Goal: Task Accomplishment & Management: Manage account settings

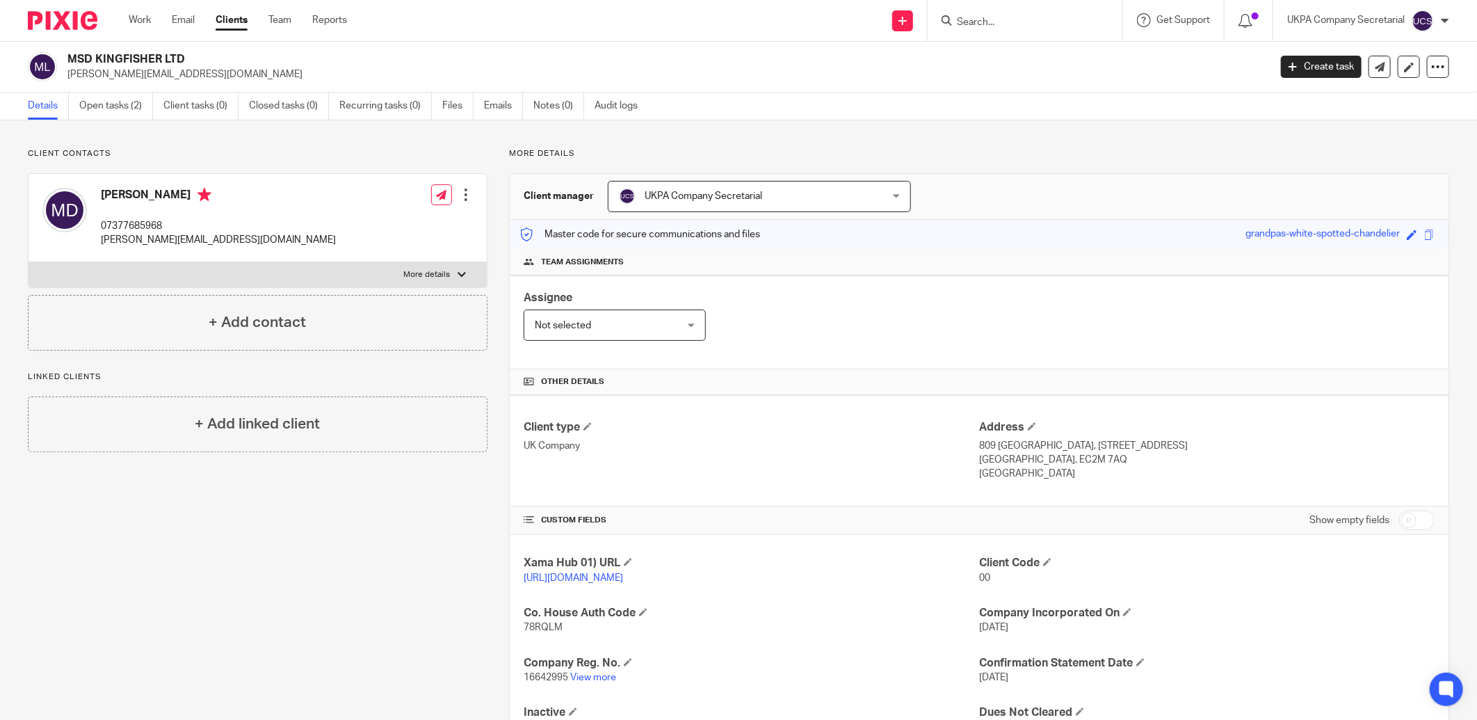
drag, startPoint x: 977, startPoint y: 12, endPoint x: 978, endPoint y: 19, distance: 7.0
click at [978, 16] on form at bounding box center [1030, 20] width 148 height 17
click at [978, 19] on input "Search" at bounding box center [1018, 23] width 125 height 13
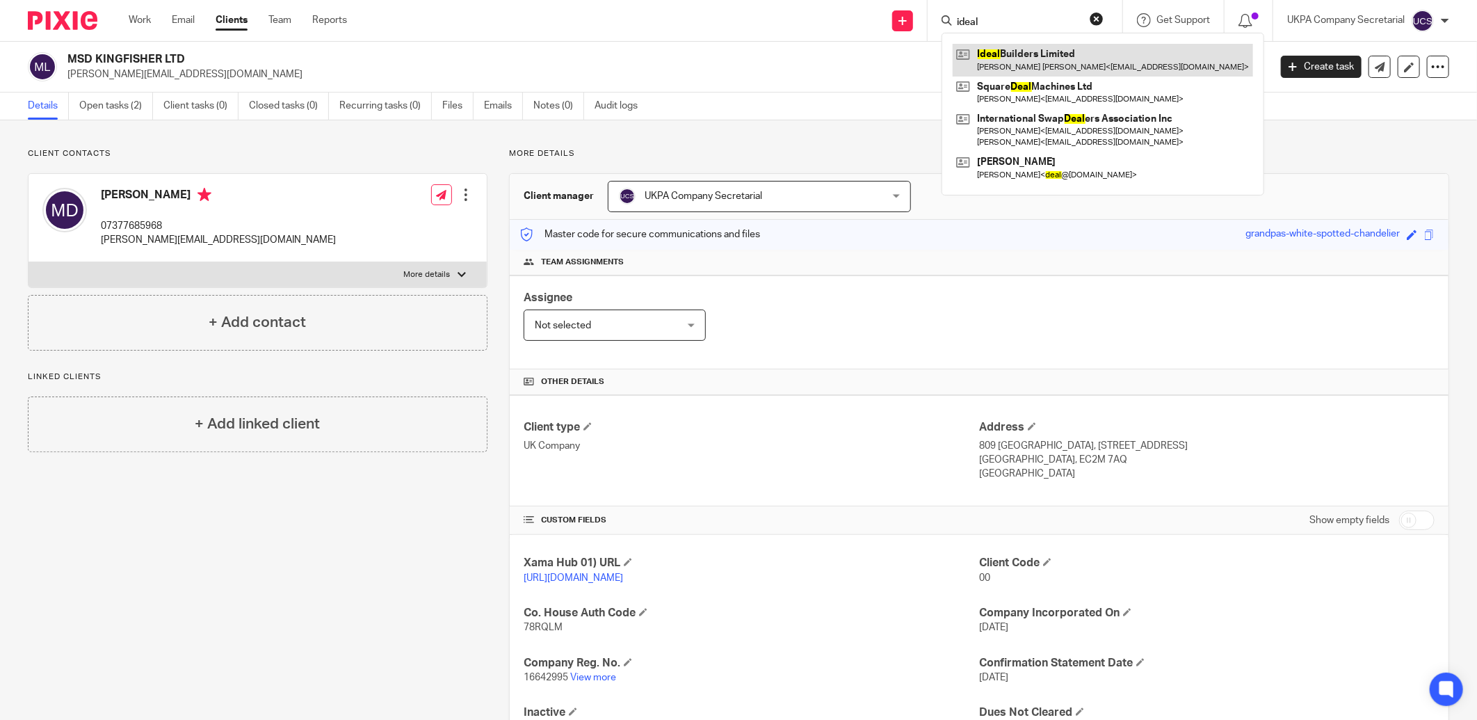
type input "ideal"
click at [1053, 56] on link at bounding box center [1103, 60] width 300 height 32
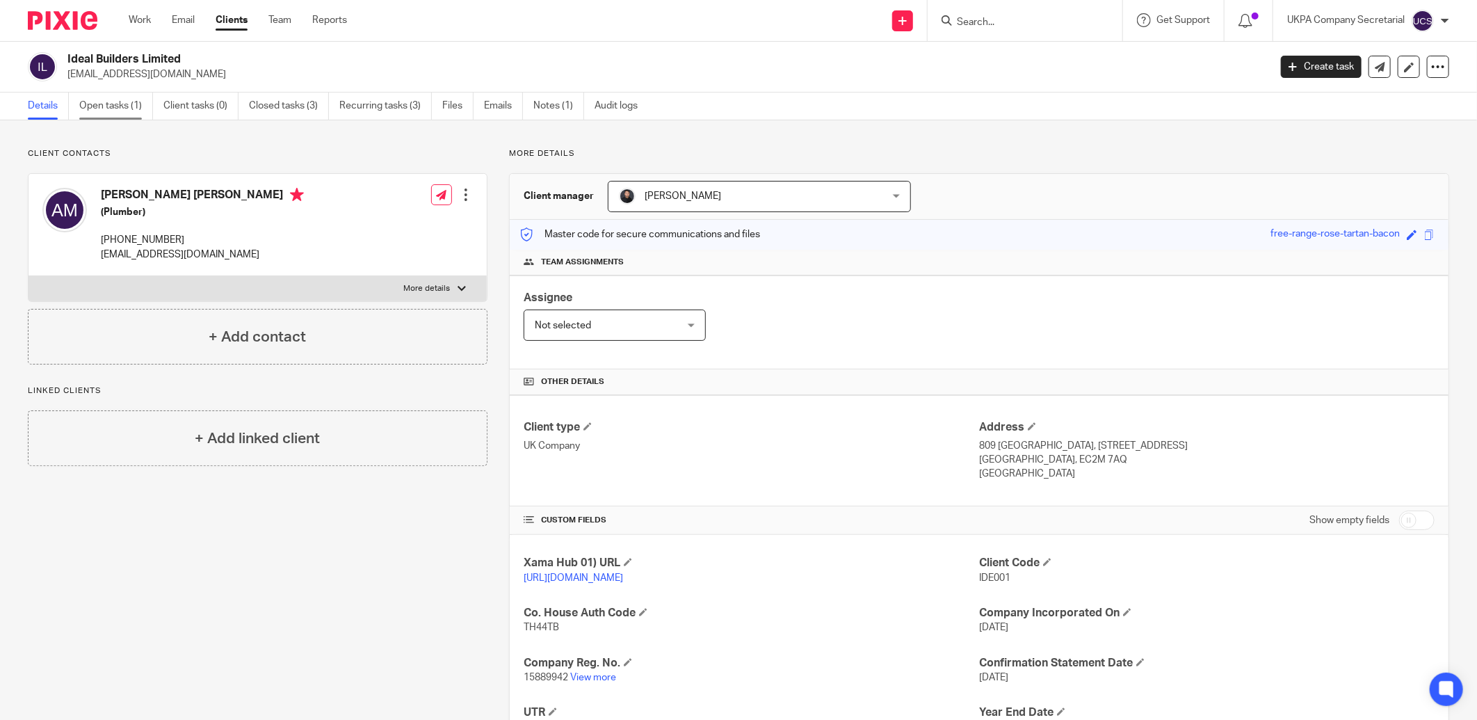
click at [102, 105] on link "Open tasks (1)" at bounding box center [116, 106] width 74 height 27
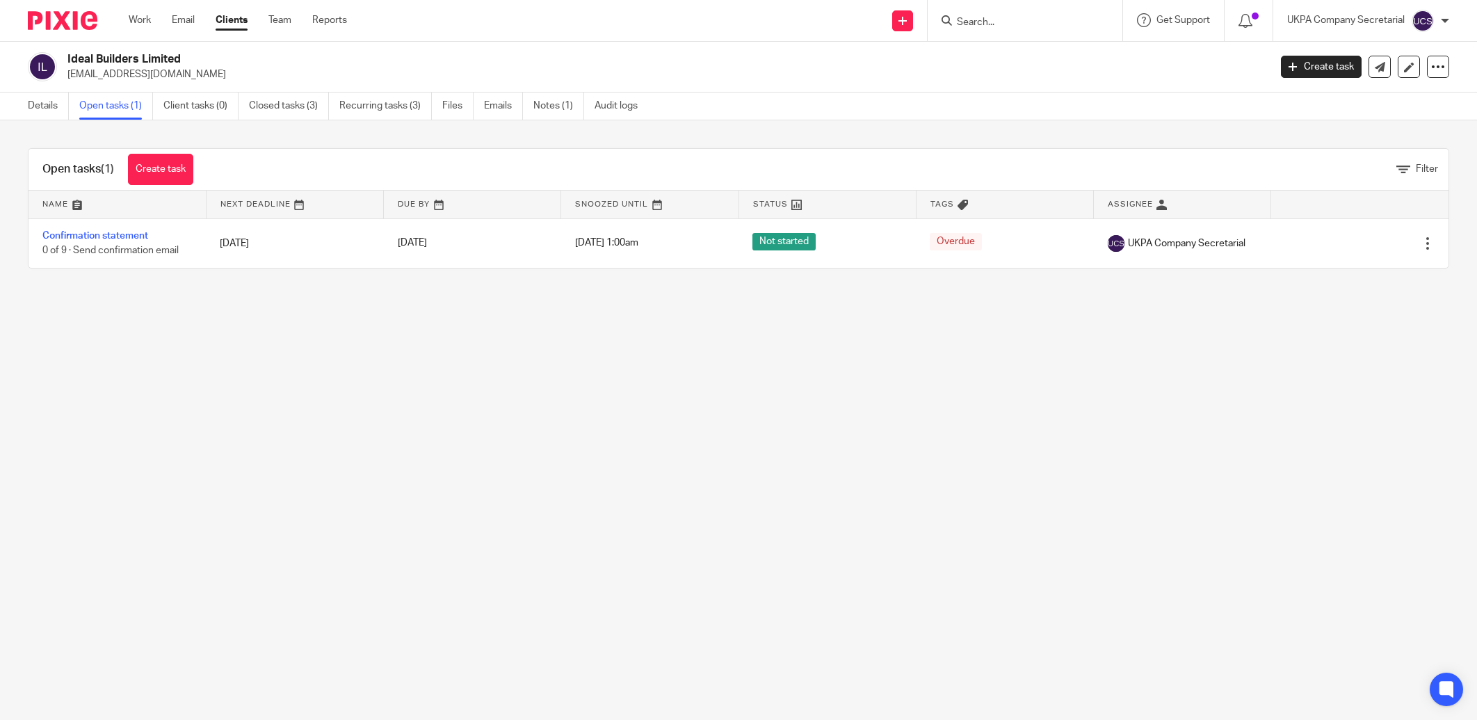
click at [125, 235] on link "Confirmation statement" at bounding box center [95, 236] width 106 height 10
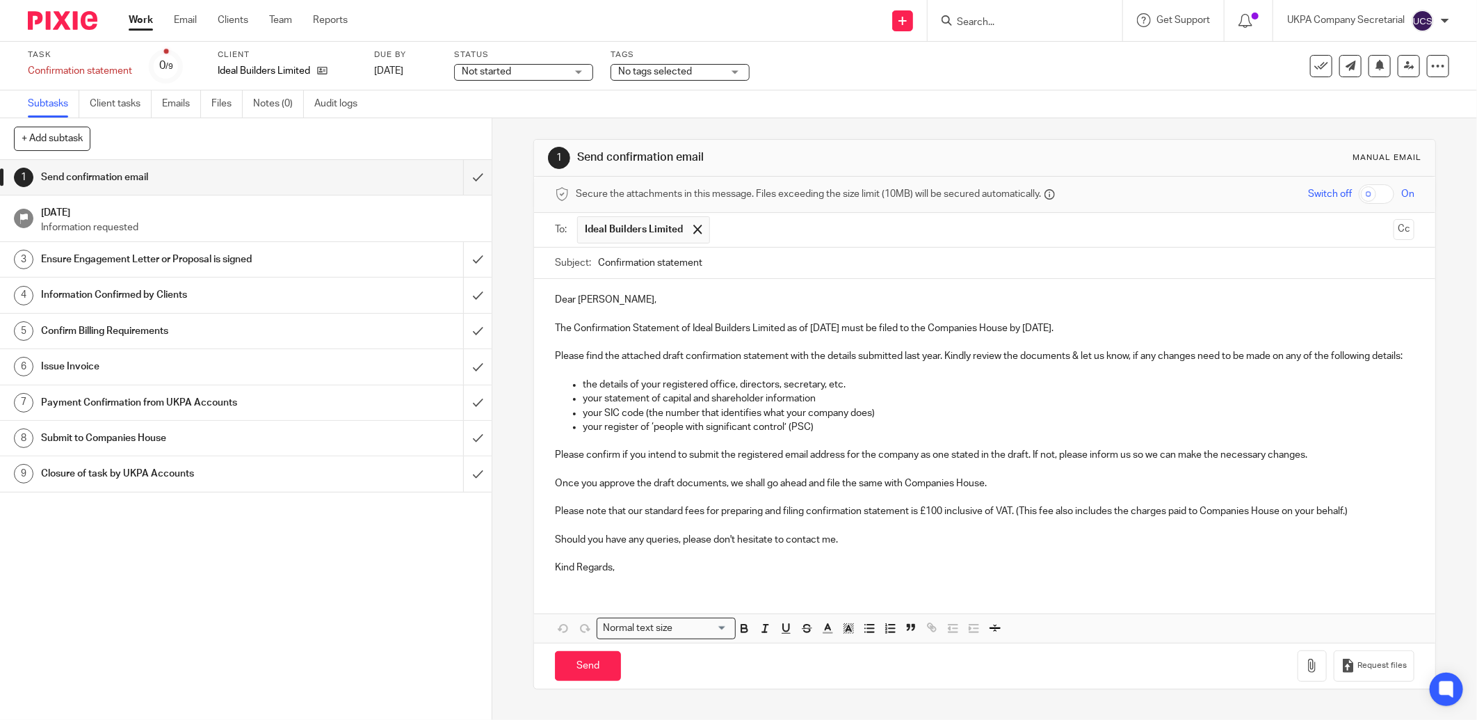
click at [724, 268] on input "Confirmation statement" at bounding box center [1006, 263] width 817 height 31
drag, startPoint x: 680, startPoint y: 330, endPoint x: 856, endPoint y: 332, distance: 176.7
click at [856, 332] on p "The Confirmation Statement of Ideal Builders Limited as of 9 Aug 2025 must be f…" at bounding box center [985, 328] width 860 height 14
copy p "of Ideal Builders Limited as of 9 Aug 2025"
click at [796, 263] on input "Confirmation statement" at bounding box center [1006, 263] width 817 height 31
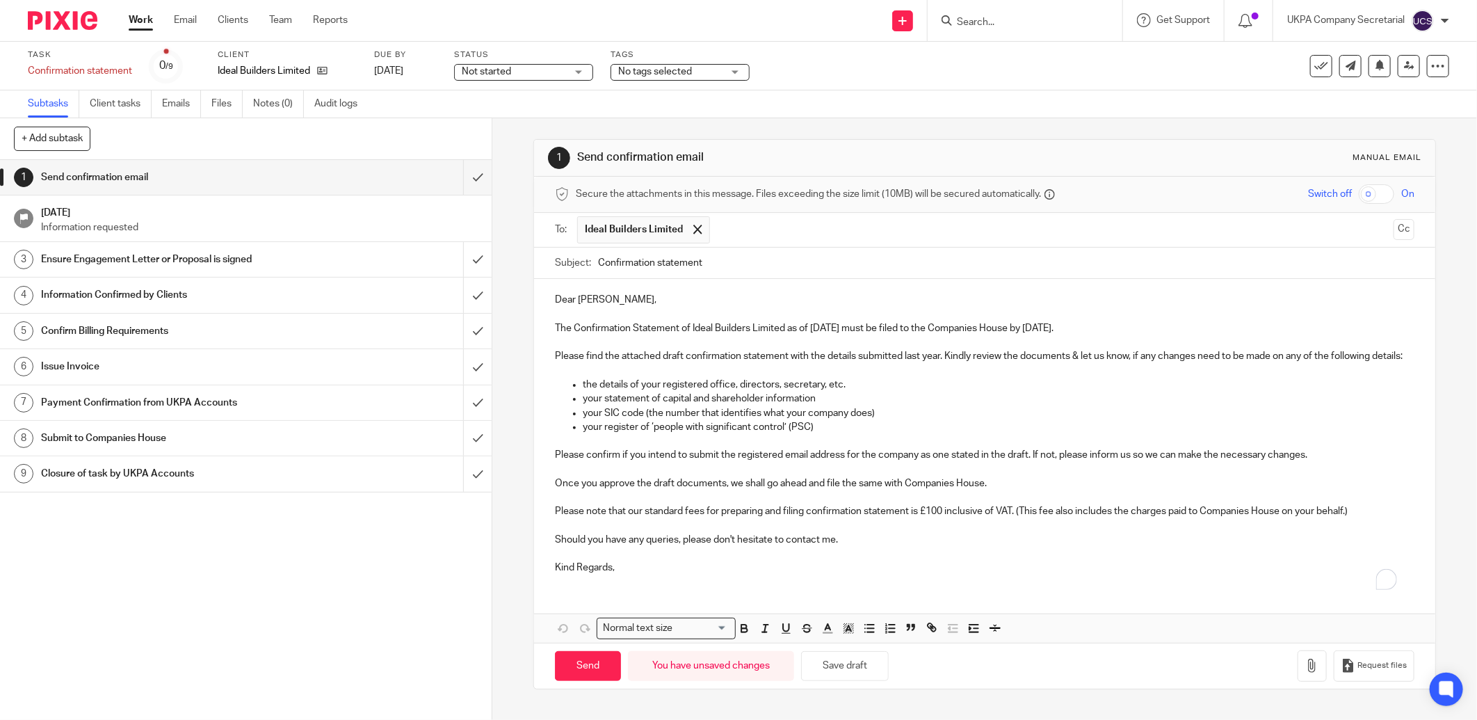
paste input "of Ideal Builders Limited as of 9 Aug 2025"
type input "Confirmation statement of Ideal Builders Limited as of 9 Aug 2025"
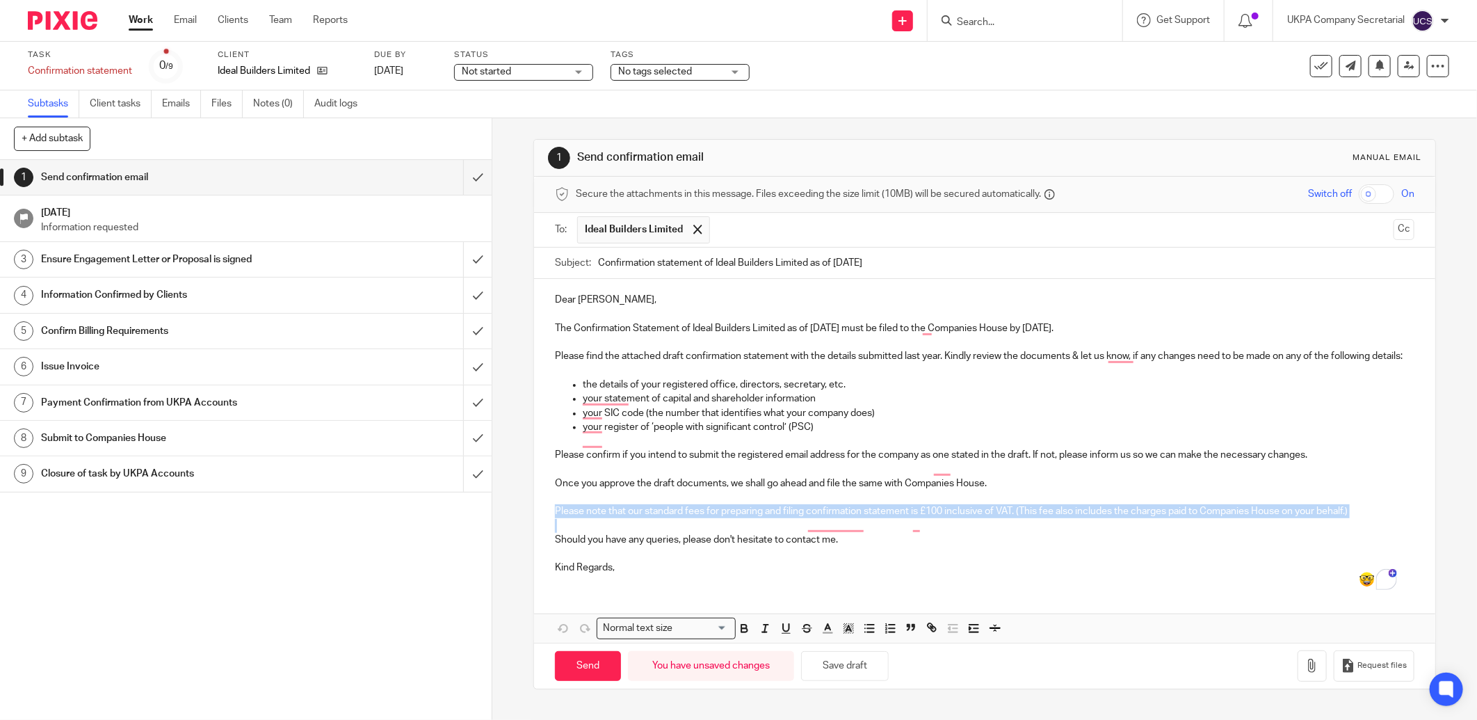
drag, startPoint x: 552, startPoint y: 523, endPoint x: 1004, endPoint y: 540, distance: 453.1
click at [1004, 540] on div "Dear Andre, The Confirmation Statement of Ideal Builders Limited as of 9 Aug 20…" at bounding box center [984, 432] width 901 height 306
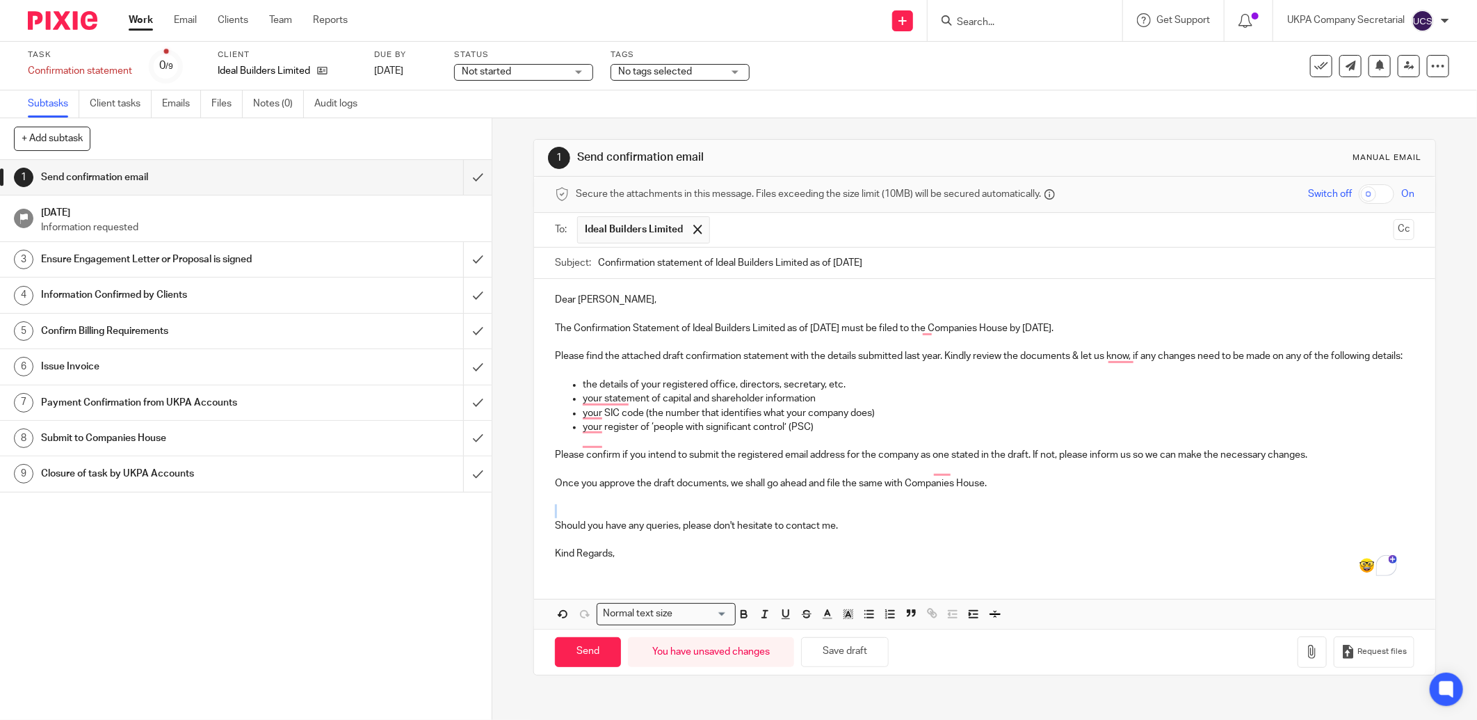
scroll to position [0, 0]
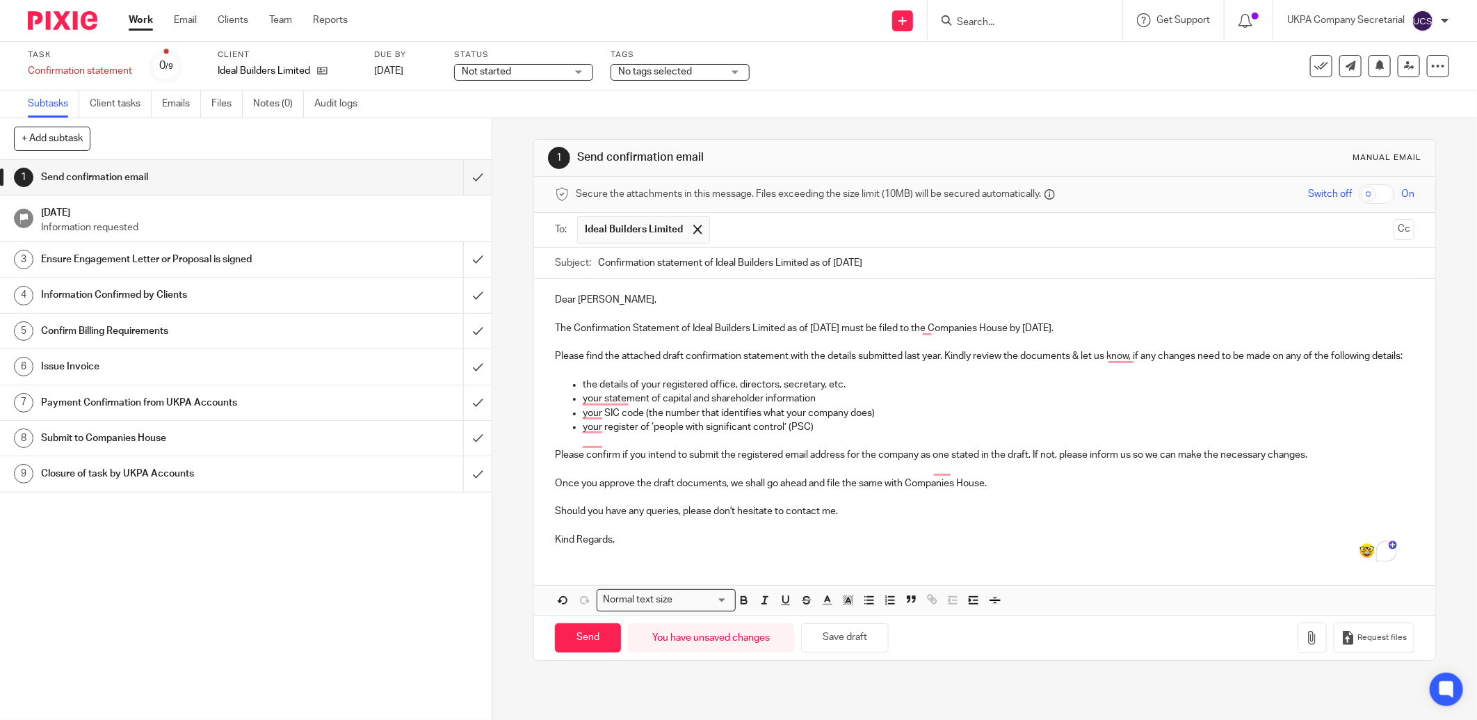
click at [665, 557] on div "Dear Andre, The Confirmation Statement of Ideal Builders Limited as of 9 Aug 20…" at bounding box center [984, 418] width 901 height 278
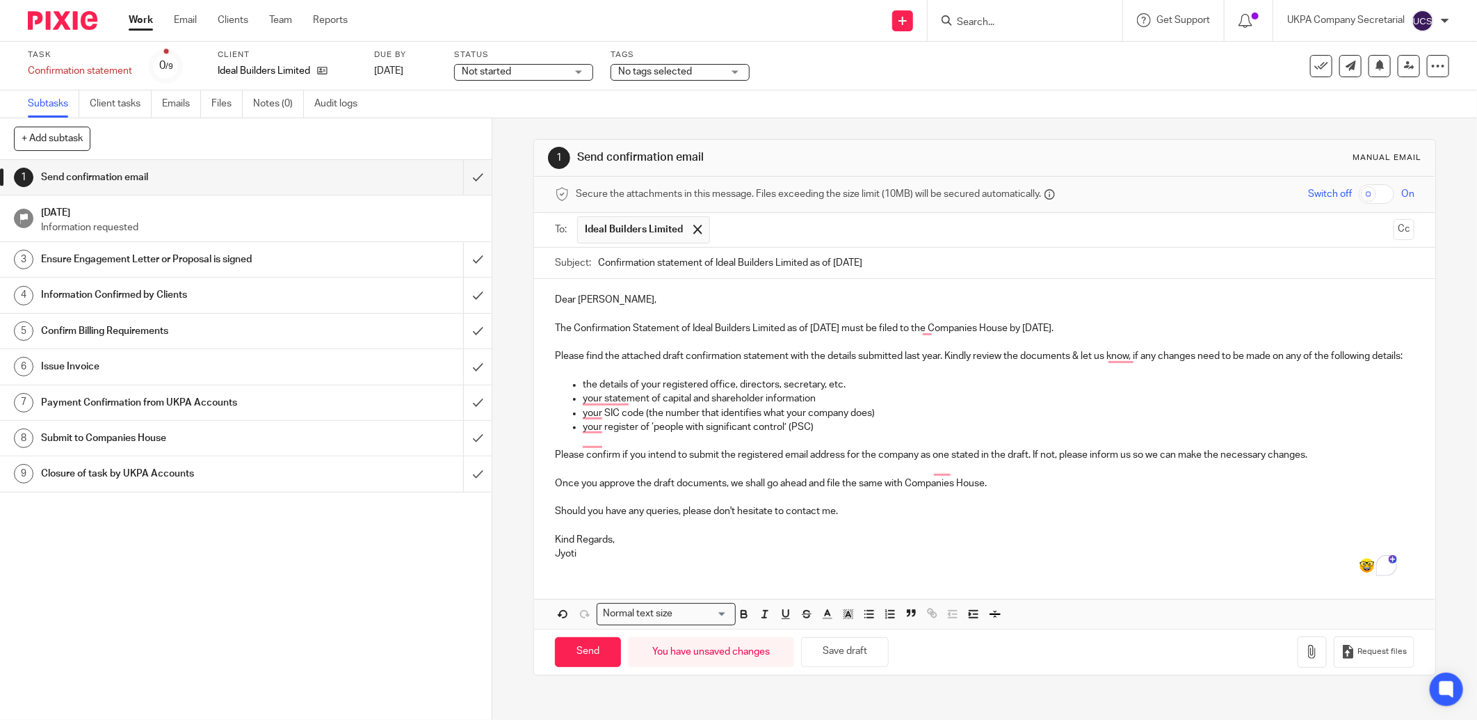
click at [972, 18] on input "Search" at bounding box center [1018, 23] width 125 height 13
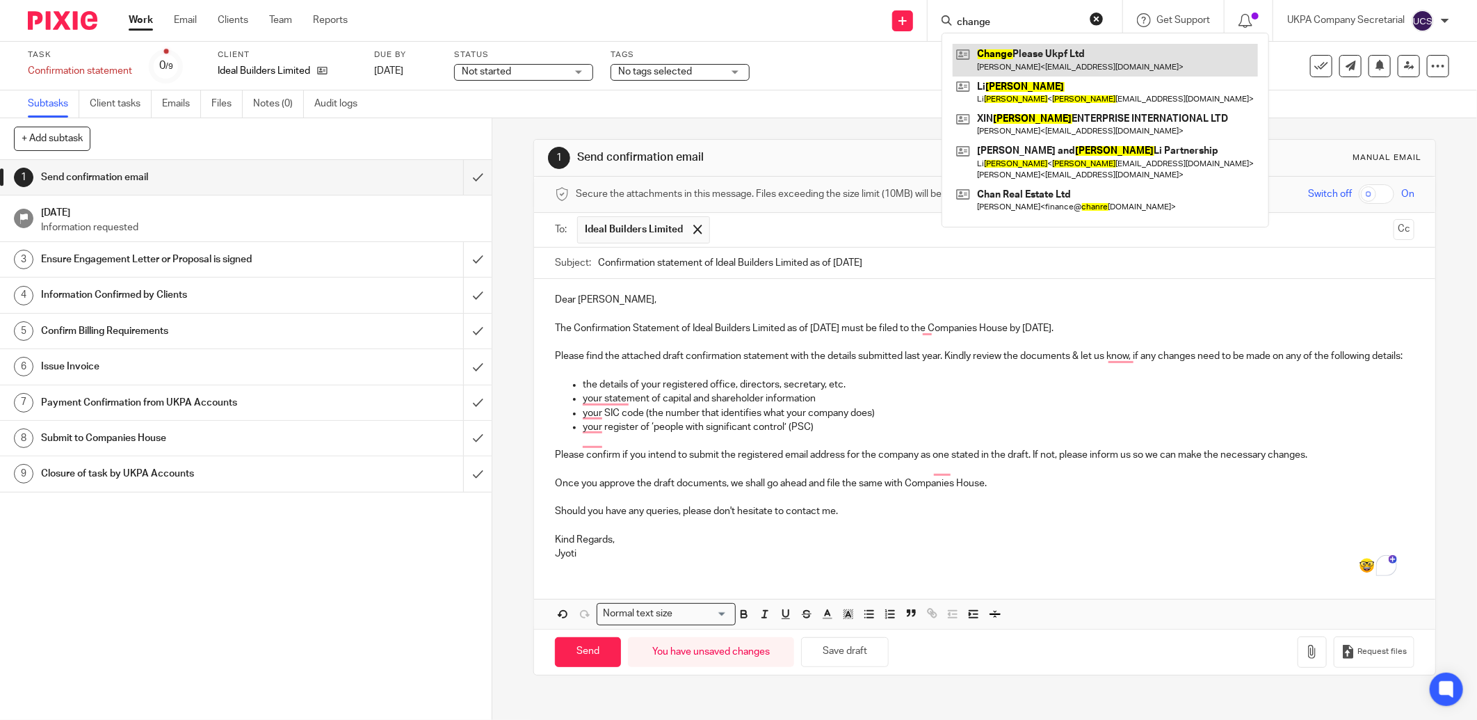
type input "change"
click at [1082, 54] on link at bounding box center [1105, 60] width 305 height 32
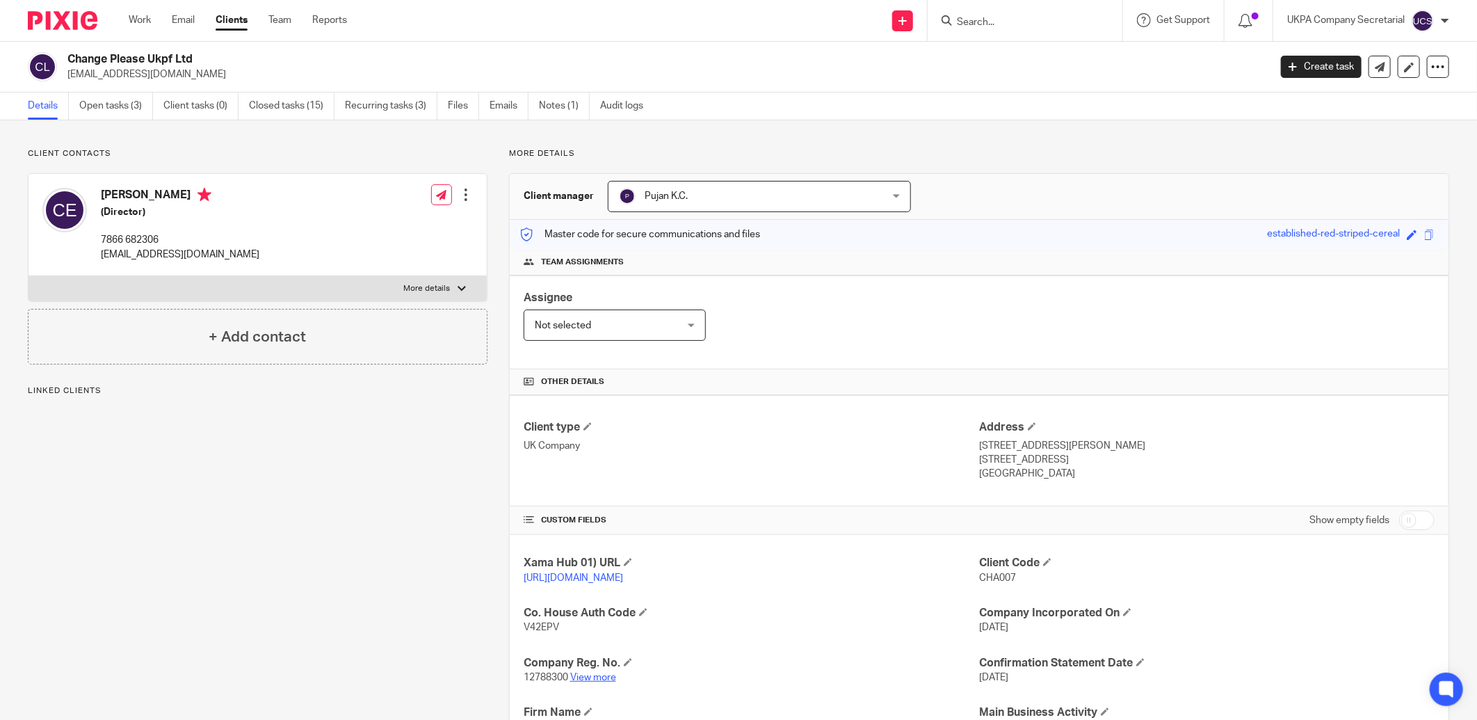
click at [581, 680] on link "View more" at bounding box center [593, 678] width 46 height 10
drag, startPoint x: 67, startPoint y: 71, endPoint x: 140, endPoint y: 79, distance: 73.4
click at [140, 79] on p "[EMAIL_ADDRESS][DOMAIN_NAME]" at bounding box center [663, 74] width 1193 height 14
drag, startPoint x: 315, startPoint y: 214, endPoint x: 311, endPoint y: 207, distance: 8.1
click at [315, 214] on div "[PERSON_NAME] (Director) 7866 682306 [EMAIL_ADDRESS][DOMAIN_NAME] Edit contact …" at bounding box center [258, 225] width 458 height 102
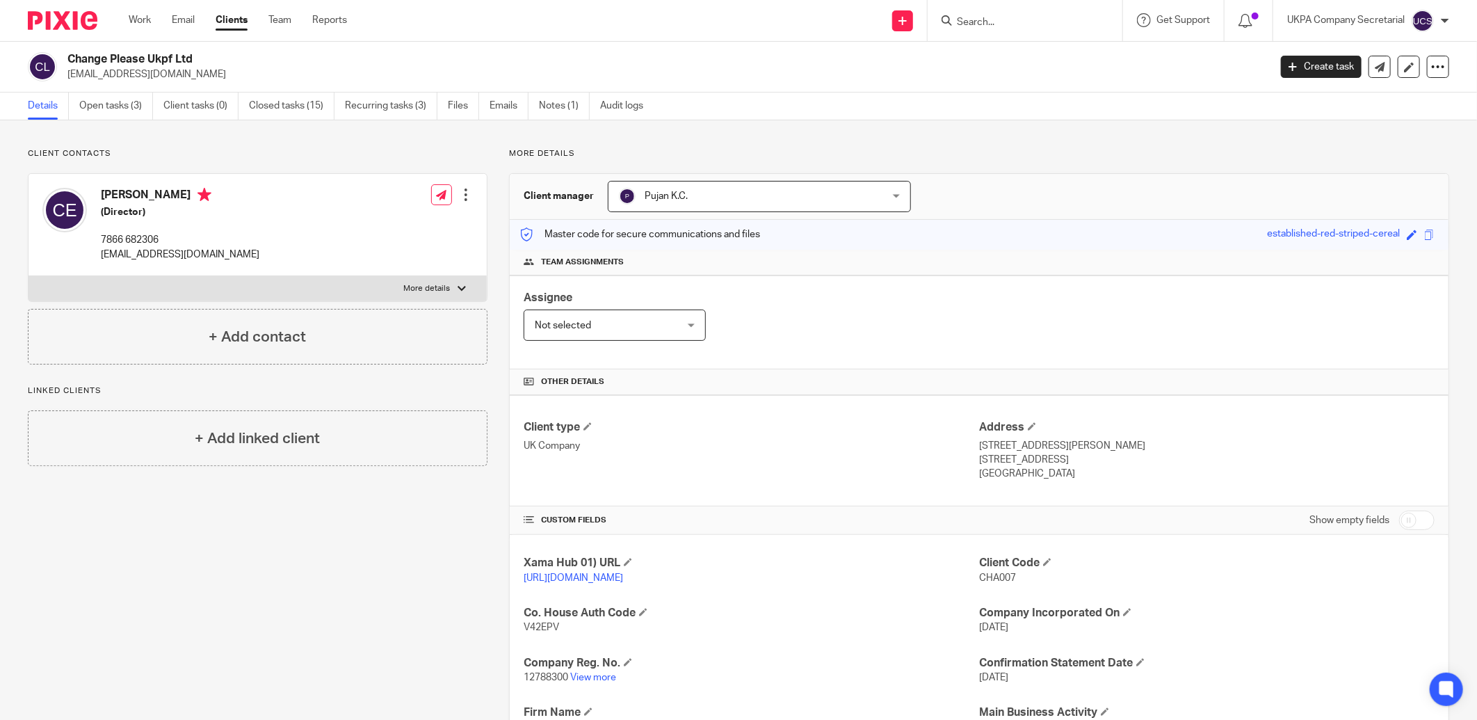
drag, startPoint x: 67, startPoint y: 58, endPoint x: 203, endPoint y: 60, distance: 136.3
click at [203, 60] on h2 "Change Please Ukpf Ltd" at bounding box center [544, 59] width 954 height 15
copy h2 "Change Please Ukpf Ltd"
click at [981, 21] on input "Search" at bounding box center [1018, 23] width 125 height 13
click at [1007, 26] on input "Search" at bounding box center [1018, 23] width 125 height 13
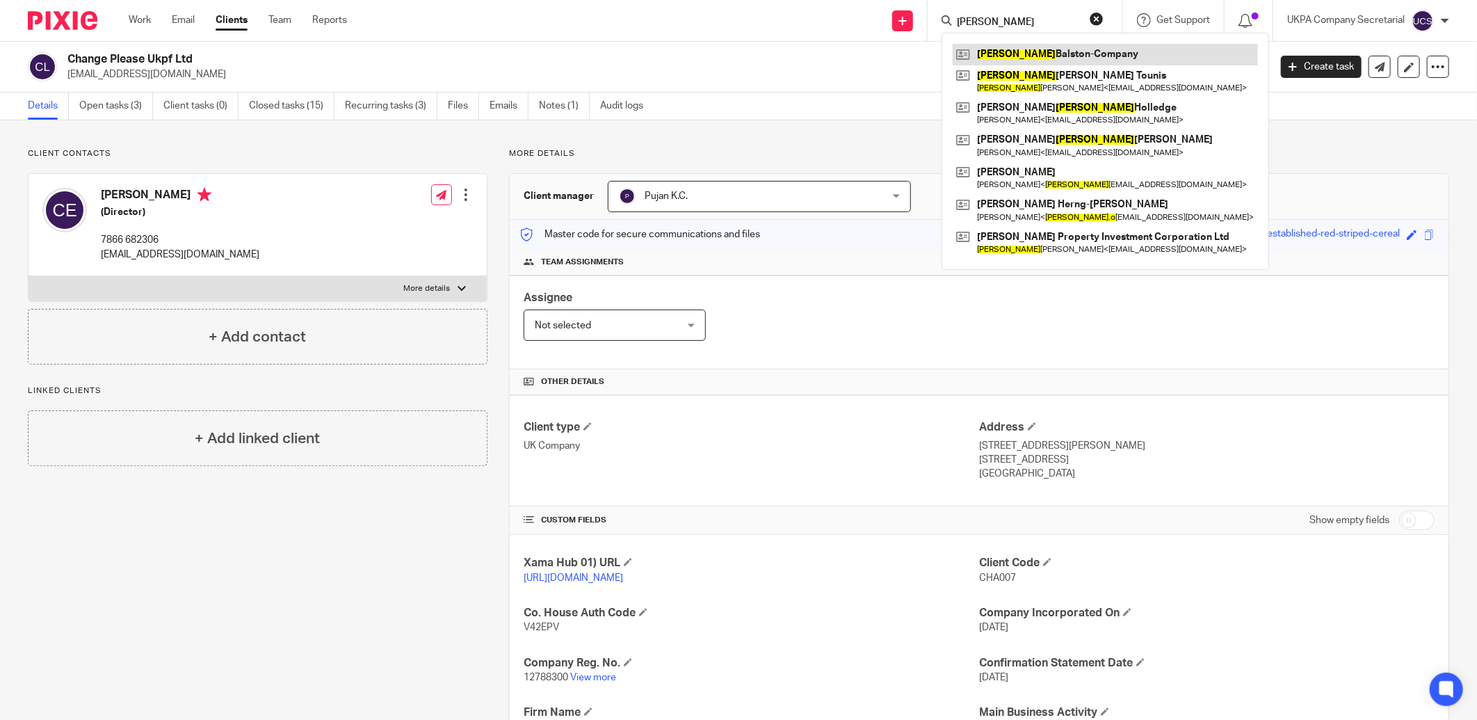
type input "susana"
click at [1020, 61] on link at bounding box center [1105, 54] width 305 height 21
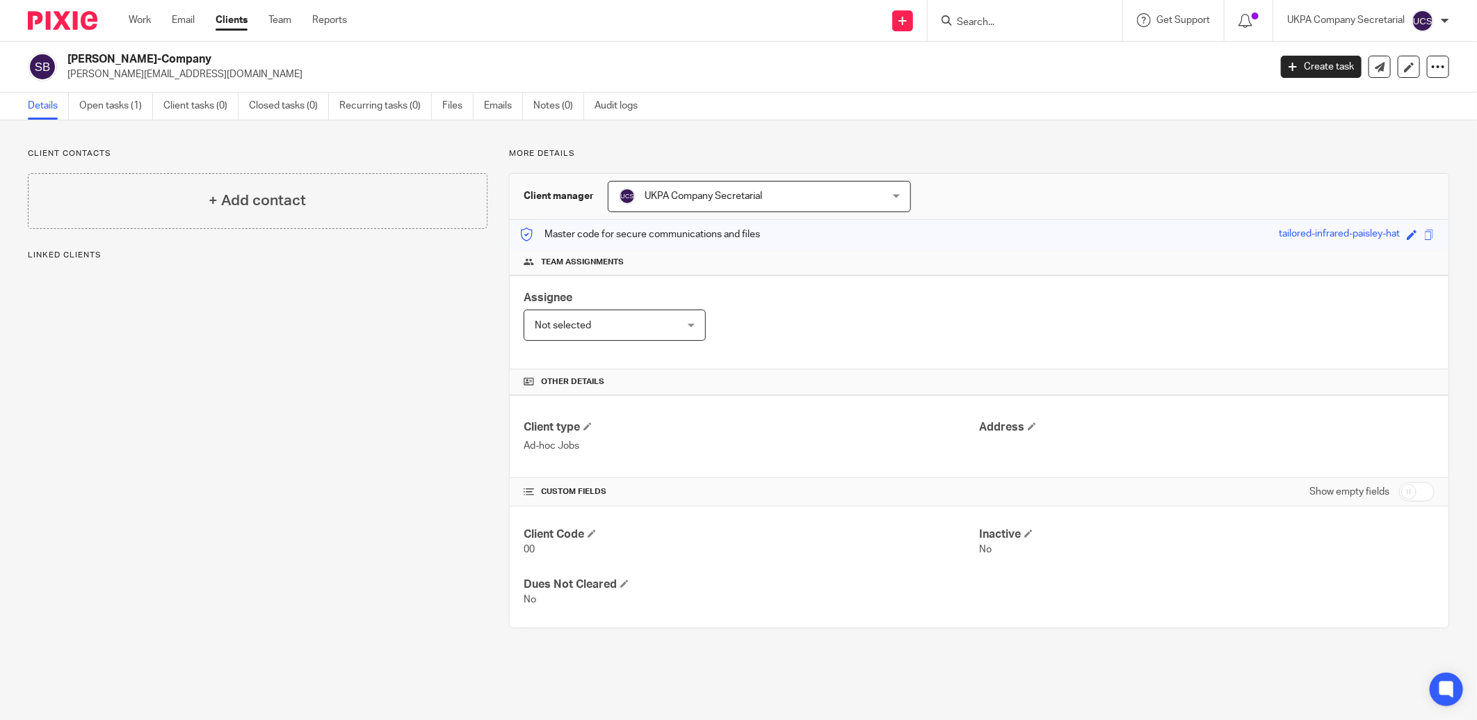
drag, startPoint x: 65, startPoint y: 75, endPoint x: 209, endPoint y: 79, distance: 144.0
click at [207, 79] on div "Susanna Balston-Company susanna.balston@gmail.com" at bounding box center [644, 66] width 1232 height 29
copy p "susanna.balston@gmail.com"
click at [698, 467] on div "Client type Ad-hoc Jobs Address" at bounding box center [979, 436] width 939 height 83
drag, startPoint x: 67, startPoint y: 77, endPoint x: 193, endPoint y: 77, distance: 125.9
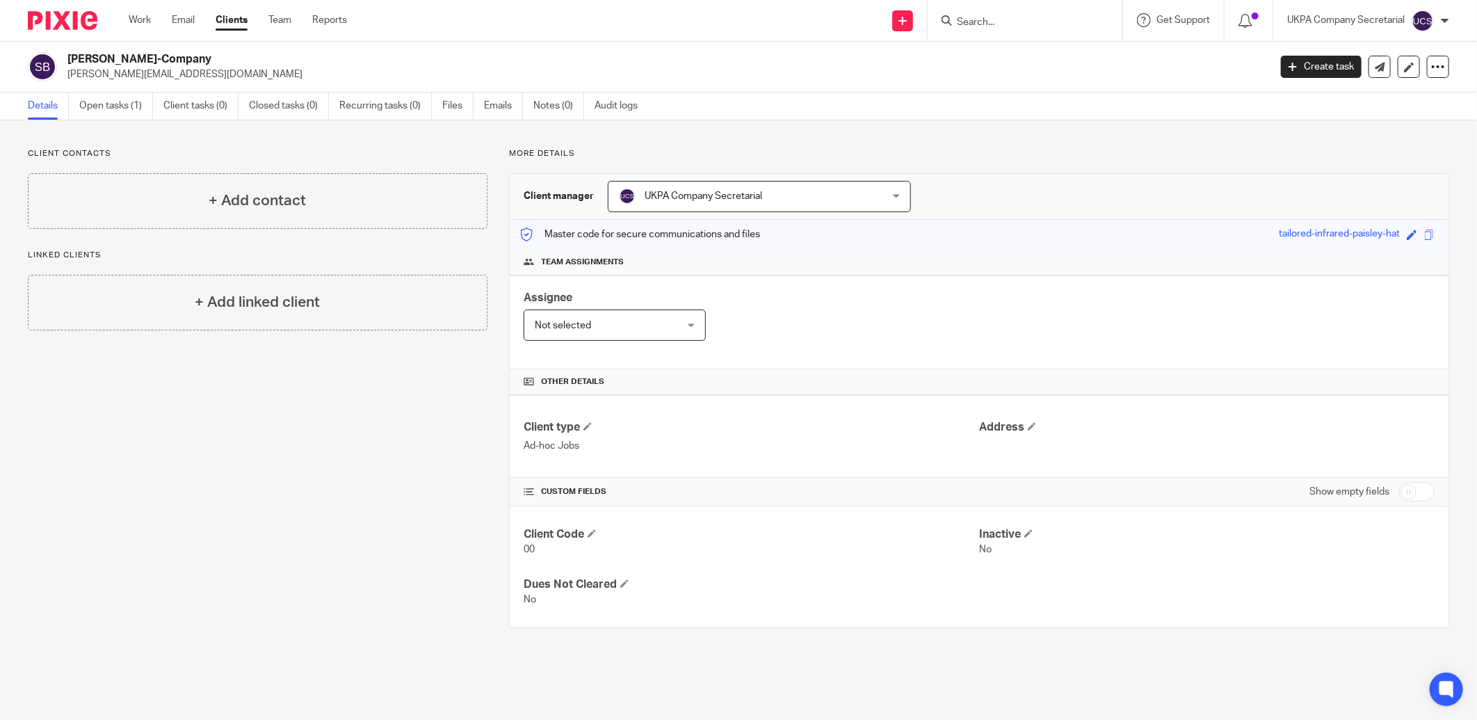
click at [193, 77] on p "susanna.balston@gmail.com" at bounding box center [663, 74] width 1193 height 14
copy p "susanna.balston@gmail.com"
click at [972, 25] on input "Search" at bounding box center [1018, 23] width 125 height 13
type input "msd"
click at [1024, 58] on link at bounding box center [1102, 60] width 298 height 32
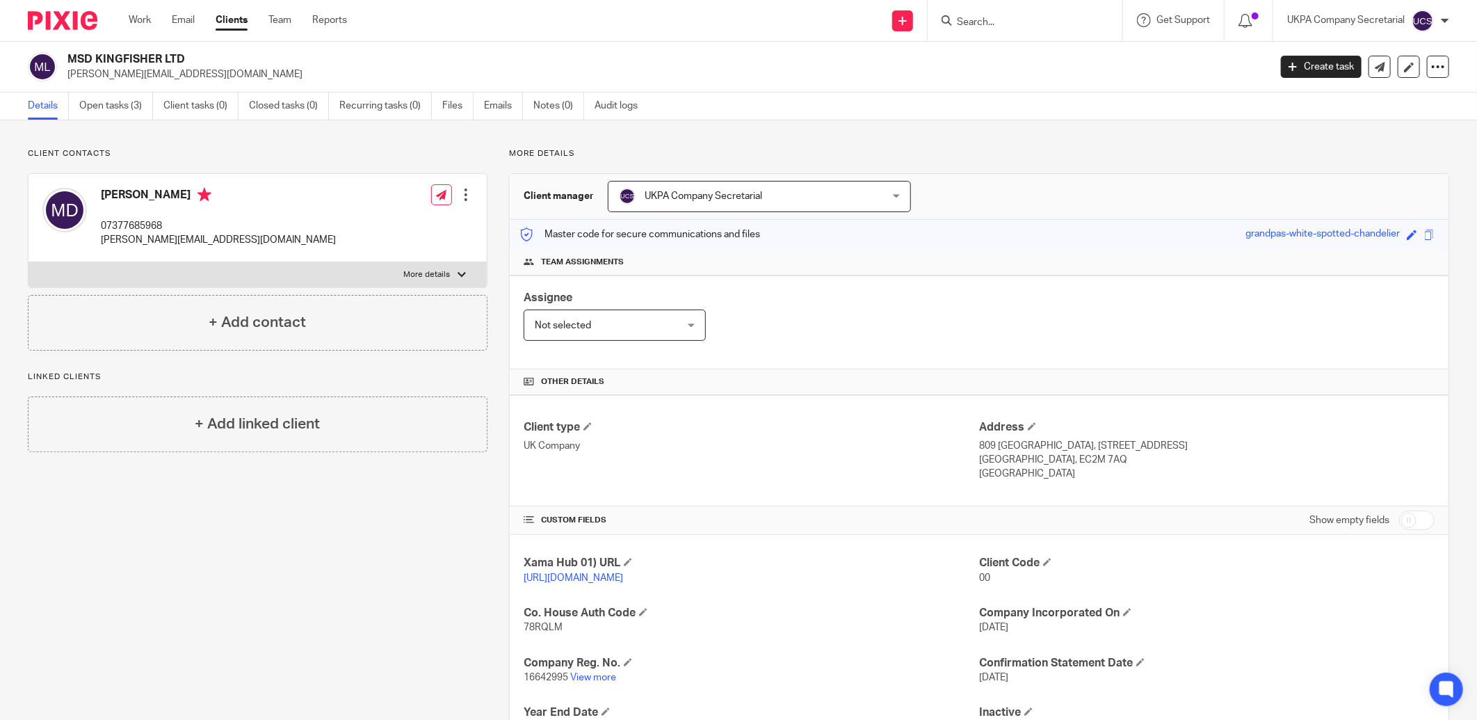
click at [736, 312] on div "Assignee Not selected Not selected Not selected [PERSON_NAME] [PERSON_NAME] [PE…" at bounding box center [979, 322] width 939 height 94
drag, startPoint x: 67, startPoint y: 74, endPoint x: 266, endPoint y: 77, distance: 198.9
click at [266, 77] on p "[PERSON_NAME][EMAIL_ADDRESS][DOMAIN_NAME]" at bounding box center [663, 74] width 1193 height 14
copy p "[PERSON_NAME][EMAIL_ADDRESS][DOMAIN_NAME]"
click at [759, 322] on div "Assignee Not selected Not selected Not selected [PERSON_NAME] [PERSON_NAME] [PE…" at bounding box center [979, 322] width 939 height 94
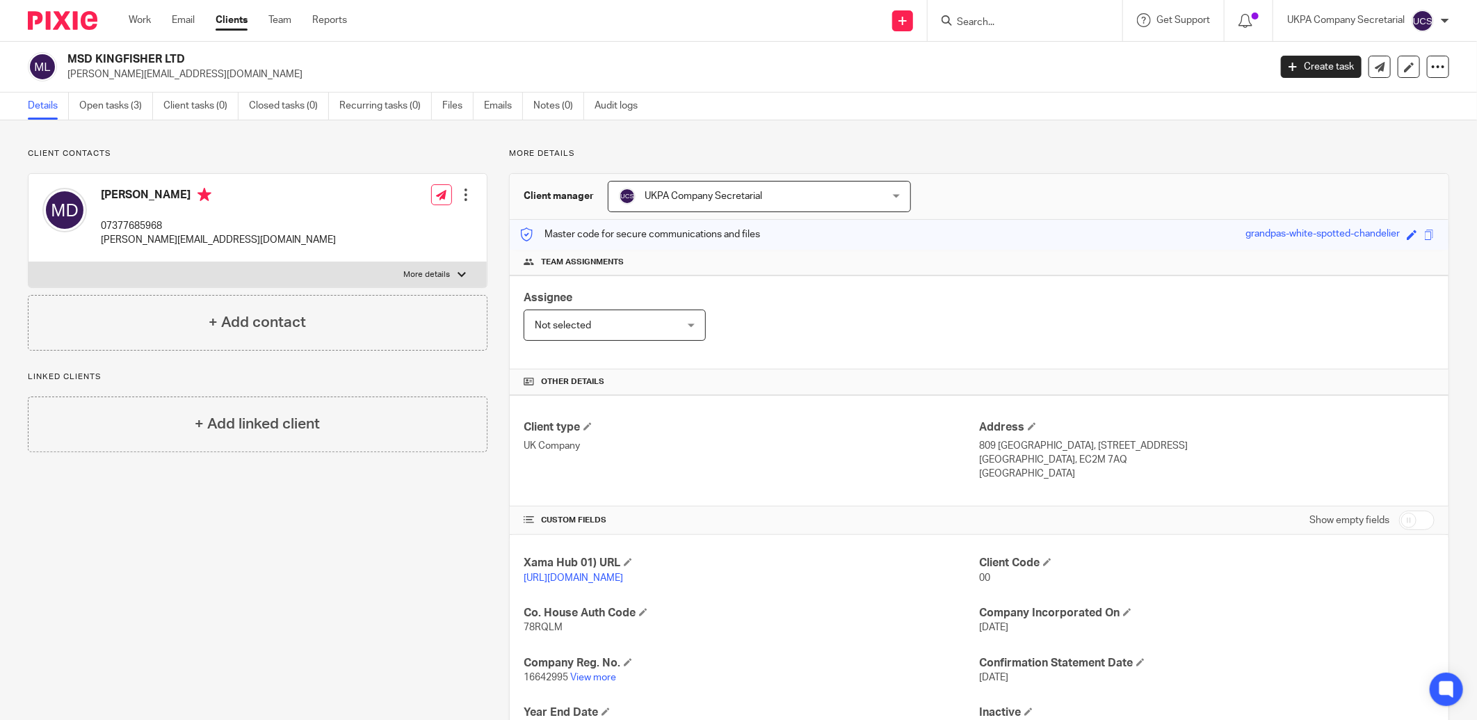
click at [1027, 19] on input "Search" at bounding box center [1018, 23] width 125 height 13
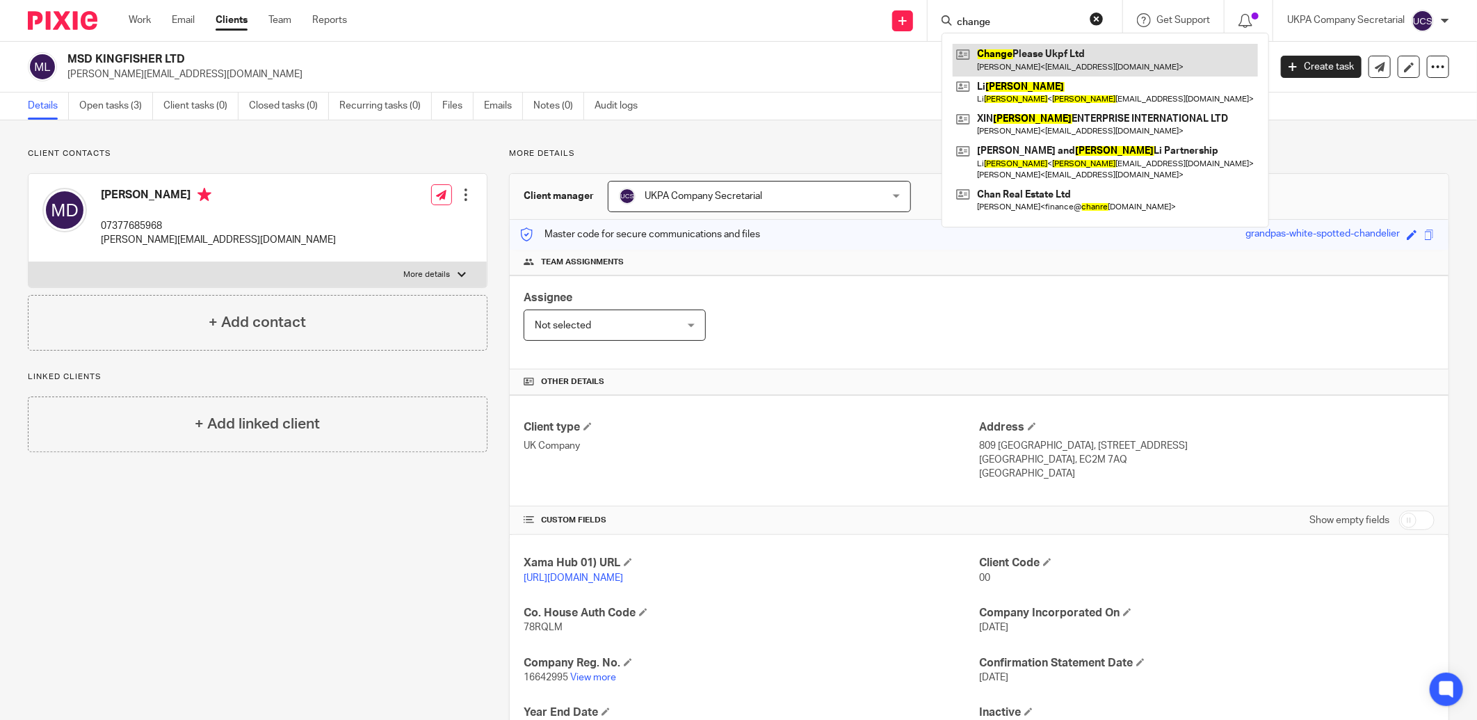
type input "change"
click at [1036, 58] on link at bounding box center [1105, 60] width 305 height 32
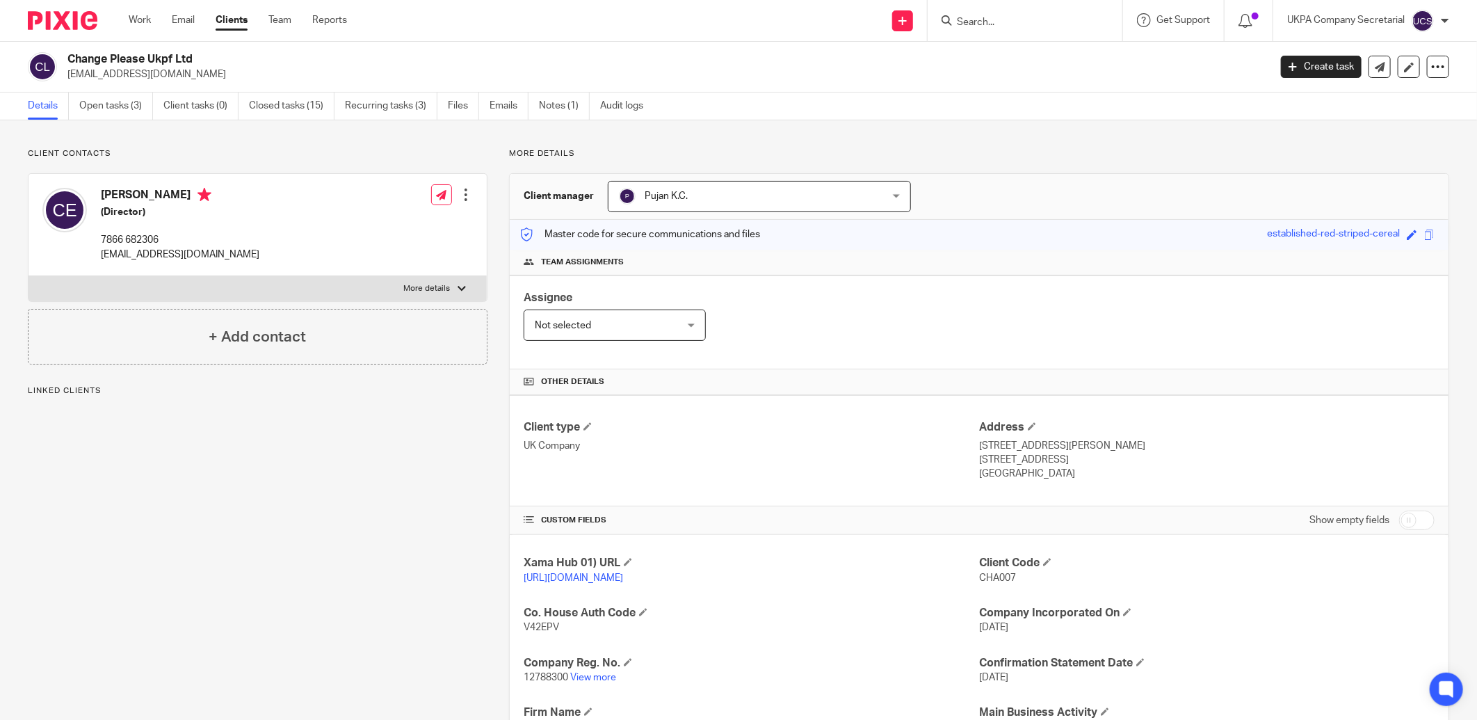
drag, startPoint x: 0, startPoint y: 0, endPoint x: 216, endPoint y: 60, distance: 223.8
click at [216, 60] on div "Change Please Ukpf Ltd [EMAIL_ADDRESS][DOMAIN_NAME]" at bounding box center [644, 66] width 1232 height 29
copy h2 "Change Please Ukpf Ltd"
click at [117, 108] on link "Open tasks (3)" at bounding box center [116, 106] width 74 height 27
click at [122, 102] on link "Open tasks (3)" at bounding box center [116, 106] width 74 height 27
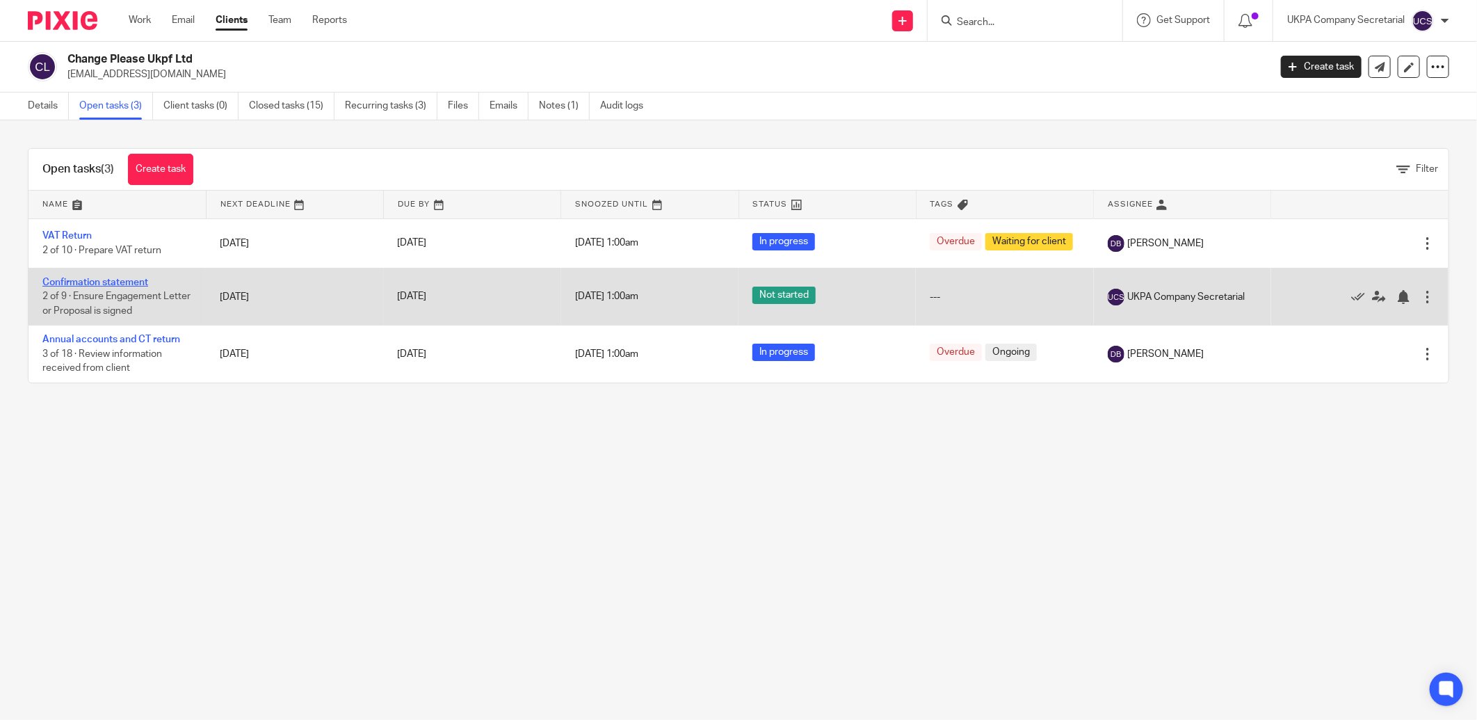
click at [98, 281] on link "Confirmation statement" at bounding box center [95, 283] width 106 height 10
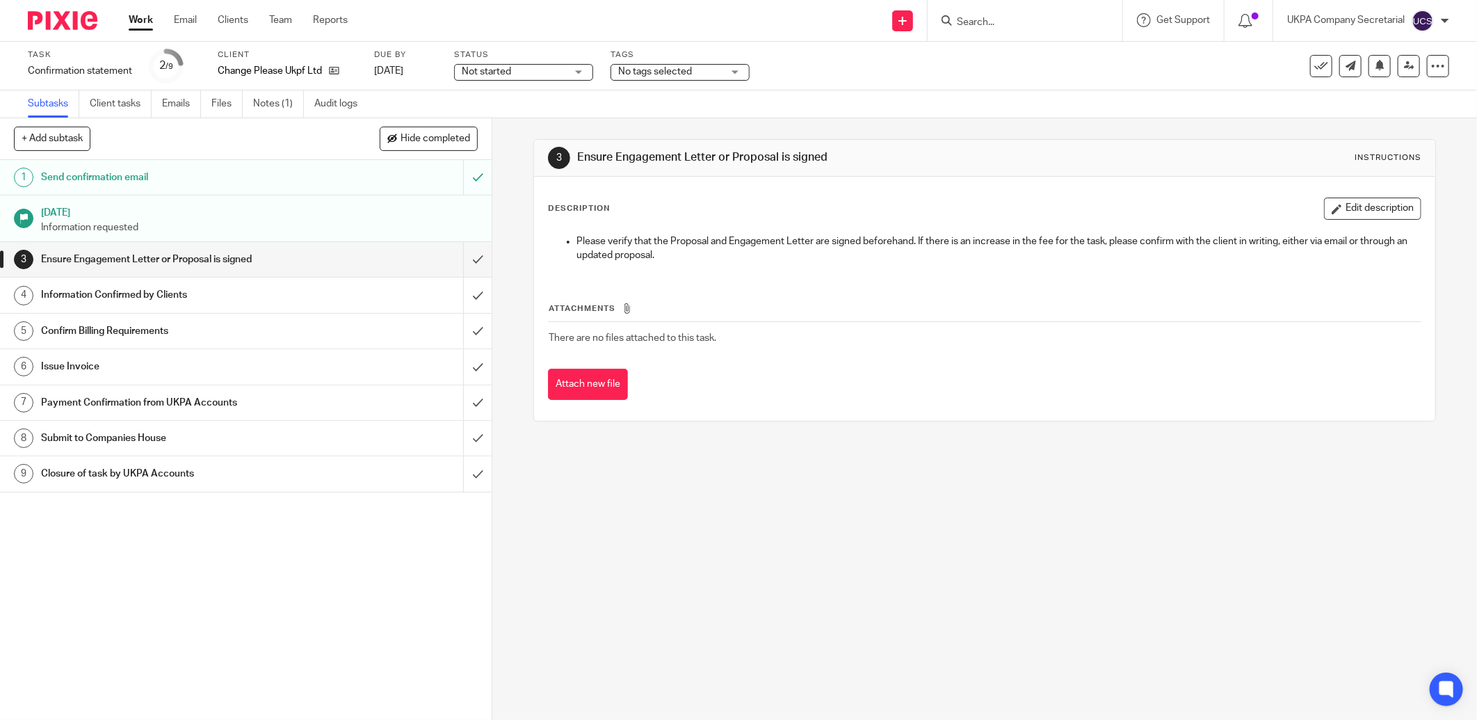
click at [492, 74] on span "Not started" at bounding box center [486, 72] width 49 height 10
click at [512, 124] on span "In progress" at bounding box center [488, 123] width 49 height 10
click at [273, 102] on link "Notes (1)" at bounding box center [278, 103] width 51 height 27
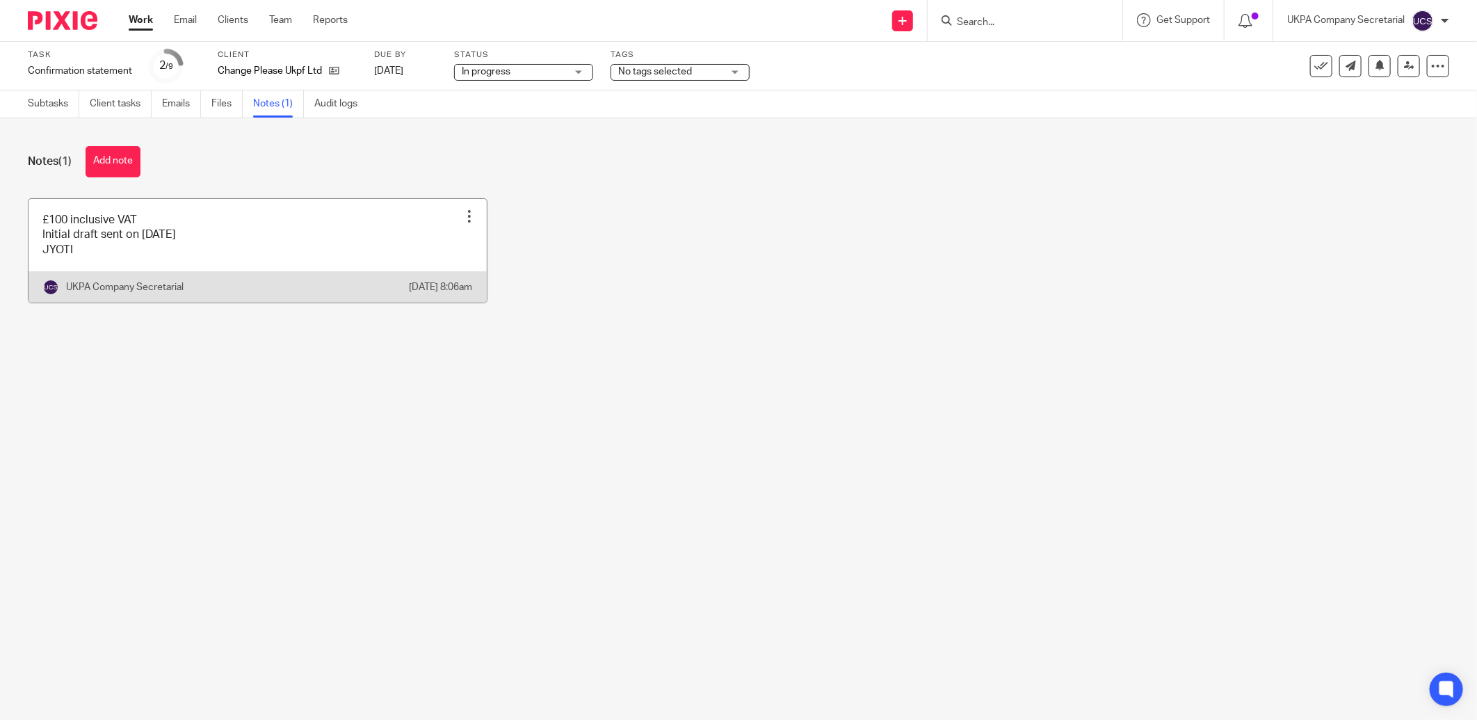
click at [335, 240] on link at bounding box center [258, 251] width 458 height 104
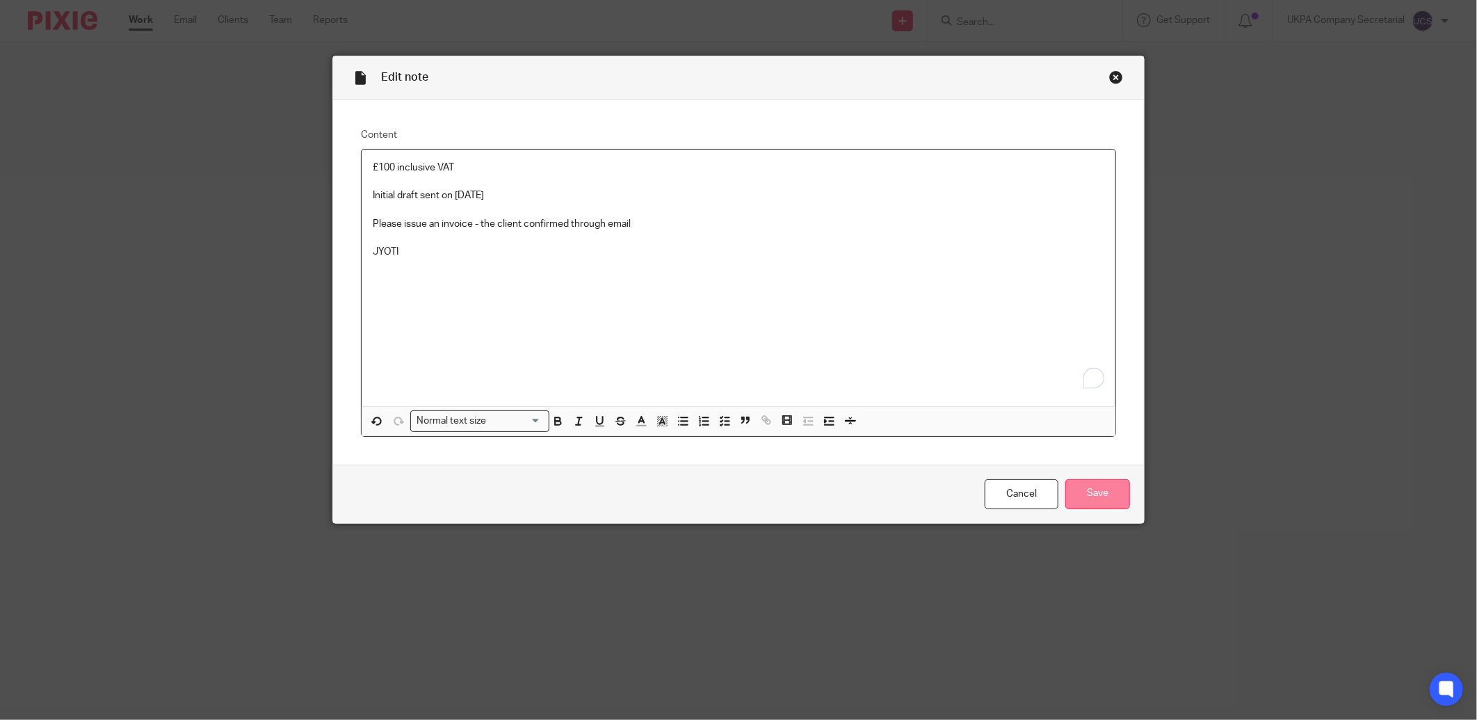
click at [1102, 490] on input "Save" at bounding box center [1098, 494] width 65 height 30
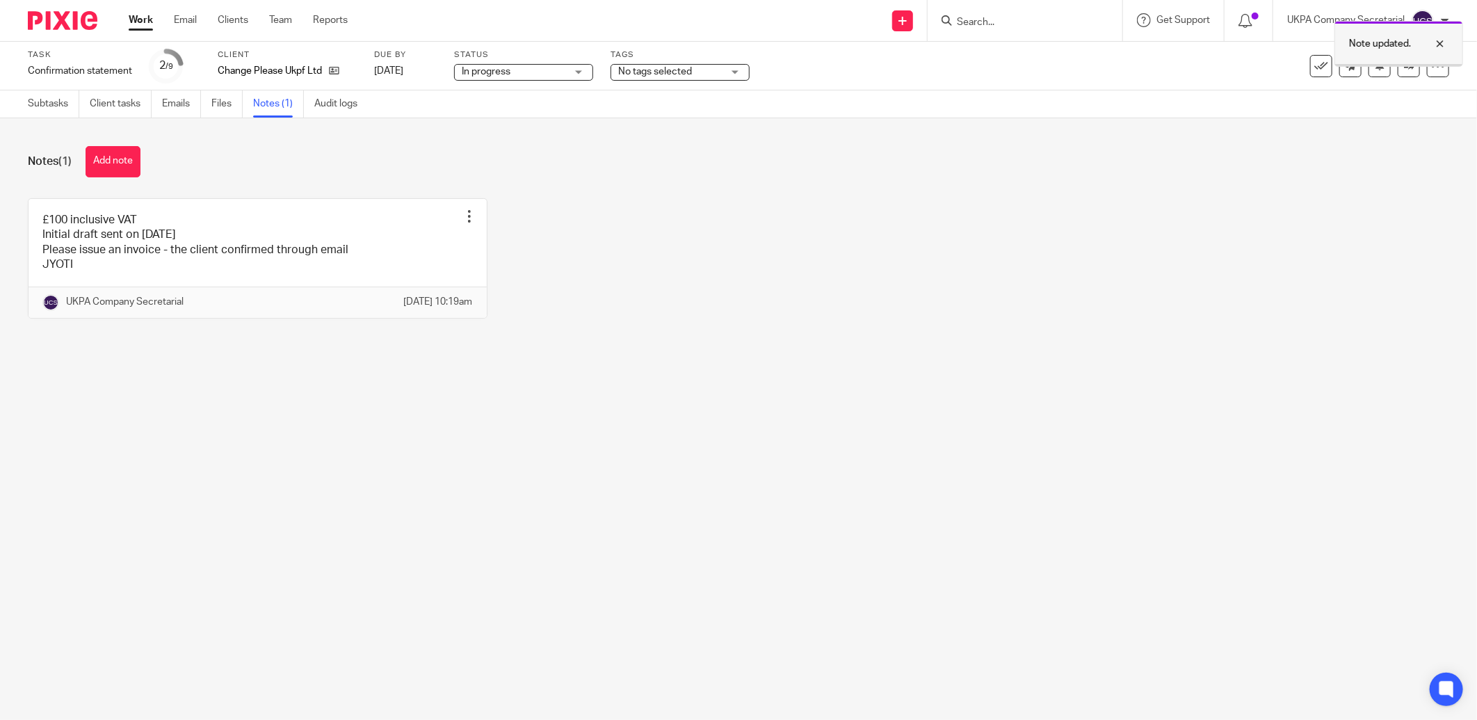
click at [1442, 42] on div at bounding box center [1430, 43] width 38 height 17
click at [1404, 66] on icon at bounding box center [1409, 66] width 10 height 10
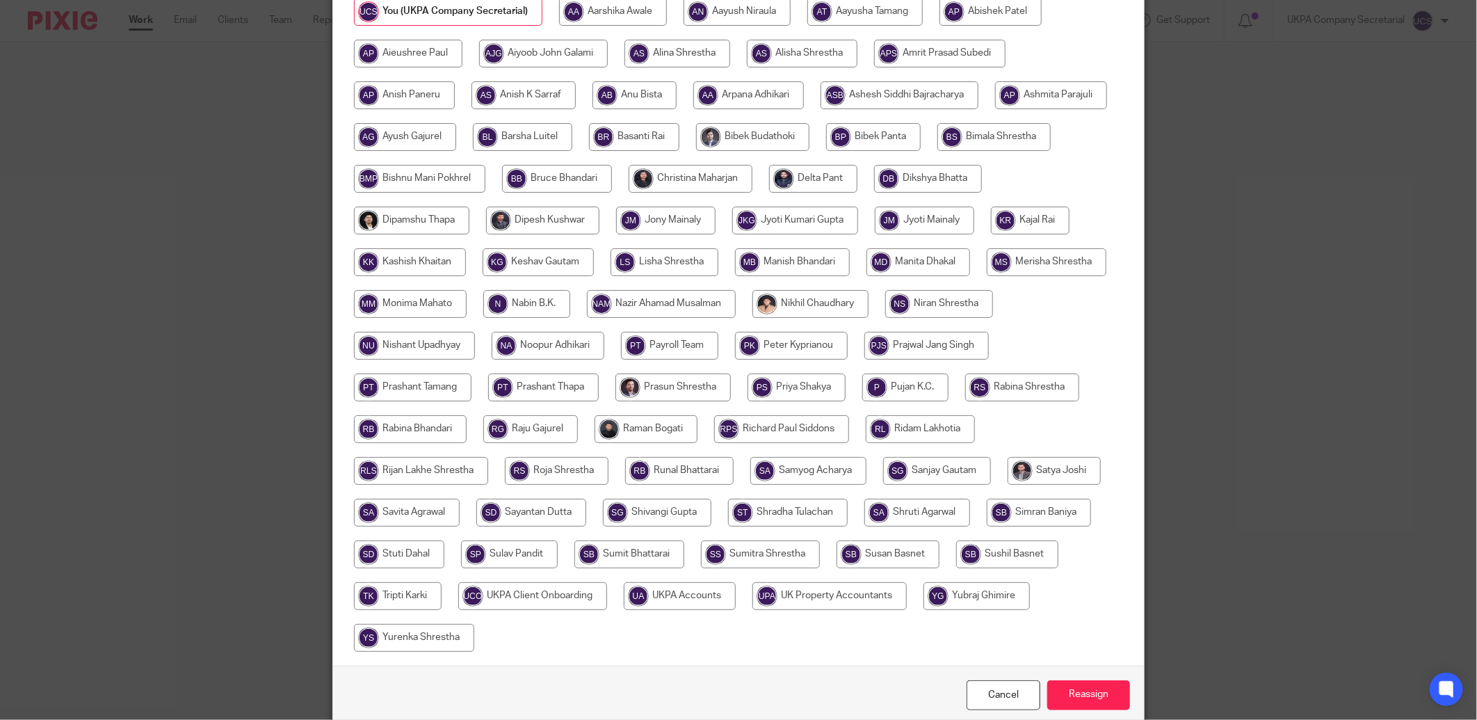
scroll to position [273, 0]
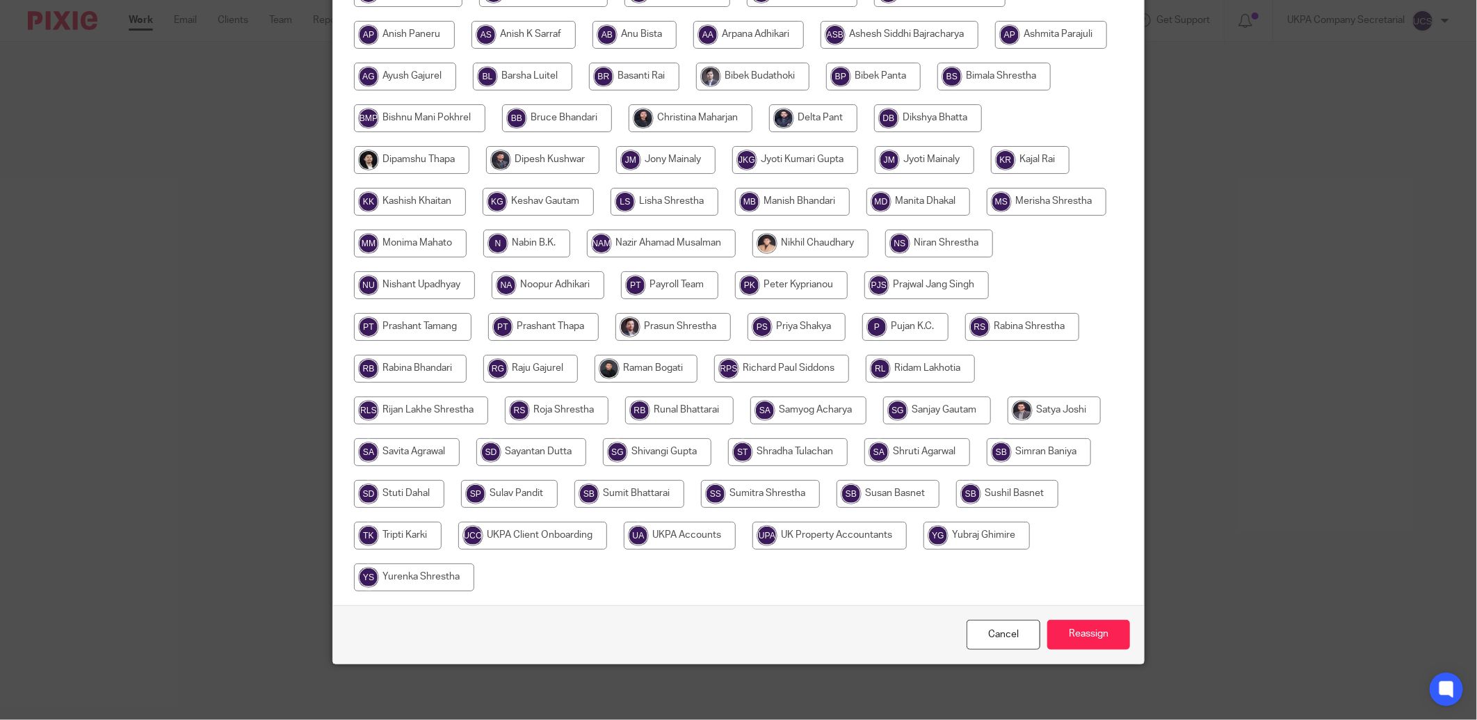
click at [736, 536] on input "radio" at bounding box center [680, 536] width 112 height 28
radio input "true"
click at [1080, 621] on input "Reassign" at bounding box center [1088, 635] width 83 height 30
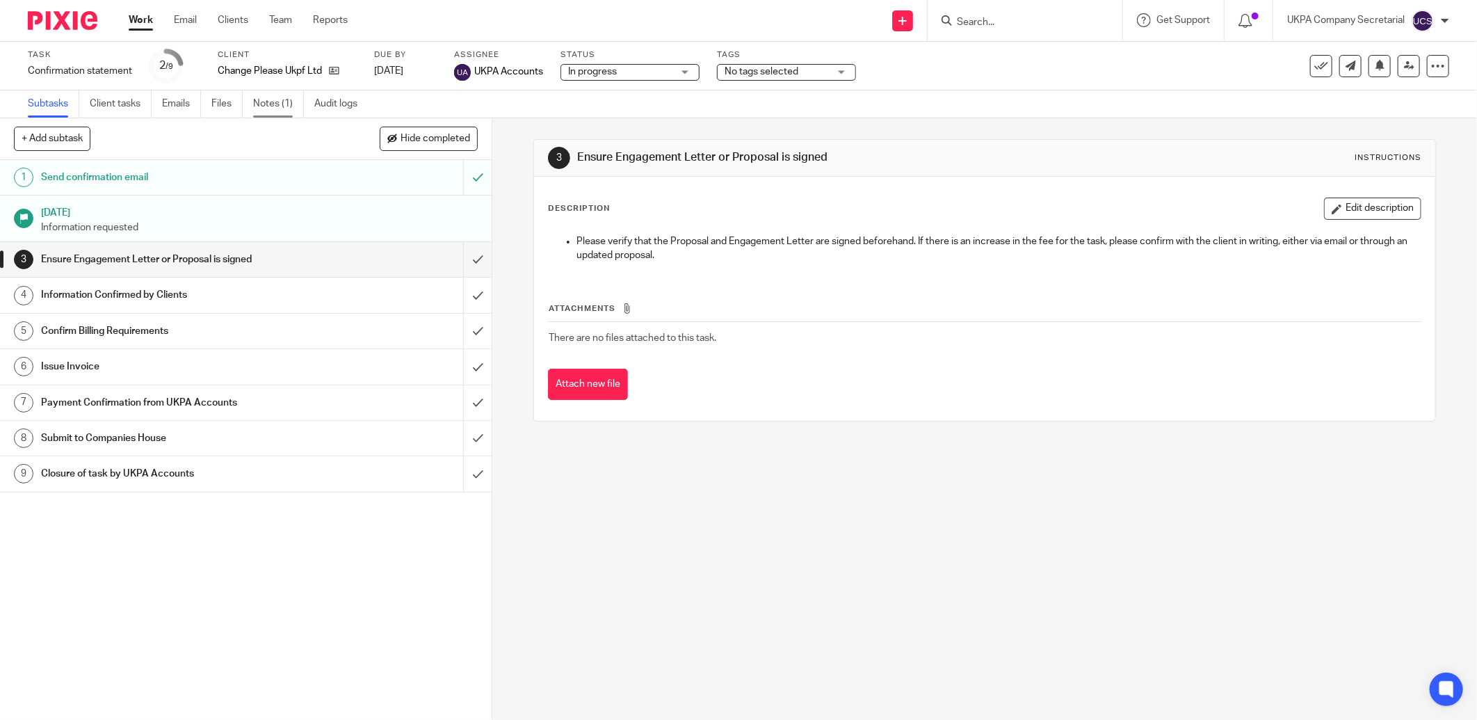
click at [277, 102] on link "Notes (1)" at bounding box center [278, 103] width 51 height 27
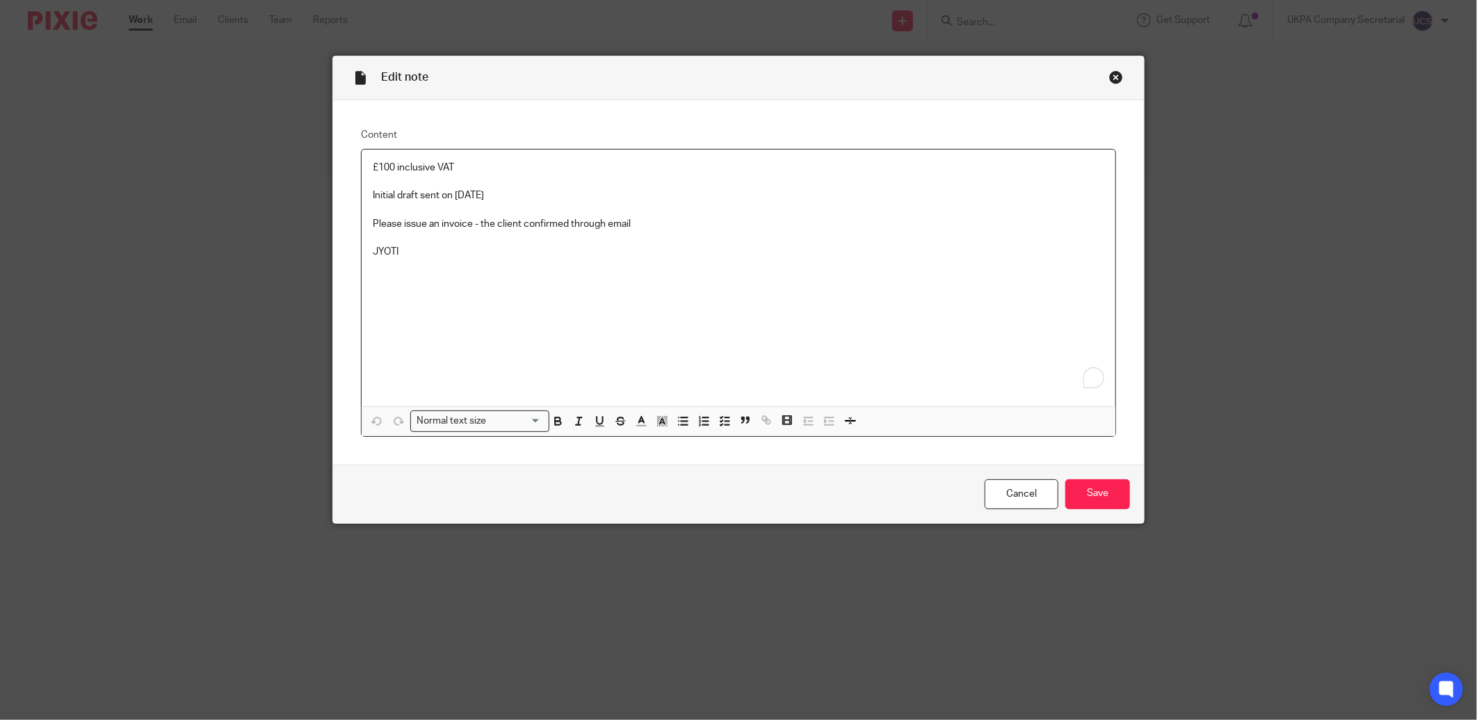
click at [512, 197] on p "Initial draft sent on 04.08.2025" at bounding box center [739, 195] width 732 height 14
click at [1096, 492] on input "Save" at bounding box center [1098, 494] width 65 height 30
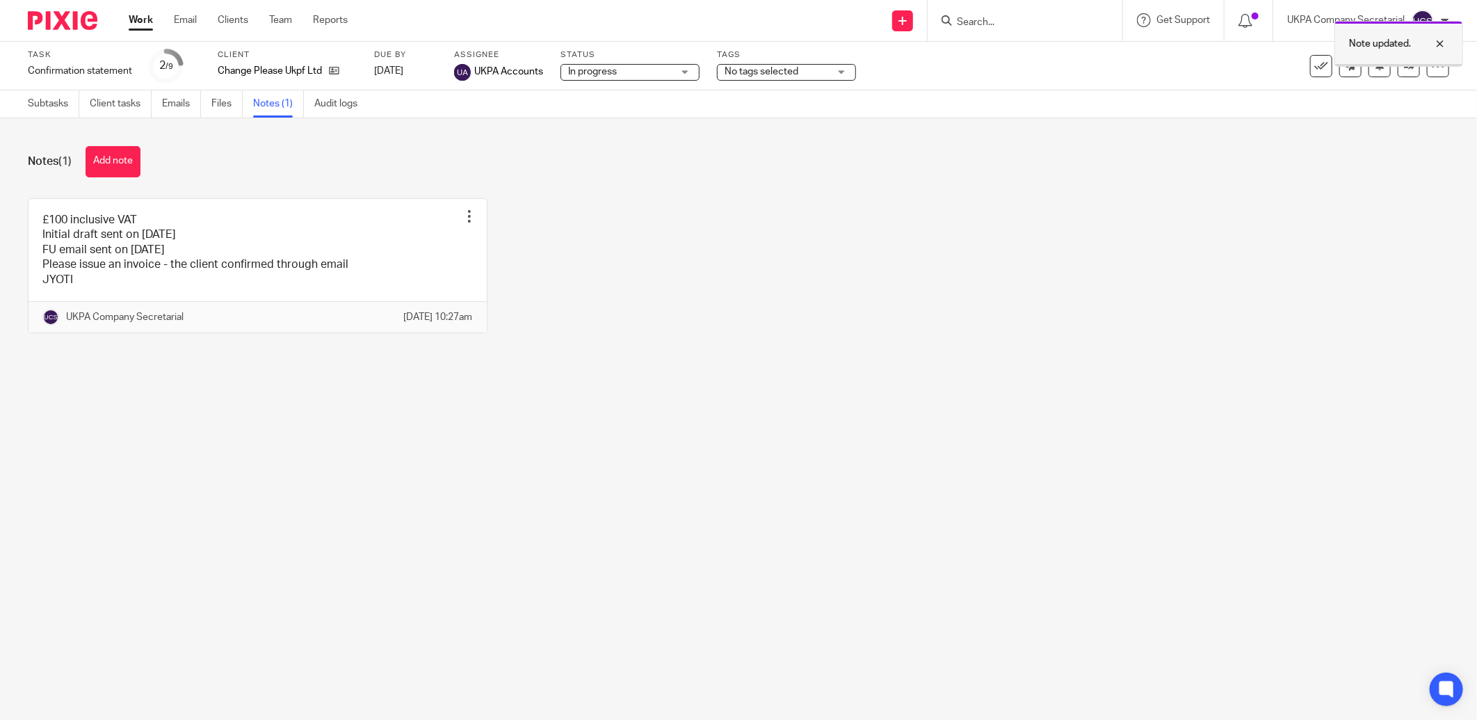
click at [1449, 40] on div "Note updated." at bounding box center [1399, 44] width 129 height 46
click at [985, 17] on input "Search" at bounding box center [1018, 23] width 125 height 13
type input "gigant"
drag, startPoint x: 1023, startPoint y: 60, endPoint x: 1040, endPoint y: 47, distance: 21.8
click at [1023, 60] on link at bounding box center [1045, 60] width 184 height 32
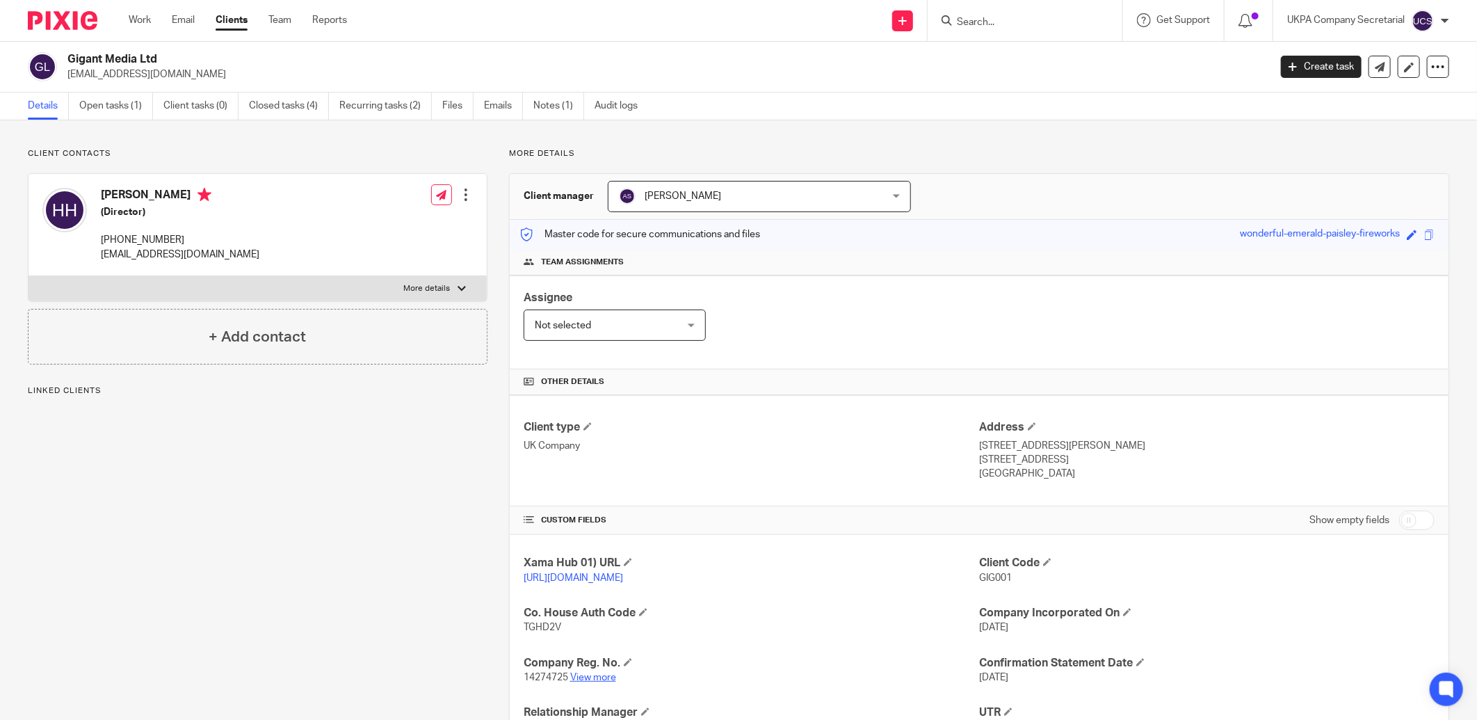
click at [582, 673] on link "View more" at bounding box center [593, 678] width 46 height 10
click at [101, 106] on link "Open tasks (1)" at bounding box center [116, 106] width 74 height 27
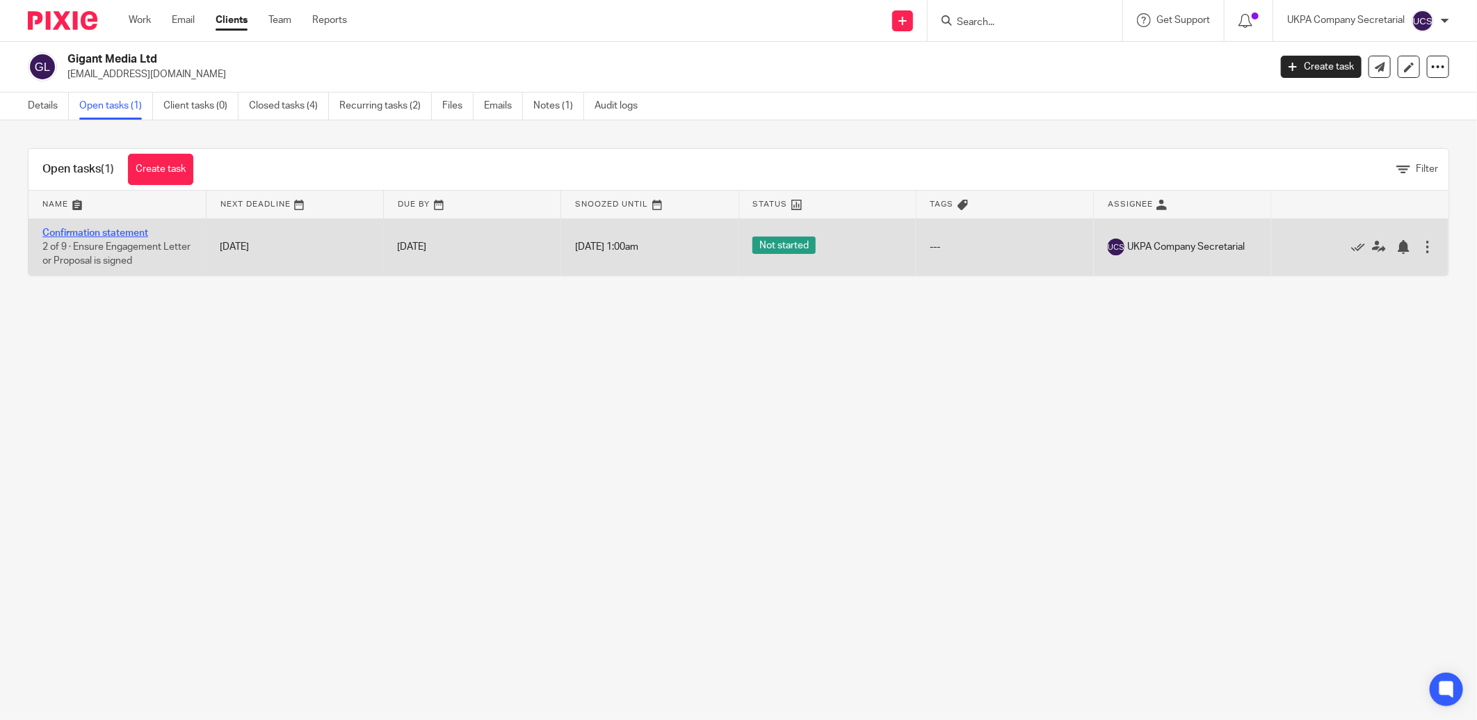
click at [85, 232] on link "Confirmation statement" at bounding box center [95, 233] width 106 height 10
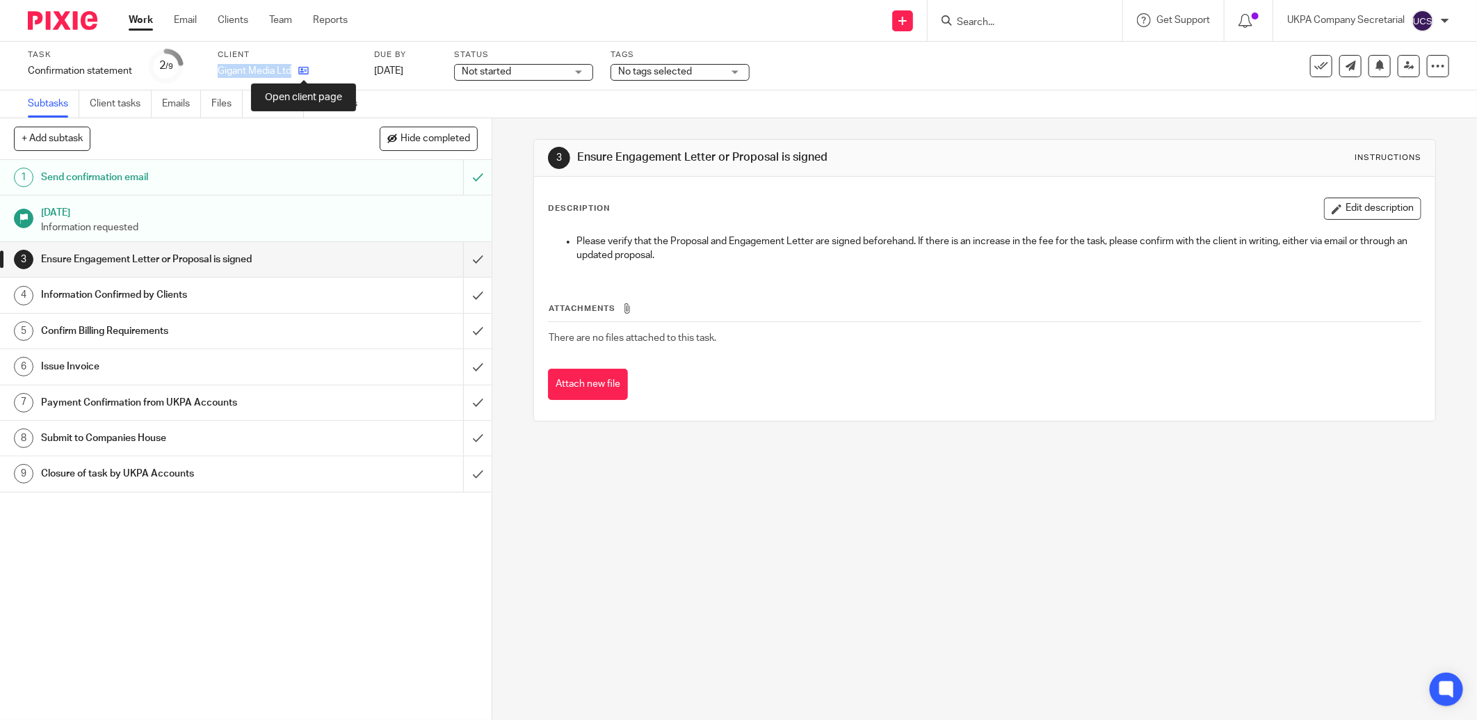
drag, startPoint x: 217, startPoint y: 70, endPoint x: 300, endPoint y: 72, distance: 82.8
click at [300, 72] on div "Gigant Media Ltd" at bounding box center [287, 71] width 139 height 14
copy div "Gigant Media Ltd"
click at [264, 104] on link "Notes (1)" at bounding box center [278, 103] width 51 height 27
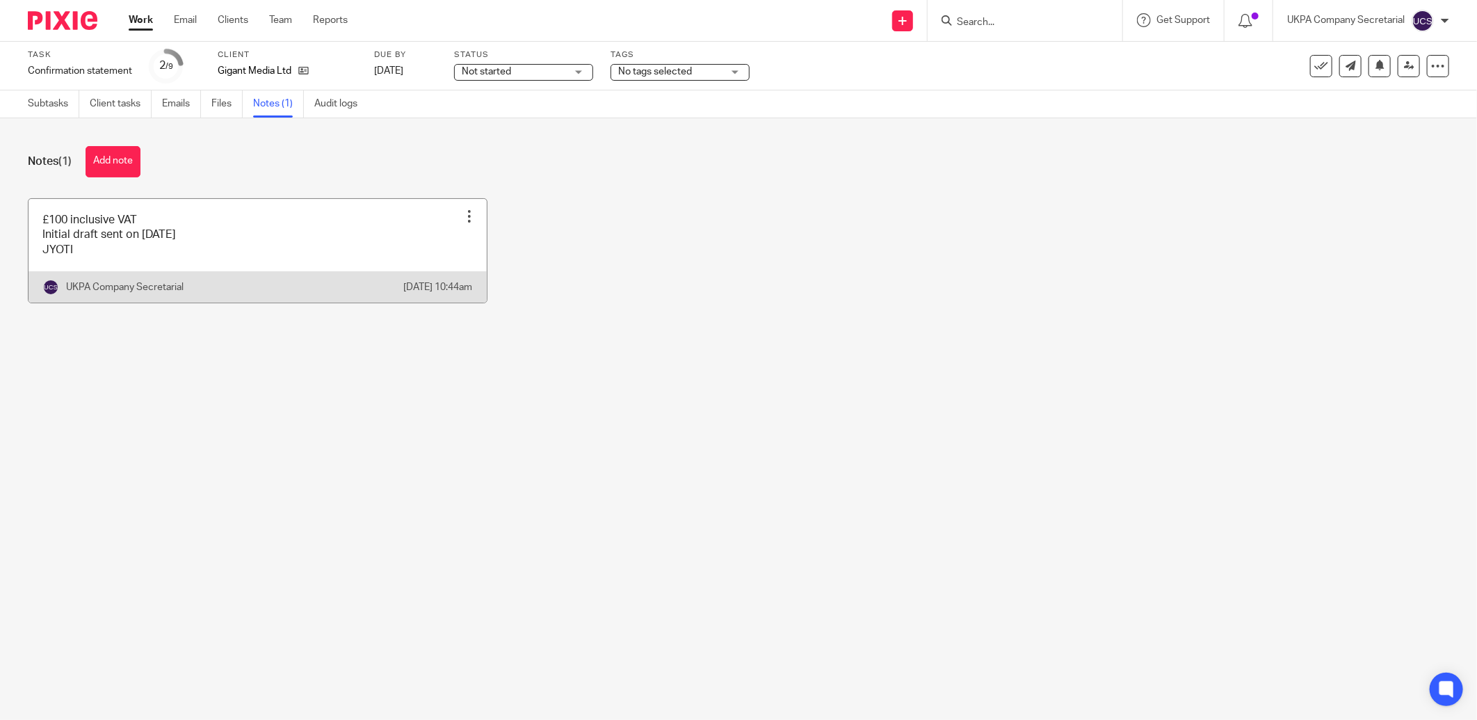
click at [209, 239] on link at bounding box center [258, 251] width 458 height 104
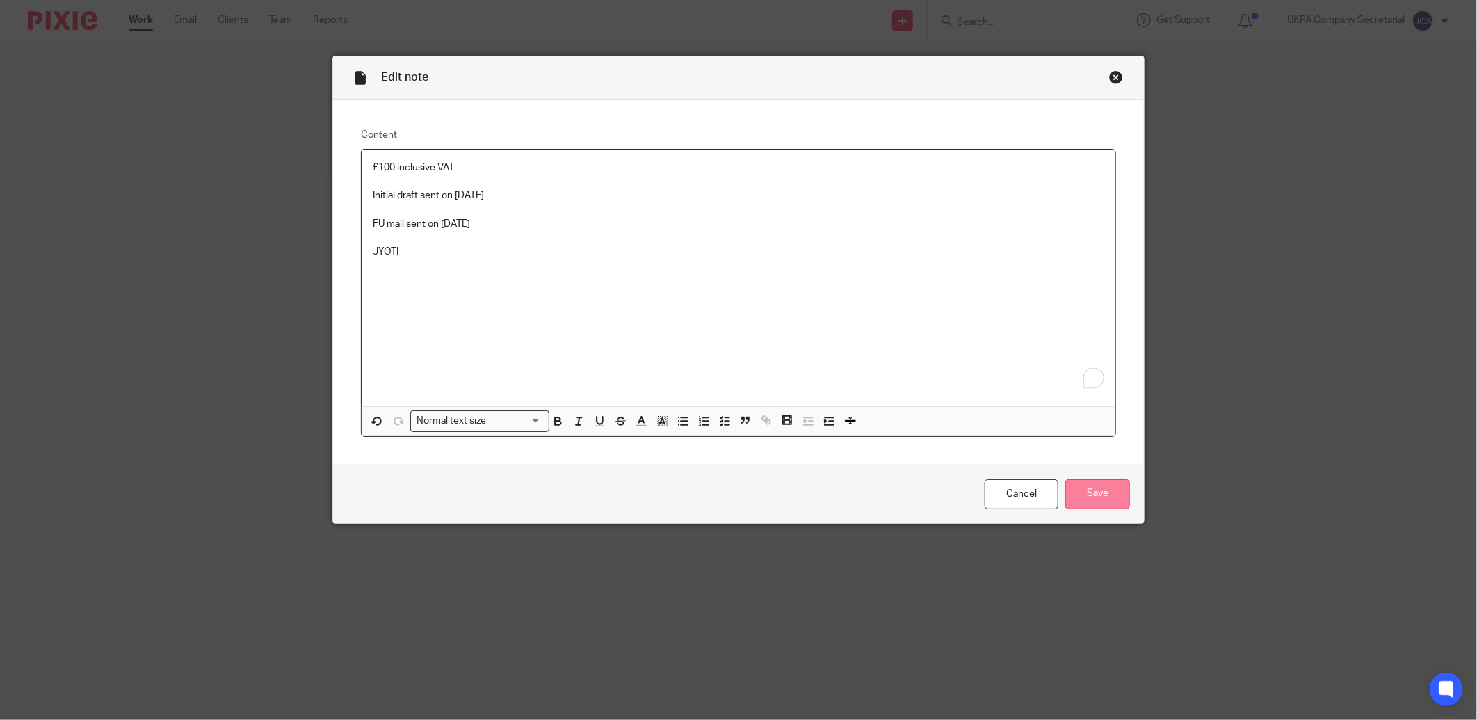
click at [1089, 495] on input "Save" at bounding box center [1098, 494] width 65 height 30
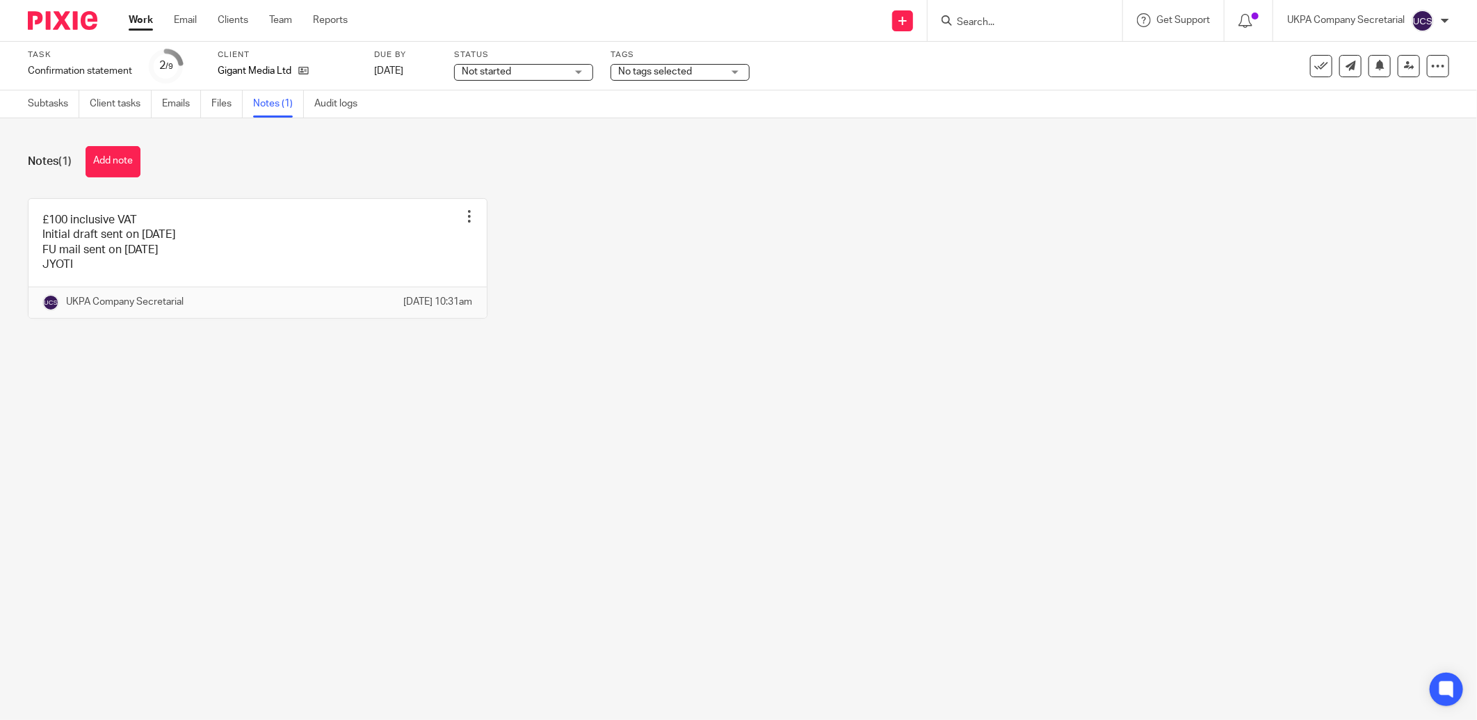
click at [990, 19] on input "Search" at bounding box center [1018, 23] width 125 height 13
type input "hendell"
click at [1003, 56] on link at bounding box center [1070, 60] width 235 height 32
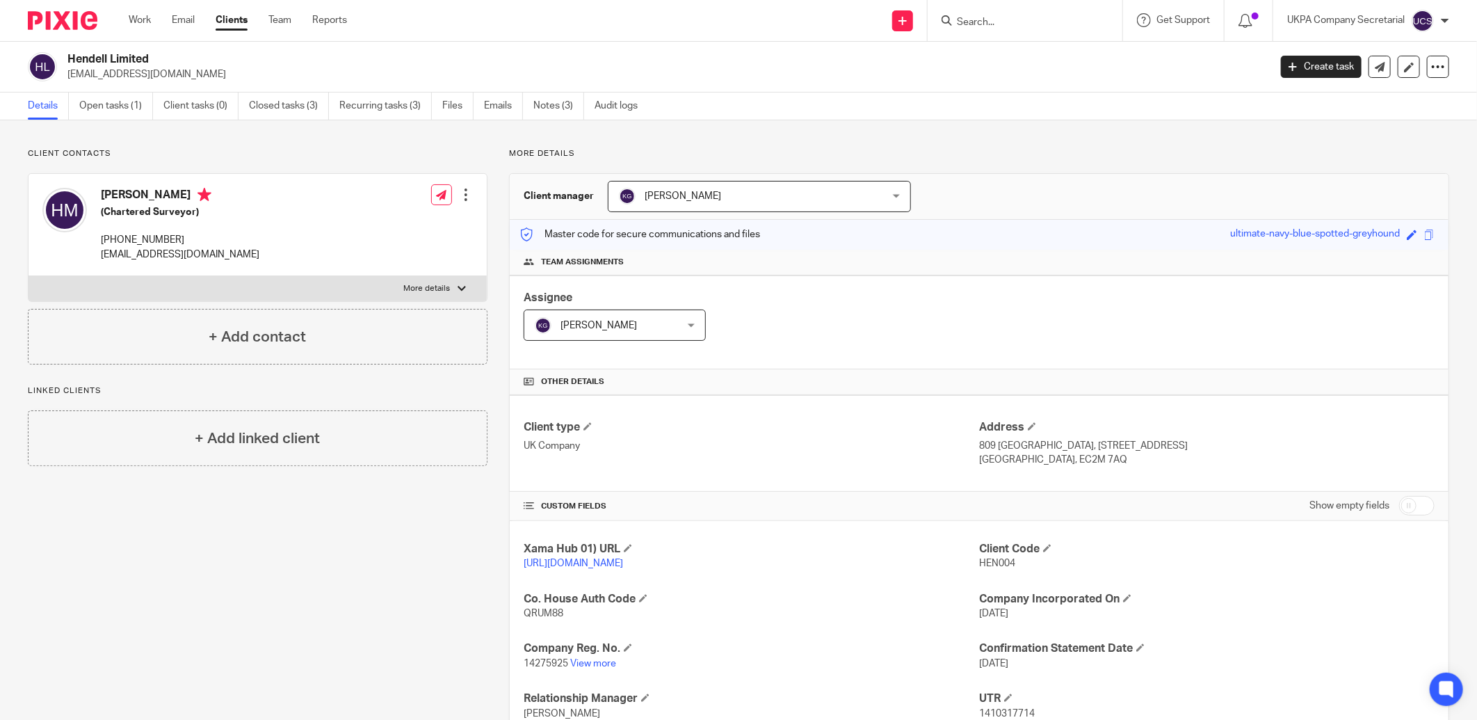
click at [986, 18] on input "Search" at bounding box center [1018, 23] width 125 height 13
type input "DBH"
click at [1034, 51] on link at bounding box center [1075, 54] width 244 height 21
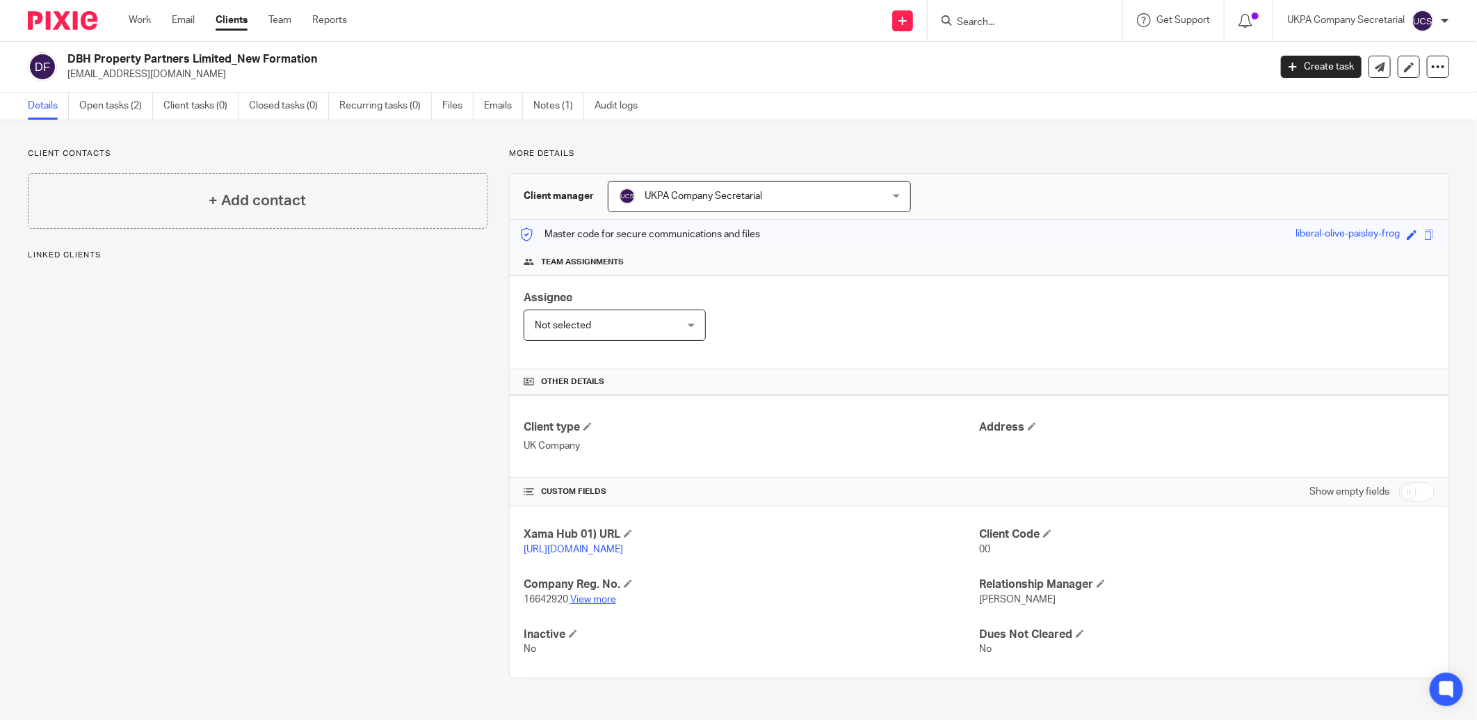
click at [591, 598] on link "View more" at bounding box center [593, 600] width 46 height 10
click at [1028, 425] on span at bounding box center [1032, 426] width 8 height 8
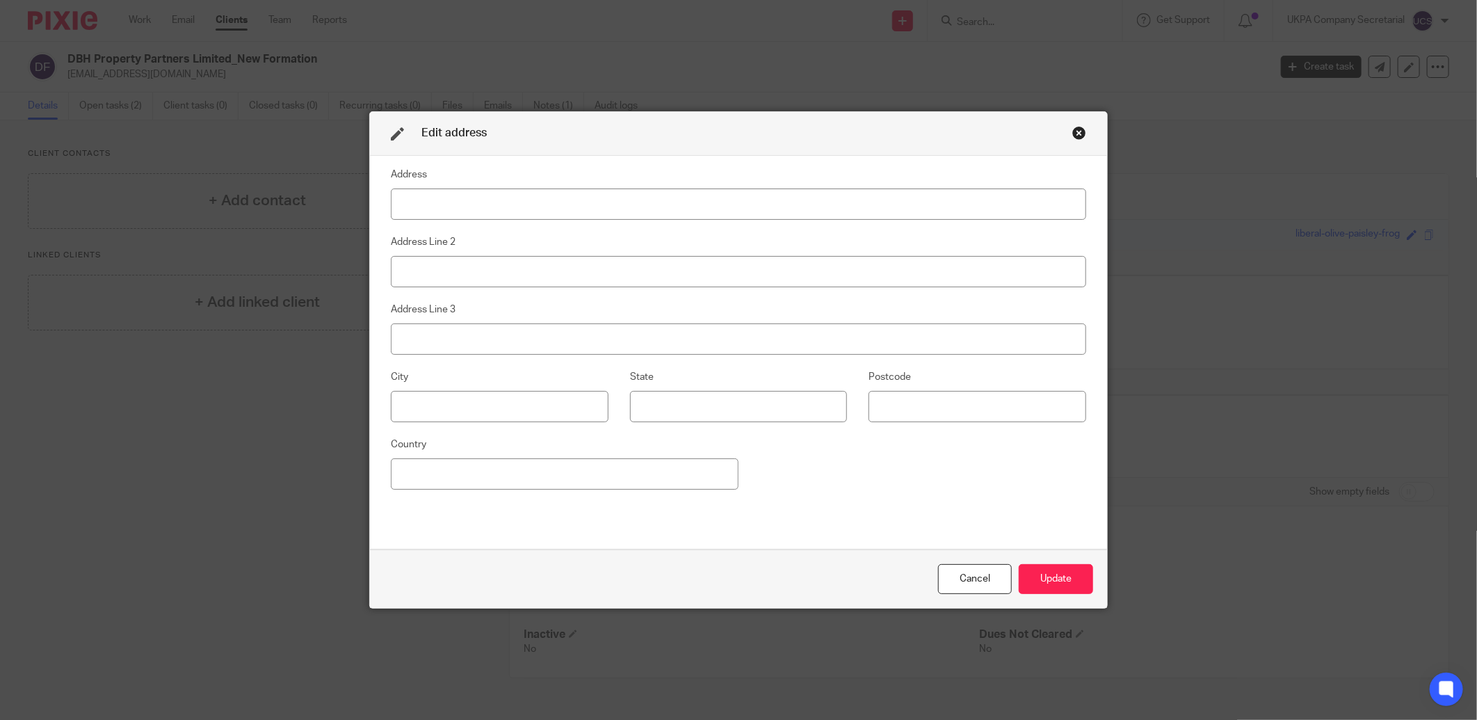
click at [411, 204] on input at bounding box center [739, 203] width 696 height 31
type input "809 Salisbury House"
type input "29 Finsbury Circus"
type input "London"
type input "EC2M 7AQ"
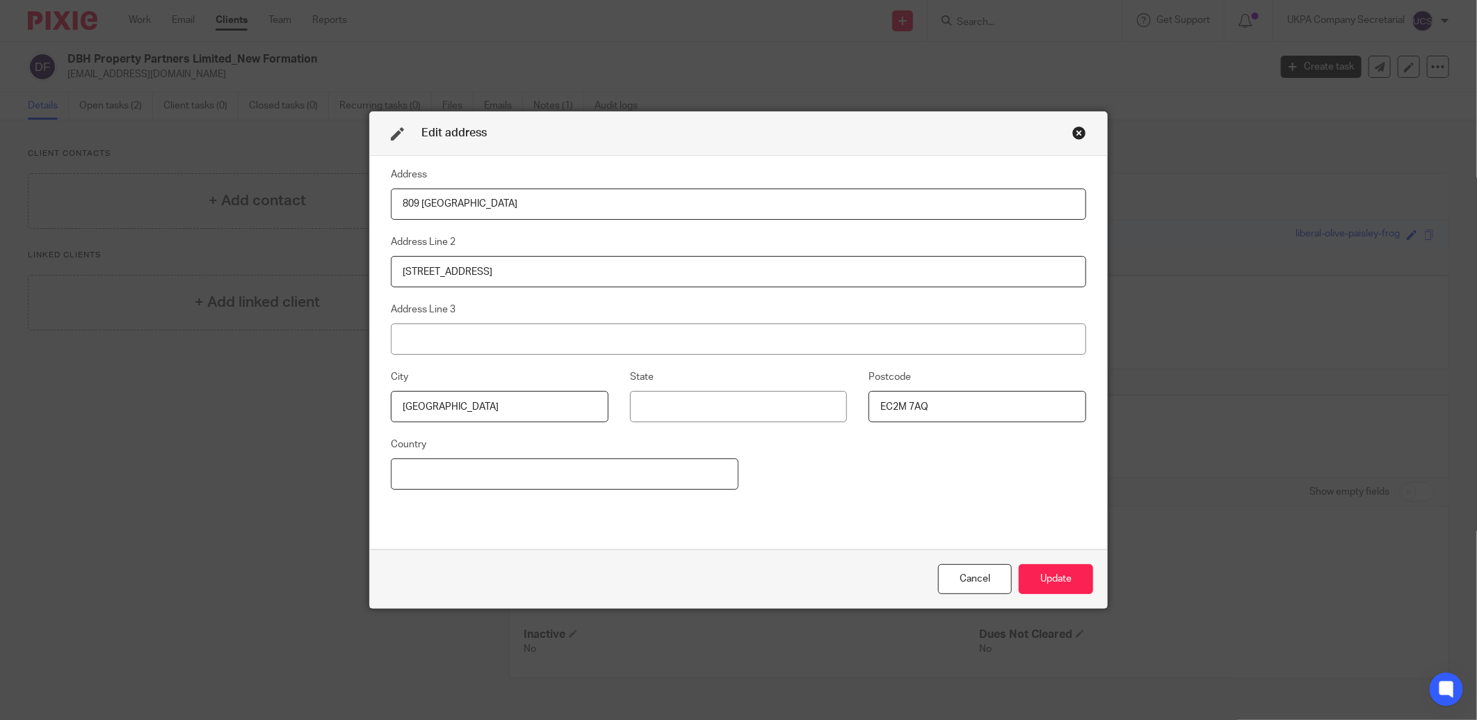
type input "United Kingdom"
click at [1048, 586] on button "Update" at bounding box center [1056, 579] width 74 height 30
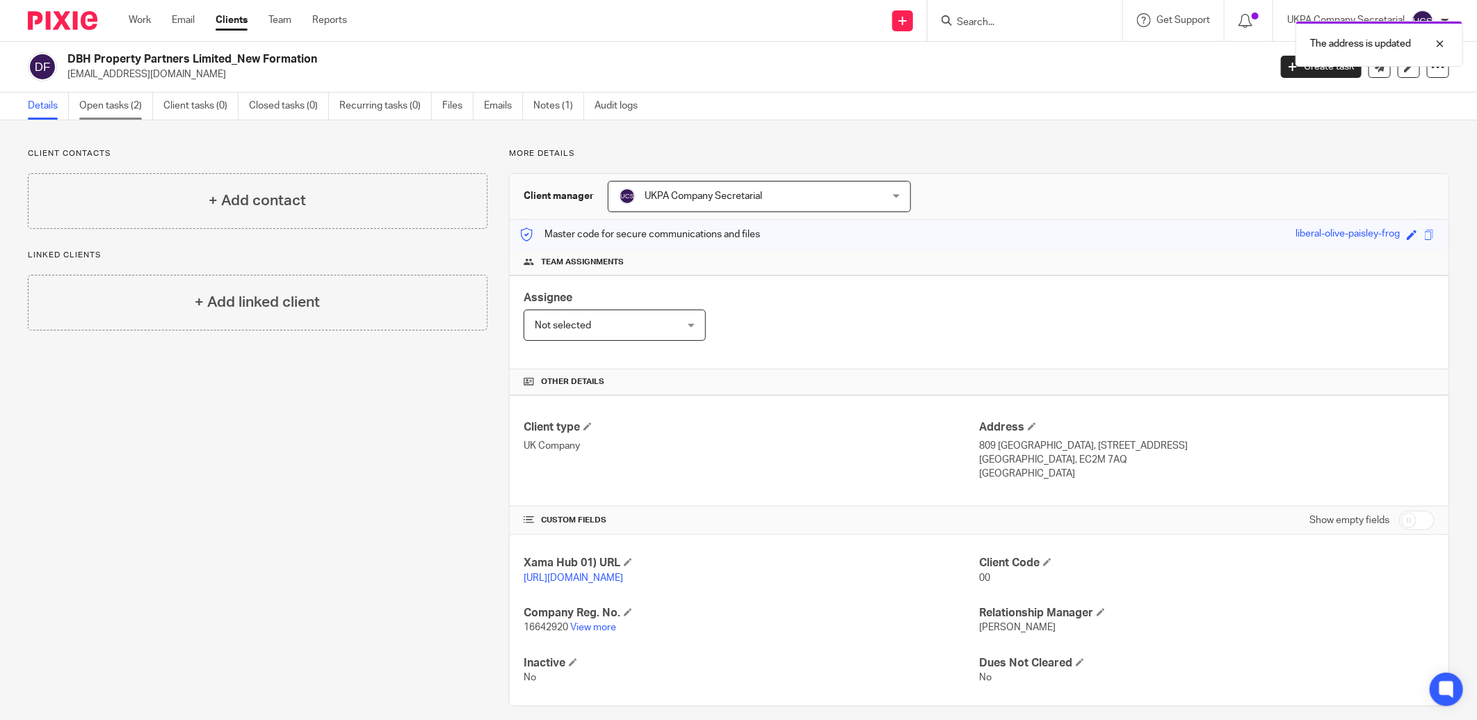
click at [102, 104] on link "Open tasks (2)" at bounding box center [116, 106] width 74 height 27
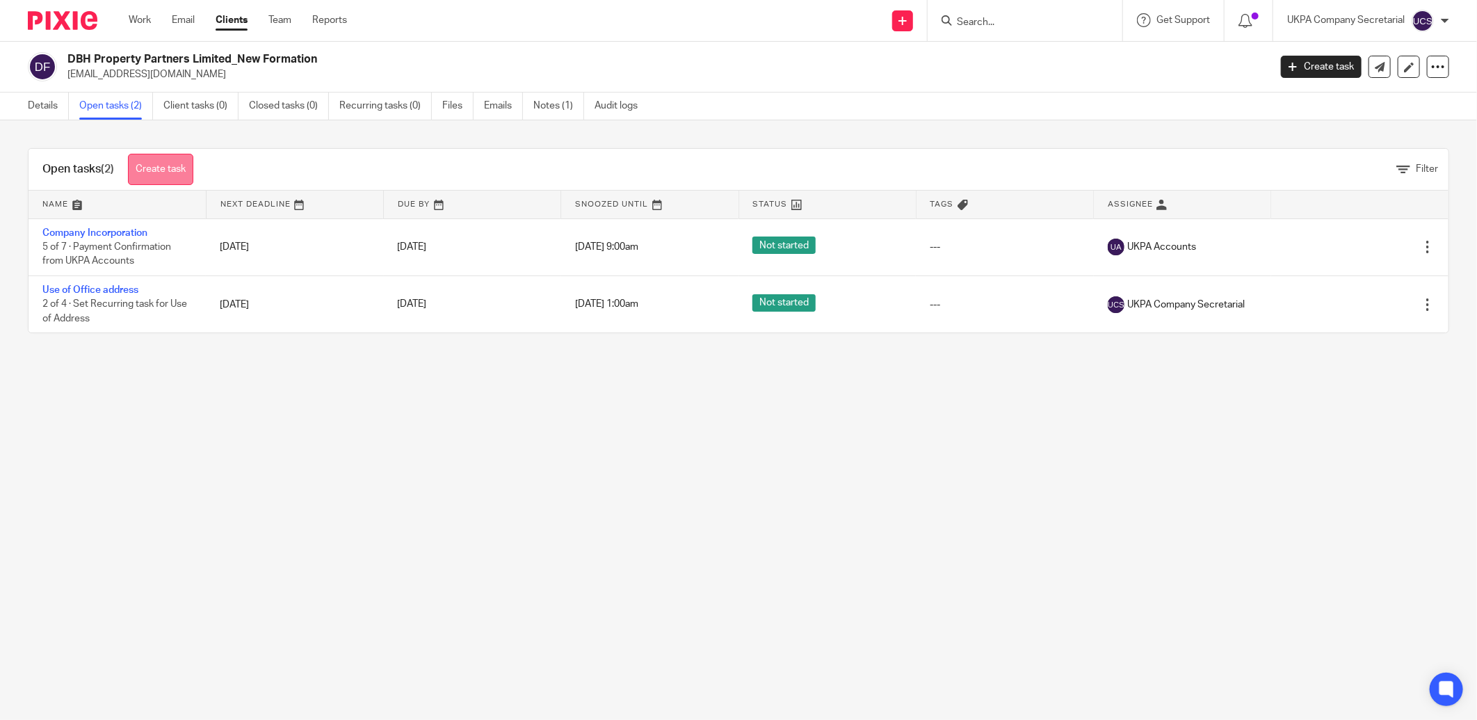
click at [170, 172] on link "Create task" at bounding box center [160, 169] width 65 height 31
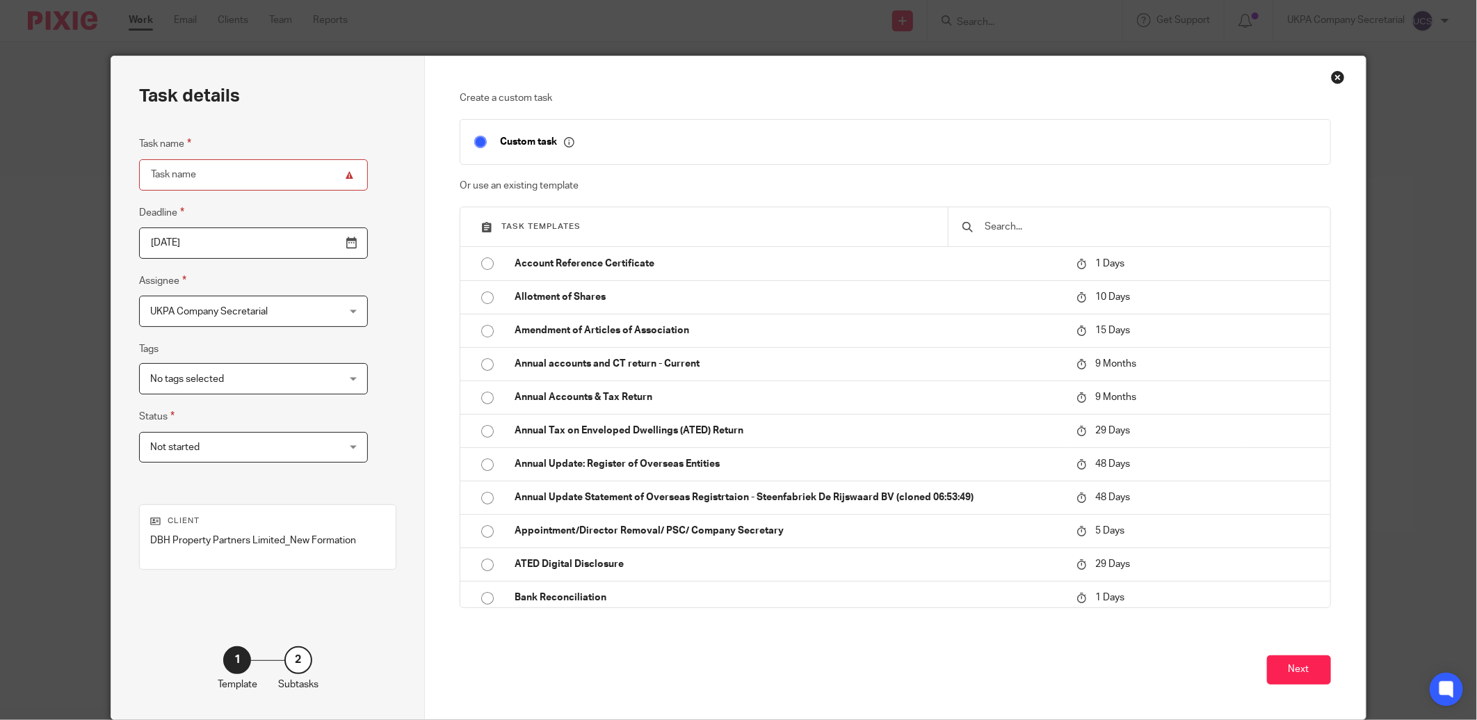
click at [1068, 227] on input "text" at bounding box center [1149, 226] width 332 height 15
type input "L"
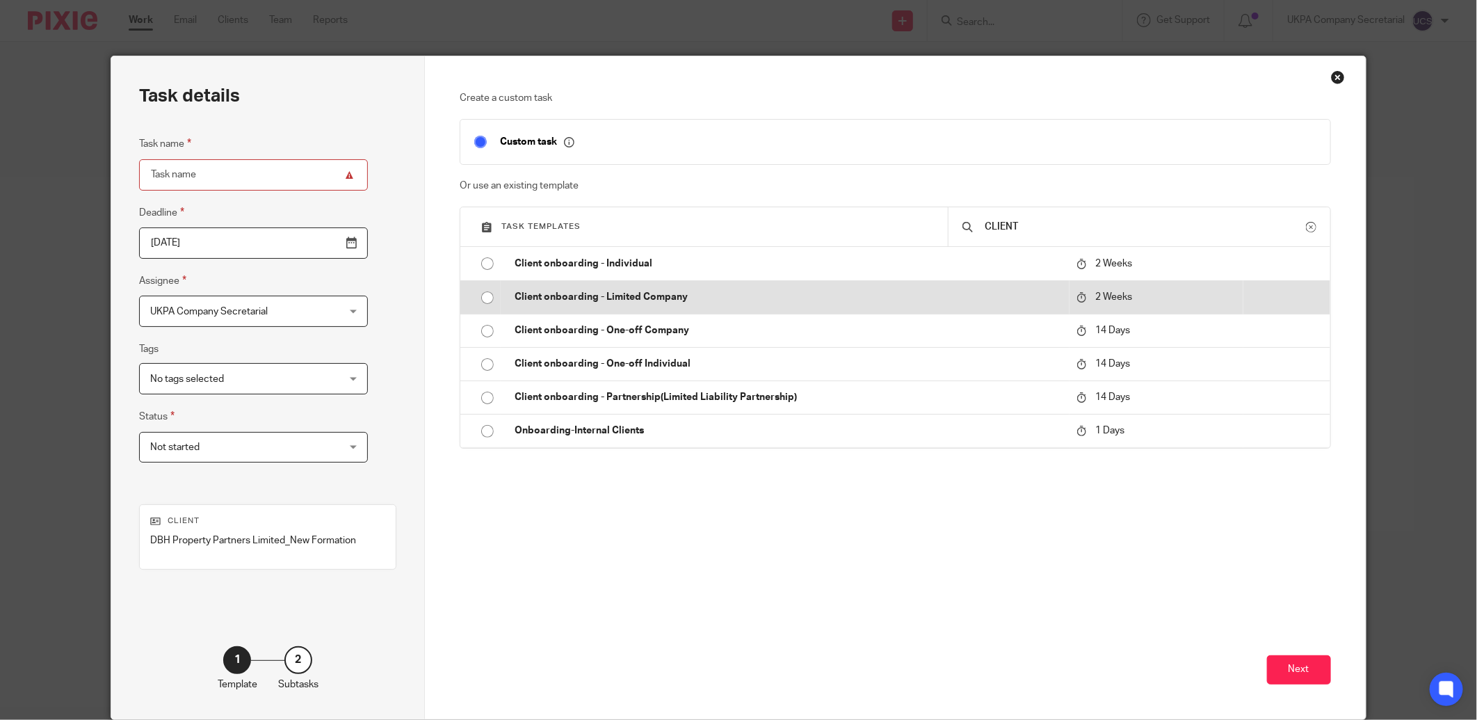
type input "CLIENT"
click at [596, 295] on p "Client onboarding - Limited Company" at bounding box center [788, 297] width 547 height 14
type input "[DATE]"
type input "Client onboarding - Limited Company"
checkbox input "false"
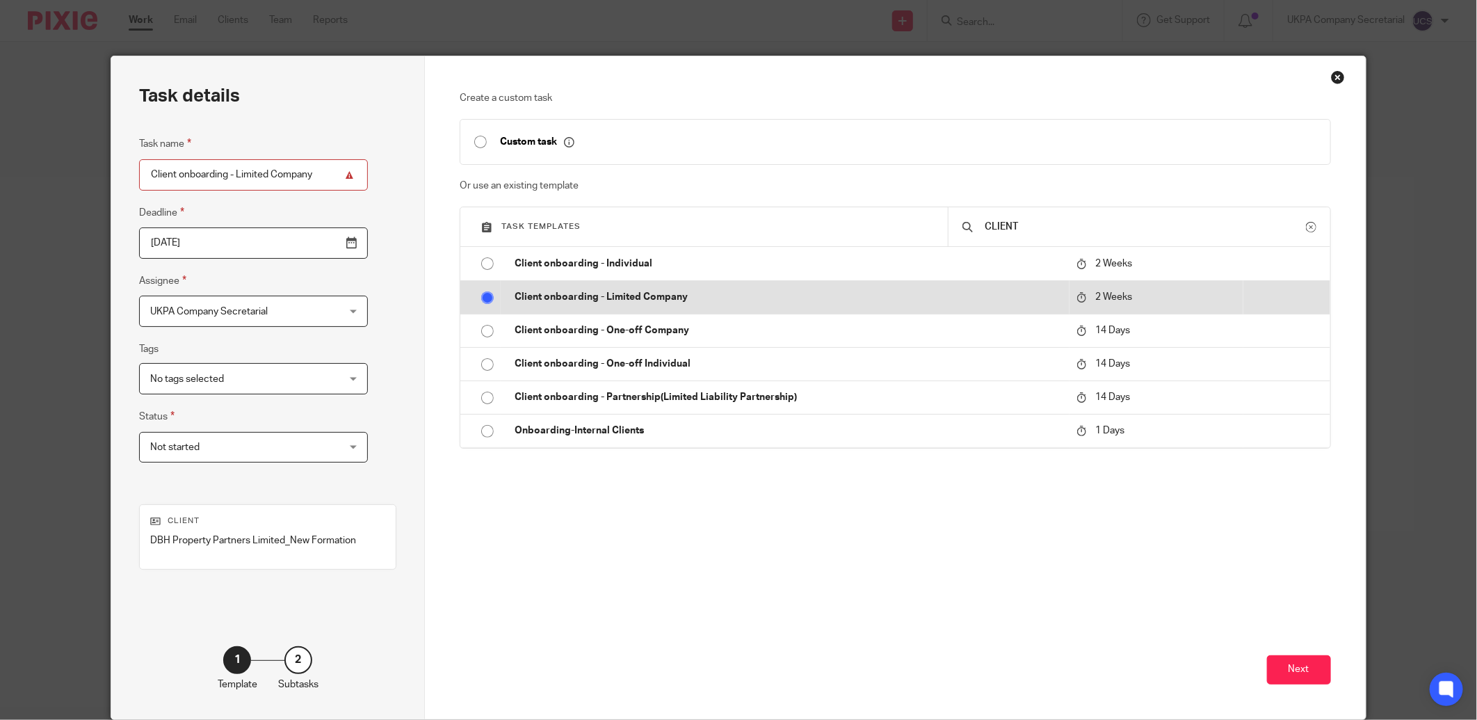
radio input "true"
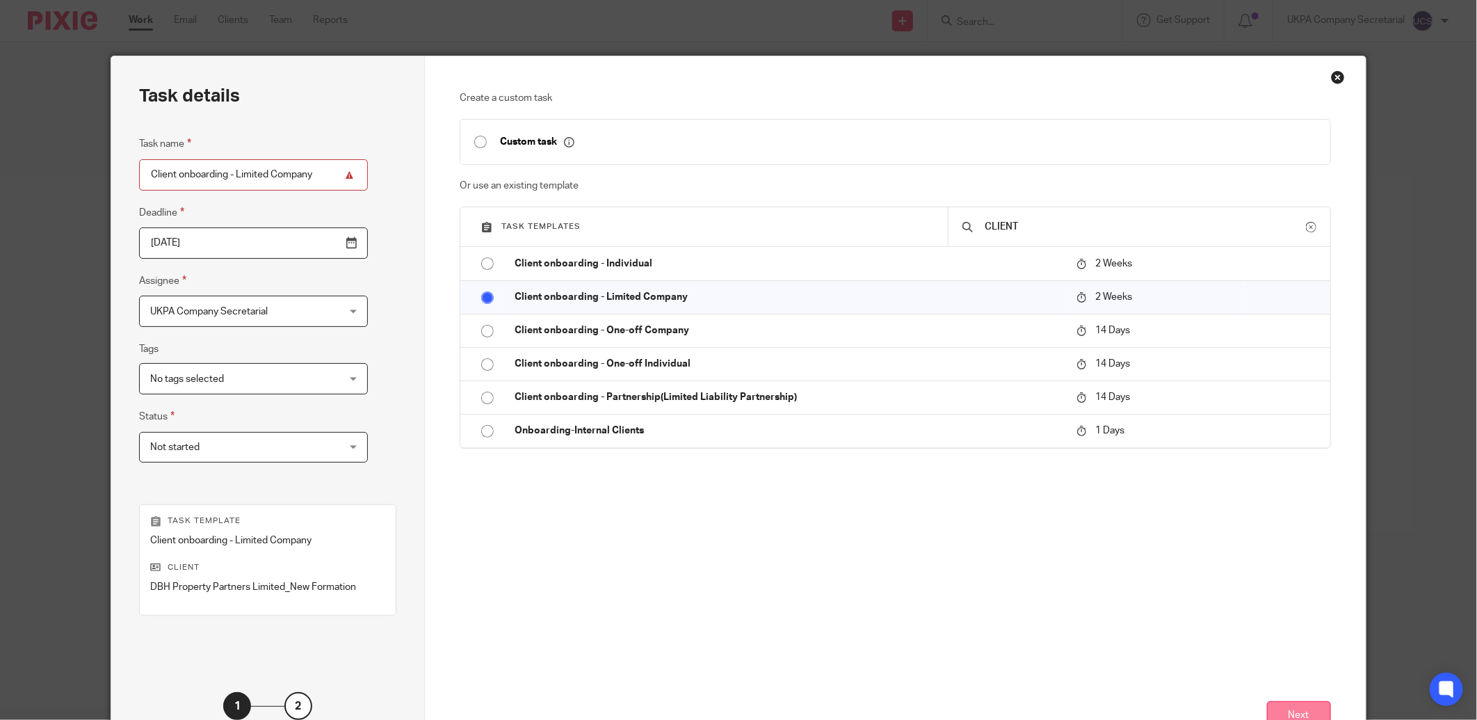
click at [1292, 709] on button "Next" at bounding box center [1299, 716] width 64 height 30
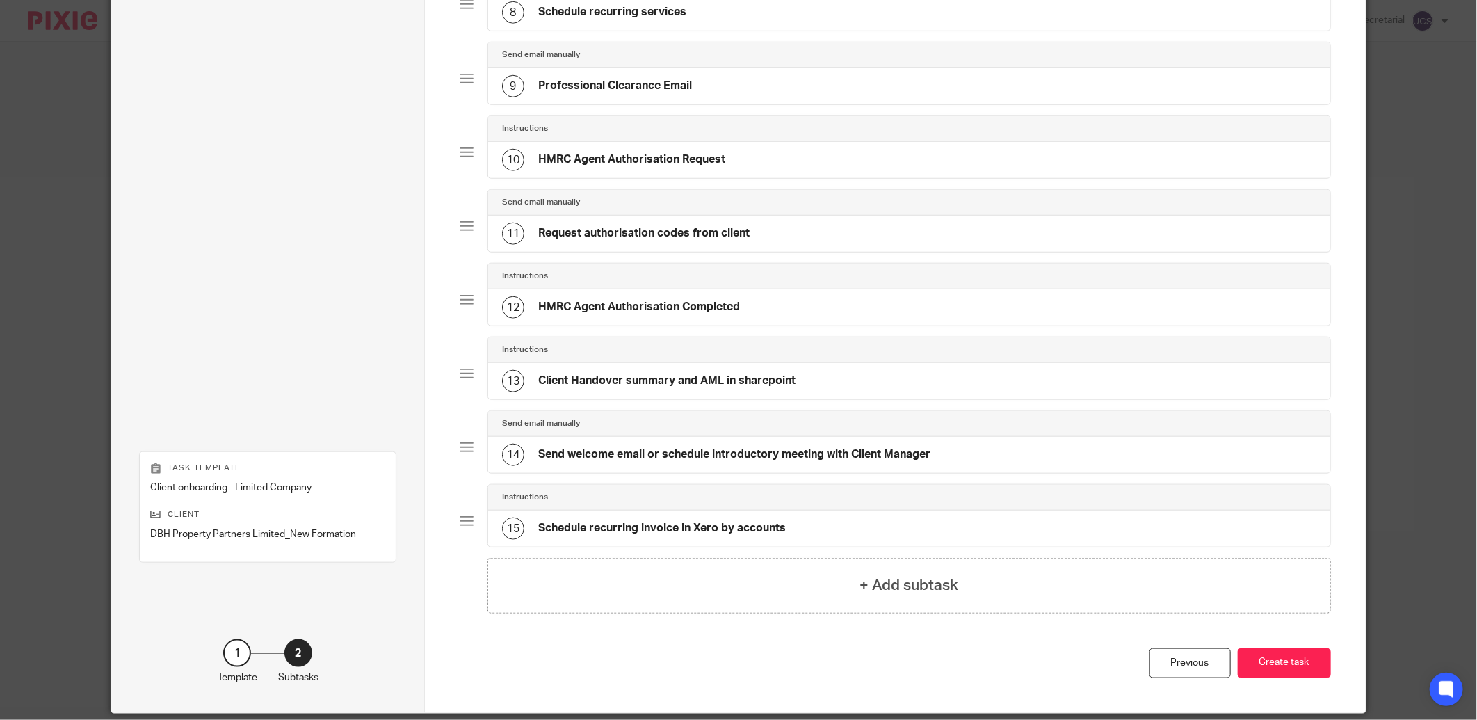
scroll to position [728, 0]
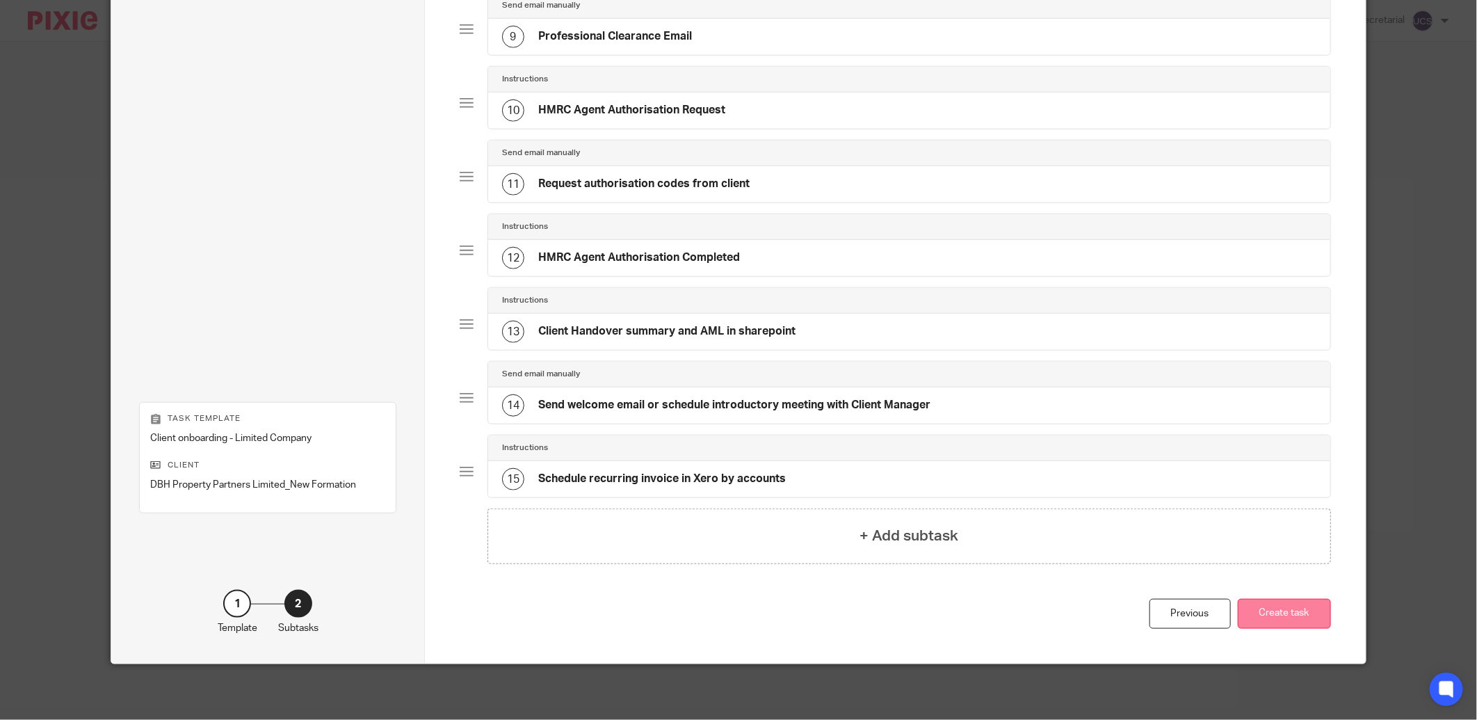
click at [1287, 620] on button "Create task" at bounding box center [1284, 614] width 93 height 30
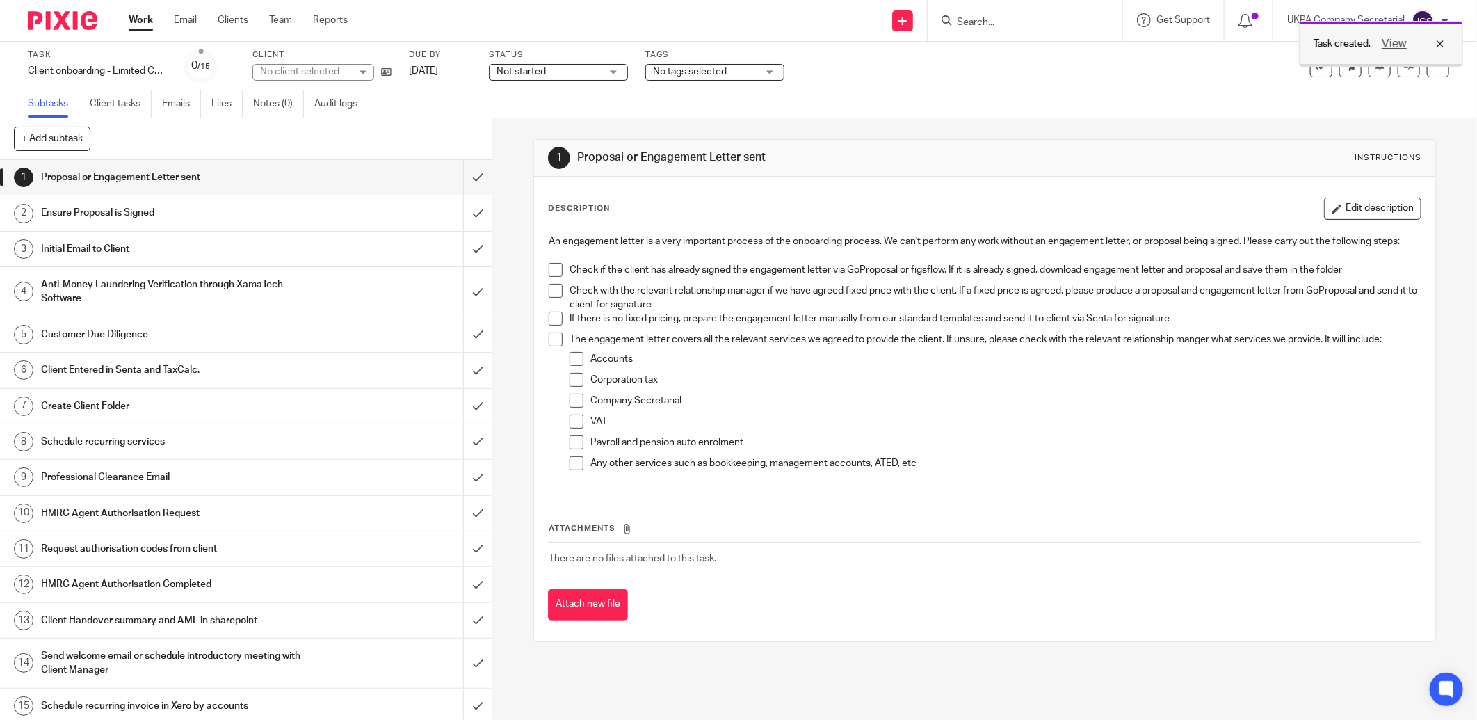
click at [1443, 44] on div "View" at bounding box center [1410, 43] width 78 height 17
click at [1404, 66] on icon at bounding box center [1409, 66] width 10 height 10
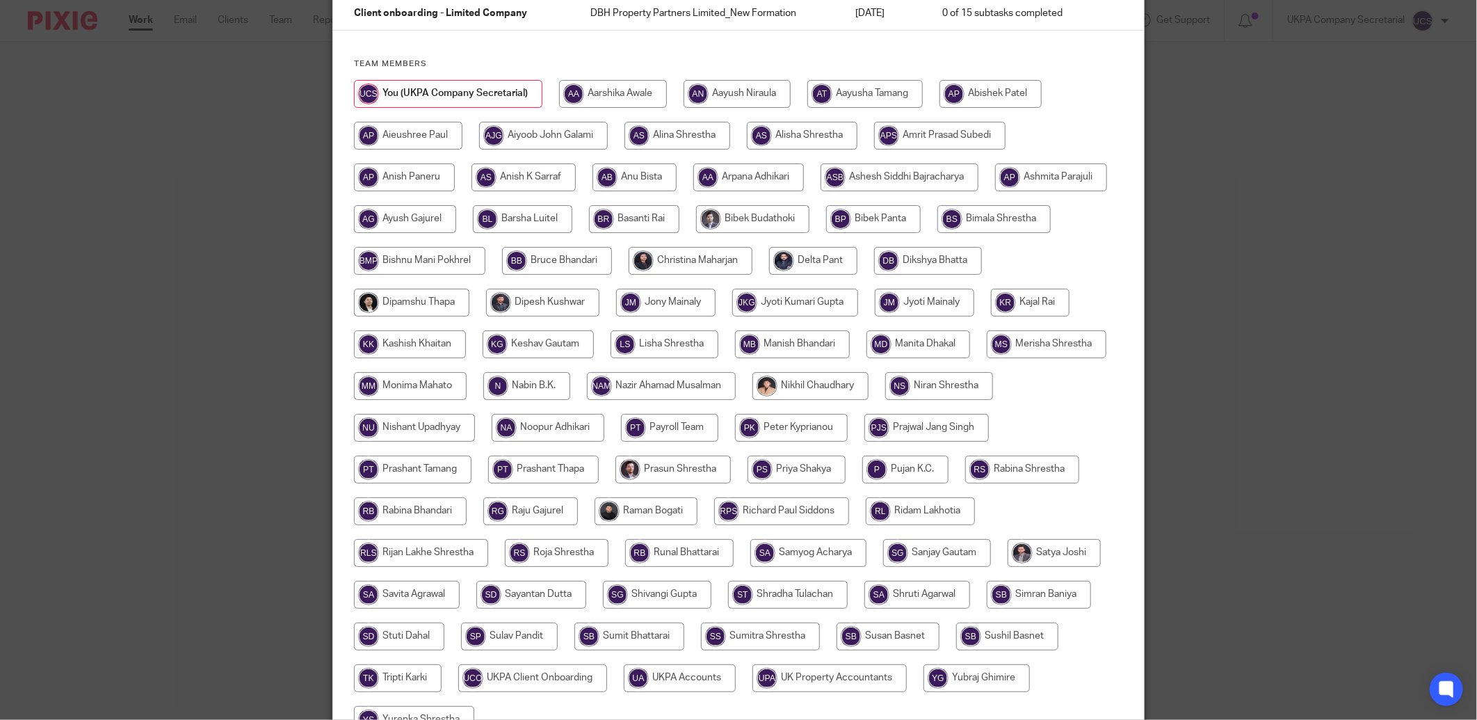
scroll to position [273, 0]
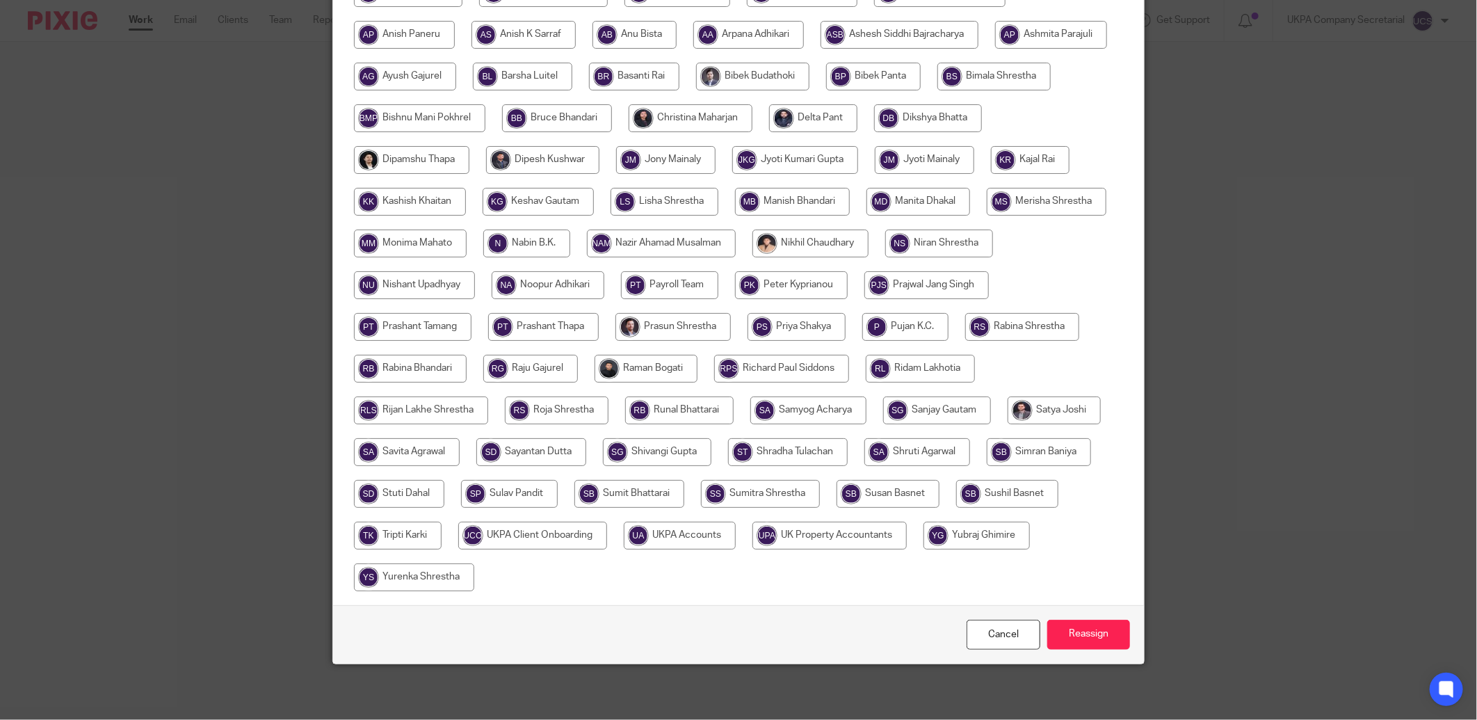
click at [736, 536] on input "radio" at bounding box center [680, 536] width 112 height 28
radio input "true"
click at [607, 536] on input "radio" at bounding box center [532, 536] width 149 height 28
radio input "true"
click at [1088, 636] on input "Reassign" at bounding box center [1088, 635] width 83 height 30
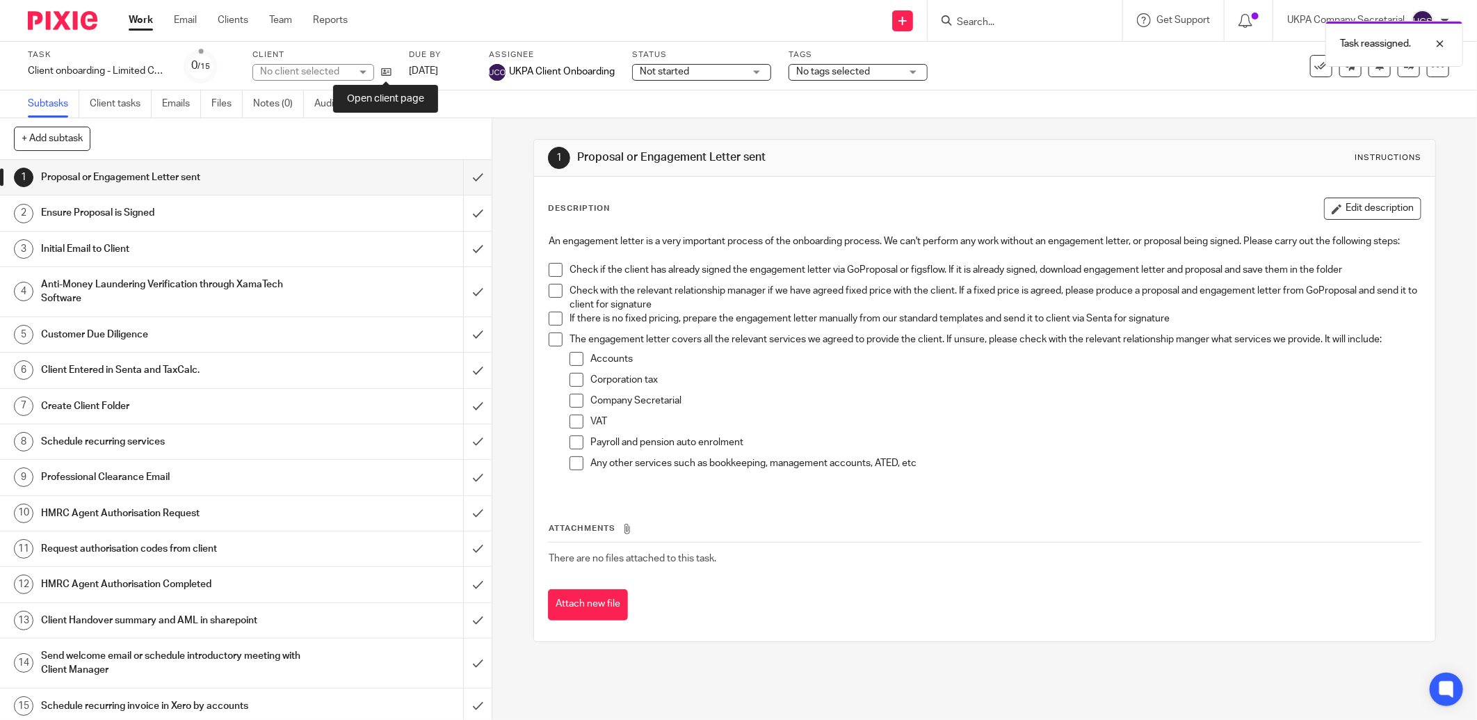
click at [384, 70] on icon at bounding box center [386, 72] width 10 height 10
click at [1020, 19] on input "Search" at bounding box center [1018, 23] width 125 height 13
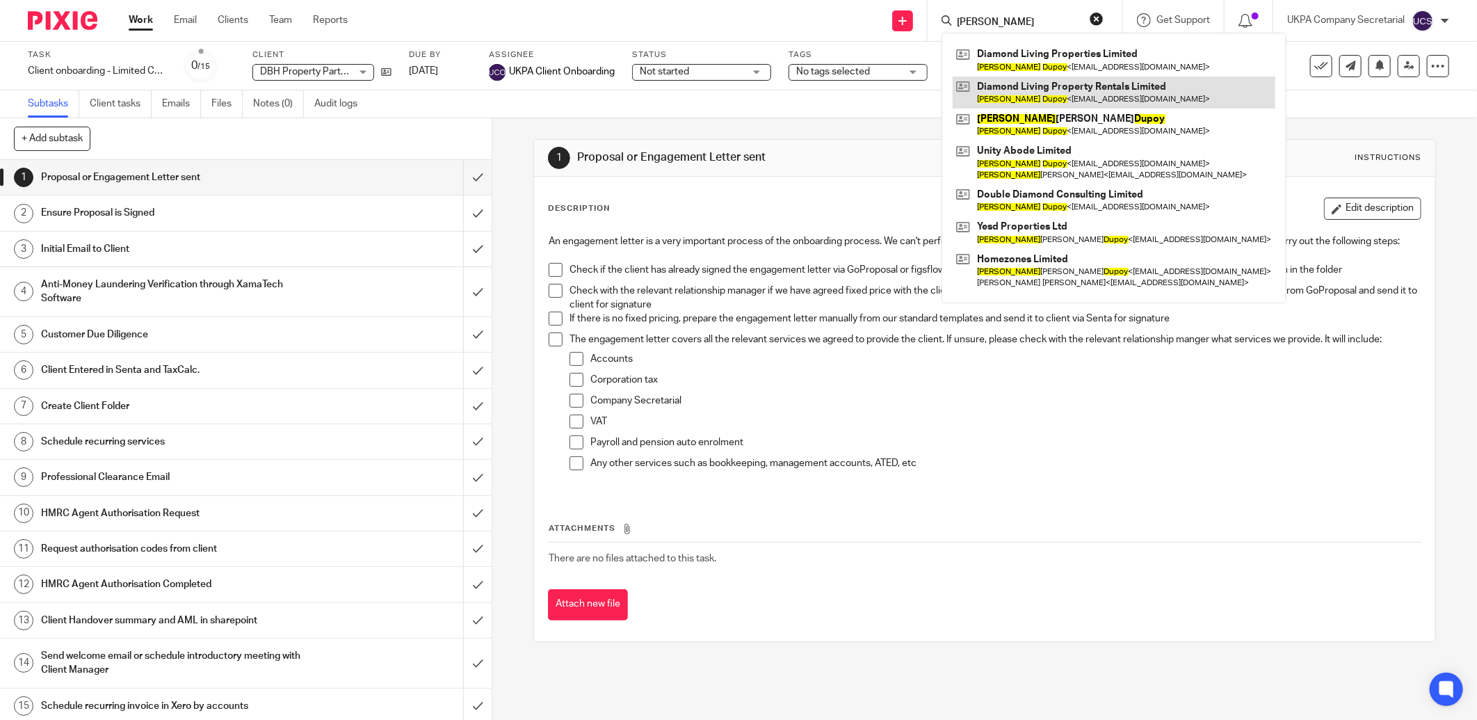
type input "RICHARD DUPY"
click at [1075, 87] on link at bounding box center [1114, 93] width 323 height 32
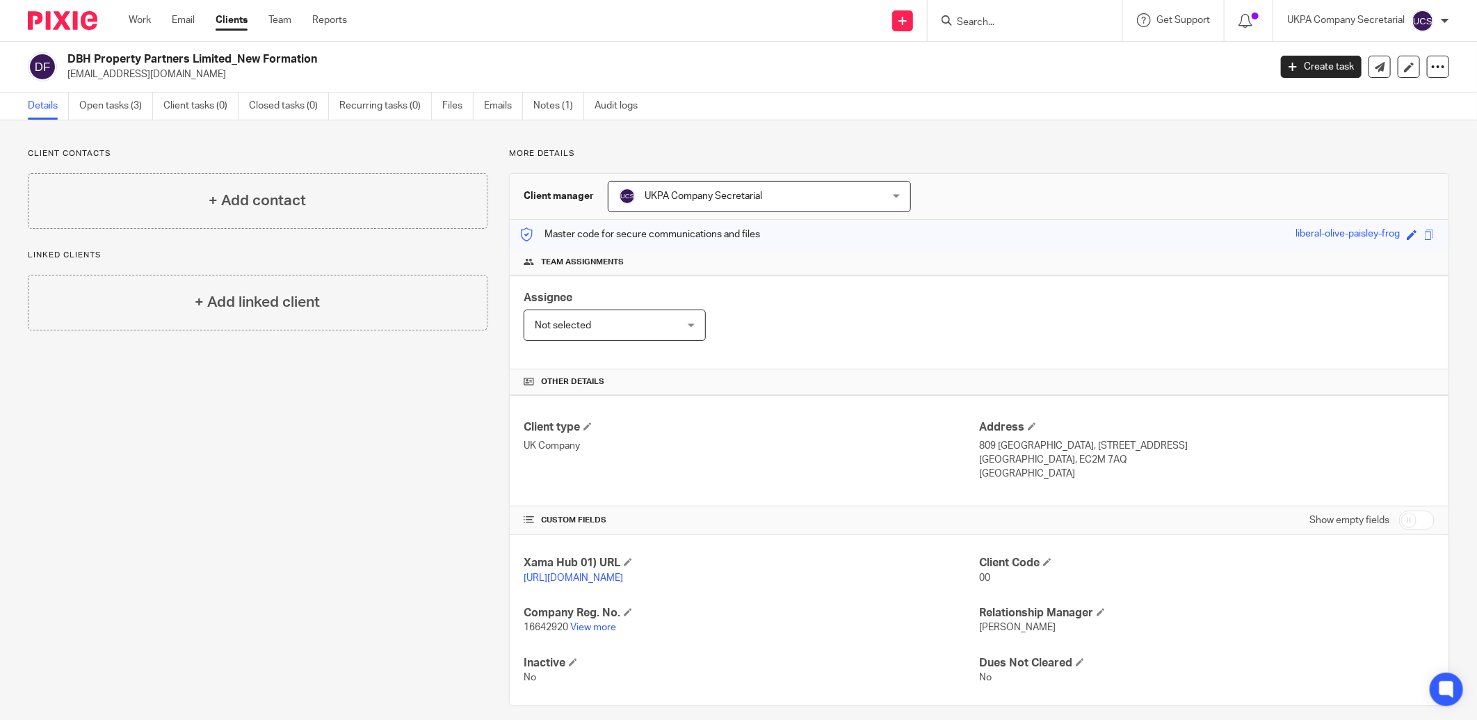
click at [1400, 522] on input "checkbox" at bounding box center [1416, 520] width 35 height 19
checkbox input "true"
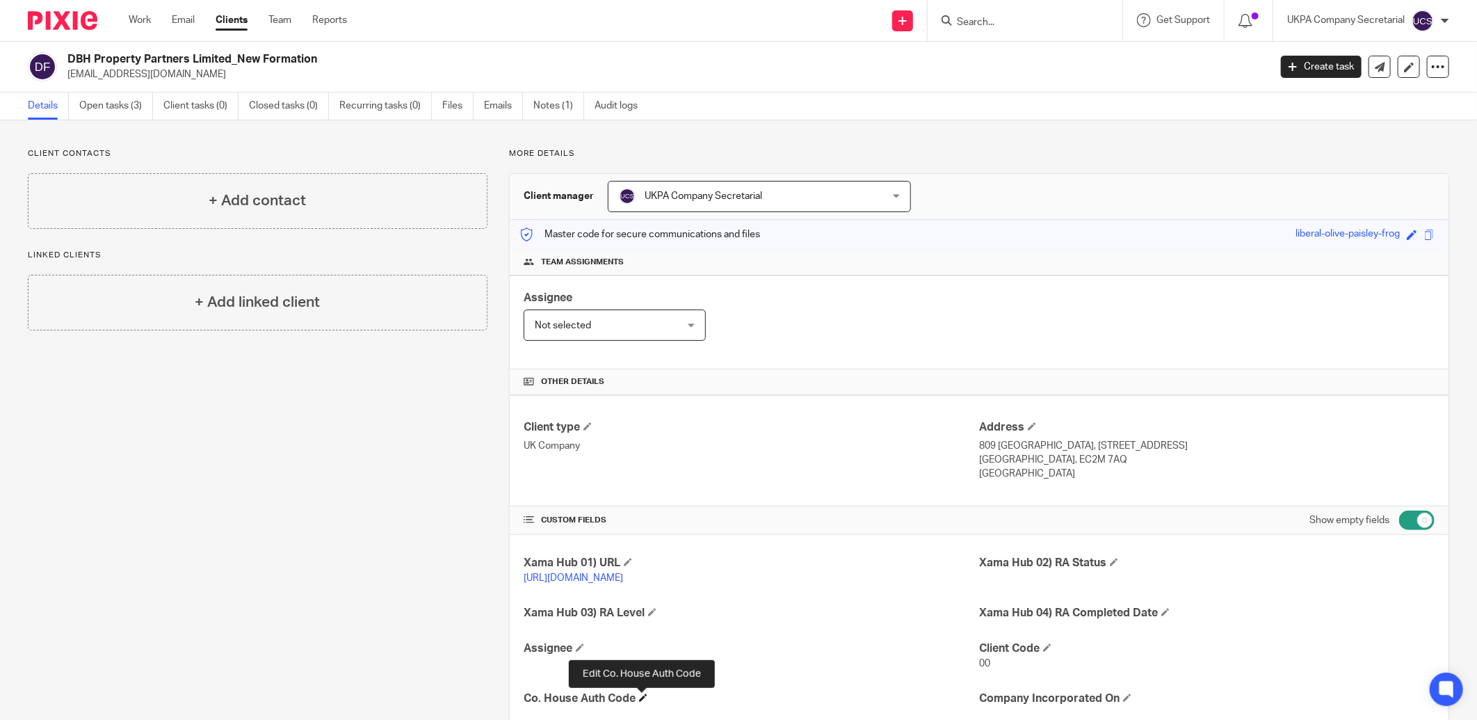
click at [639, 700] on span at bounding box center [643, 697] width 8 height 8
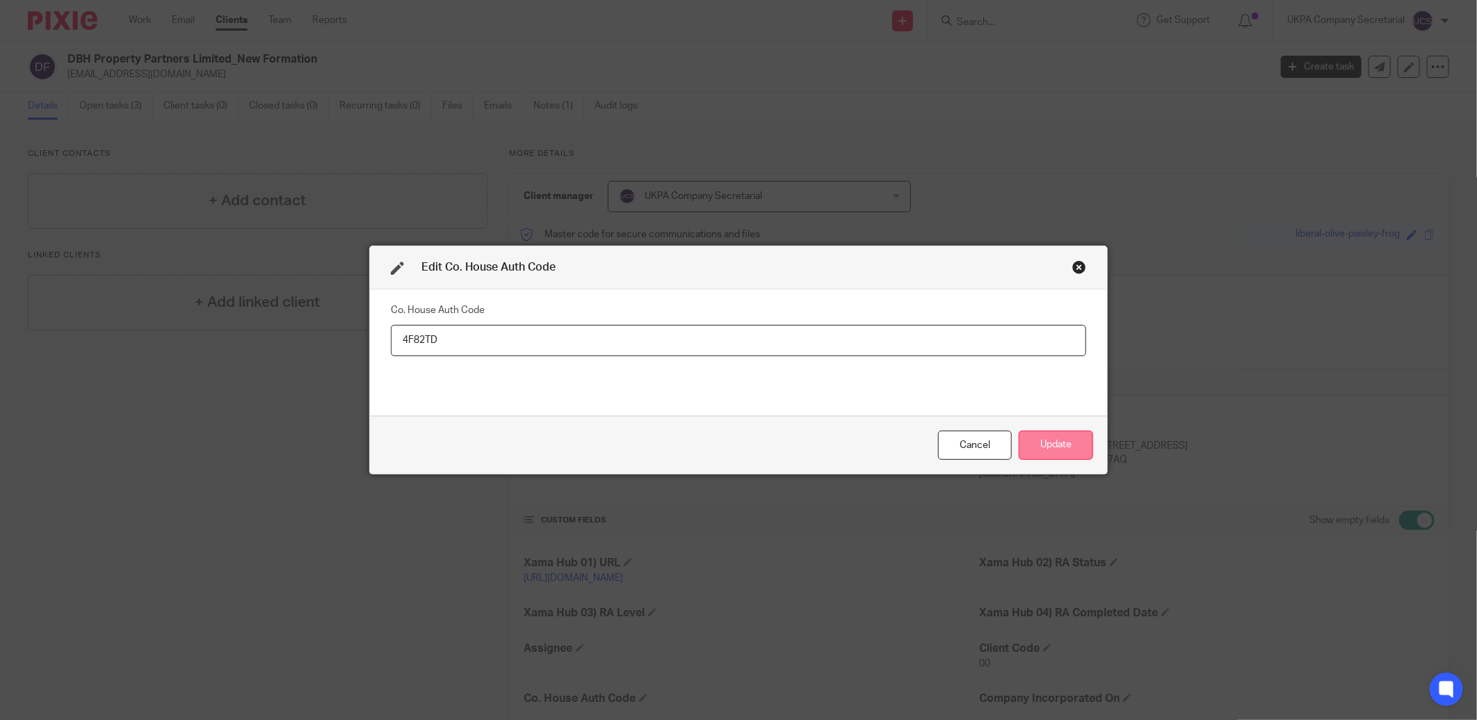
type input "4F82TD"
click at [1044, 437] on button "Update" at bounding box center [1056, 446] width 74 height 30
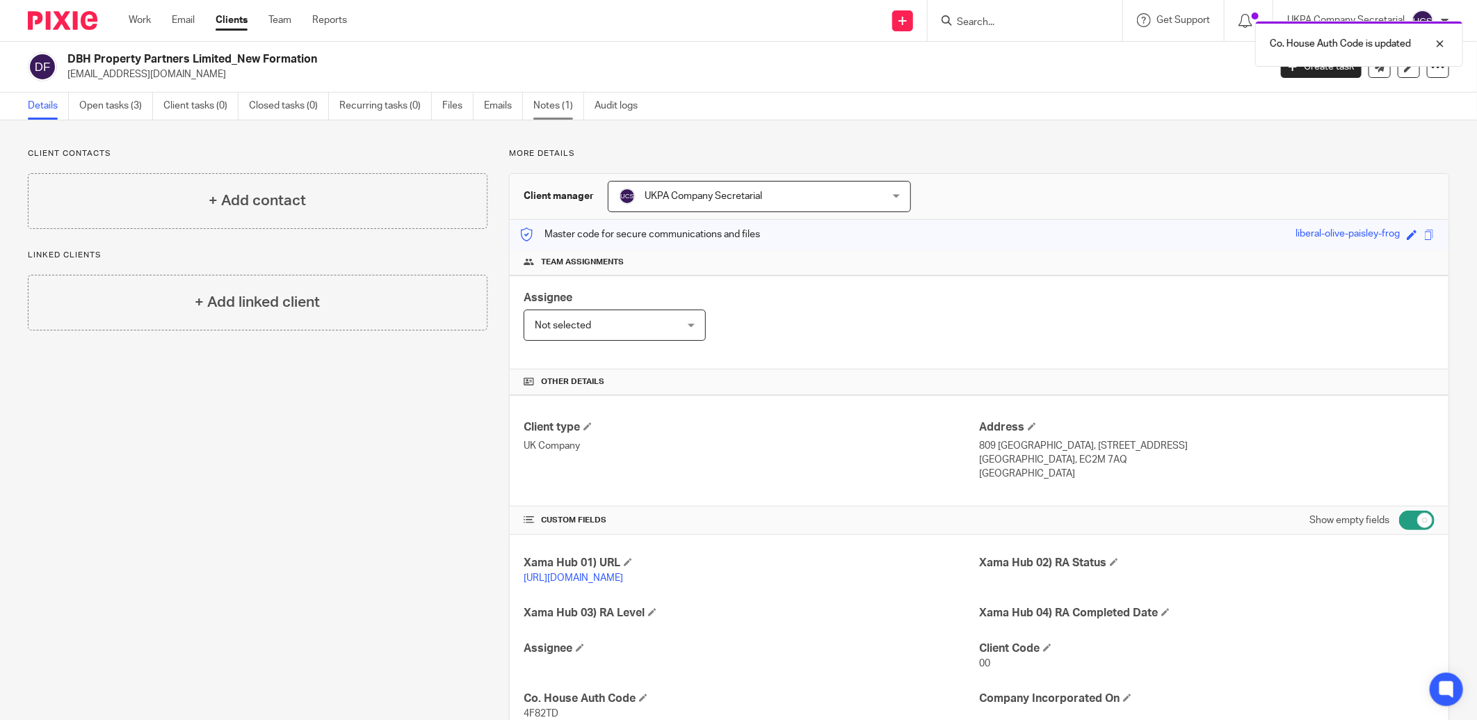
click at [550, 106] on link "Notes (1)" at bounding box center [558, 106] width 51 height 27
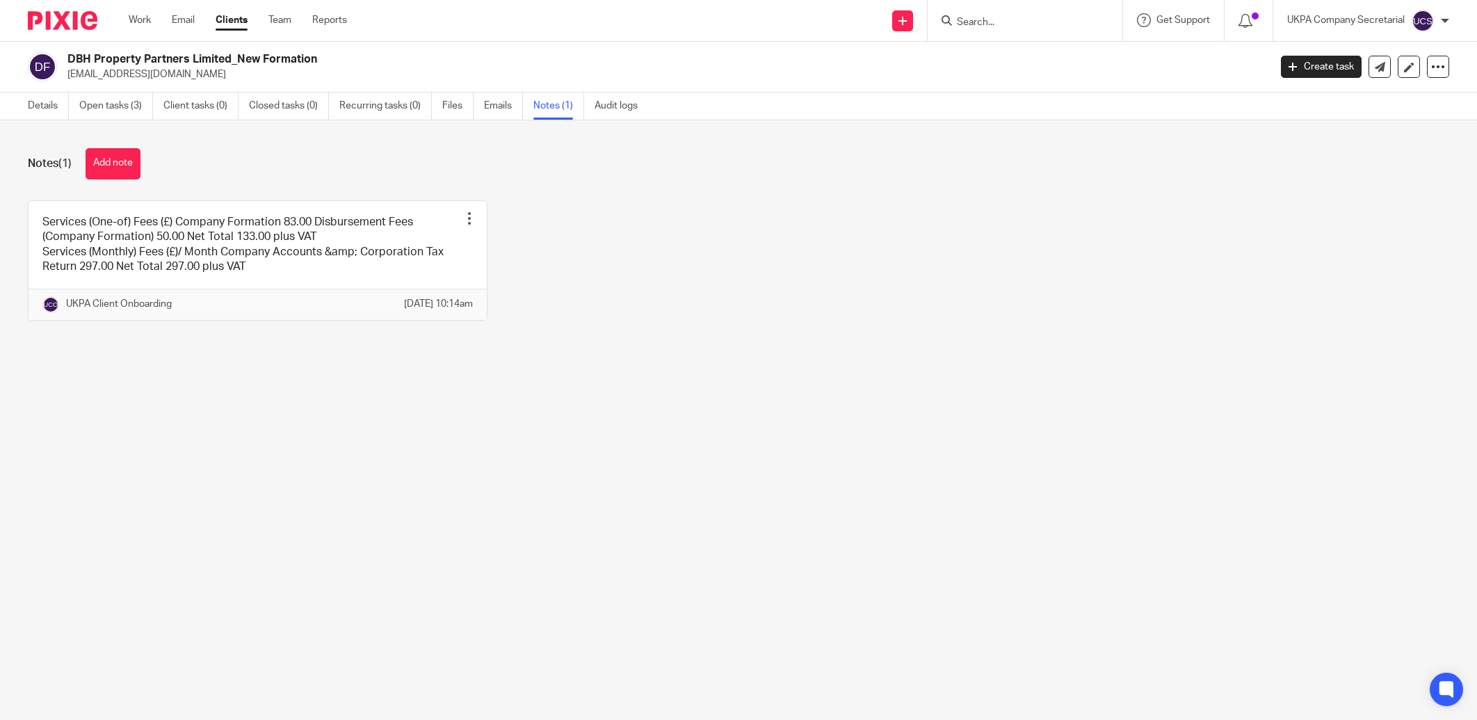
click at [35, 104] on link "Details" at bounding box center [48, 106] width 41 height 27
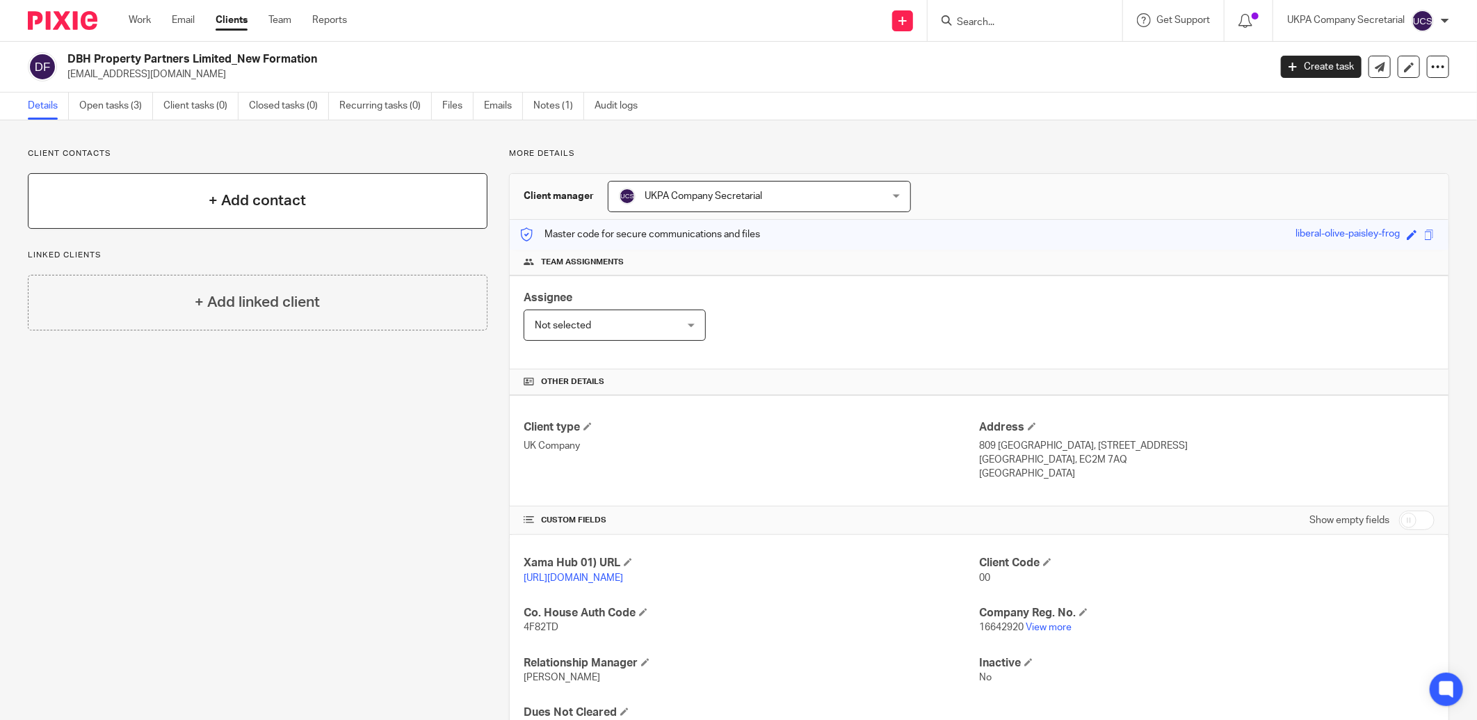
click at [269, 198] on h4 "+ Add contact" at bounding box center [257, 201] width 97 height 22
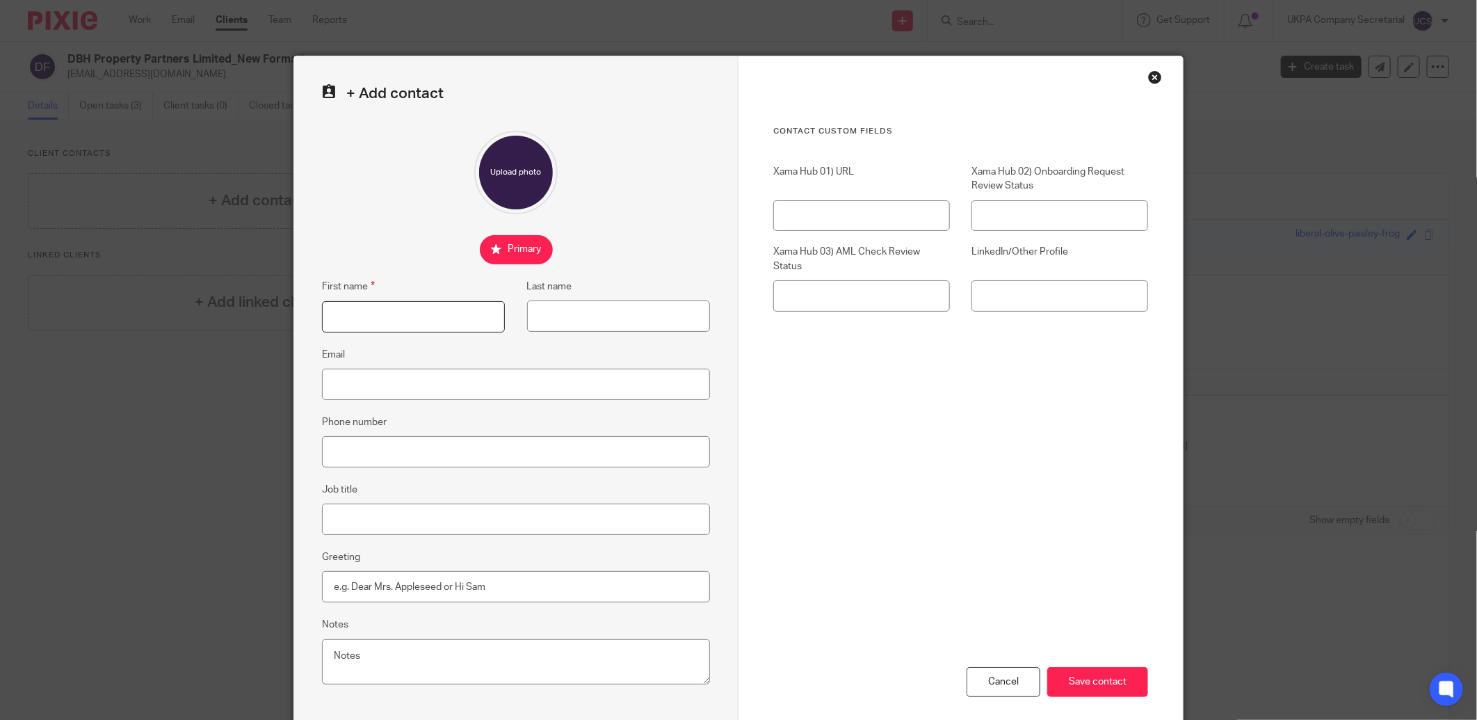
click at [407, 315] on input "First name" at bounding box center [413, 316] width 183 height 31
type input "Richard Paul"
type input "Dupoy"
click at [367, 387] on input "Email" at bounding box center [516, 384] width 388 height 31
paste input "[EMAIL_ADDRESS][DOMAIN_NAME]"
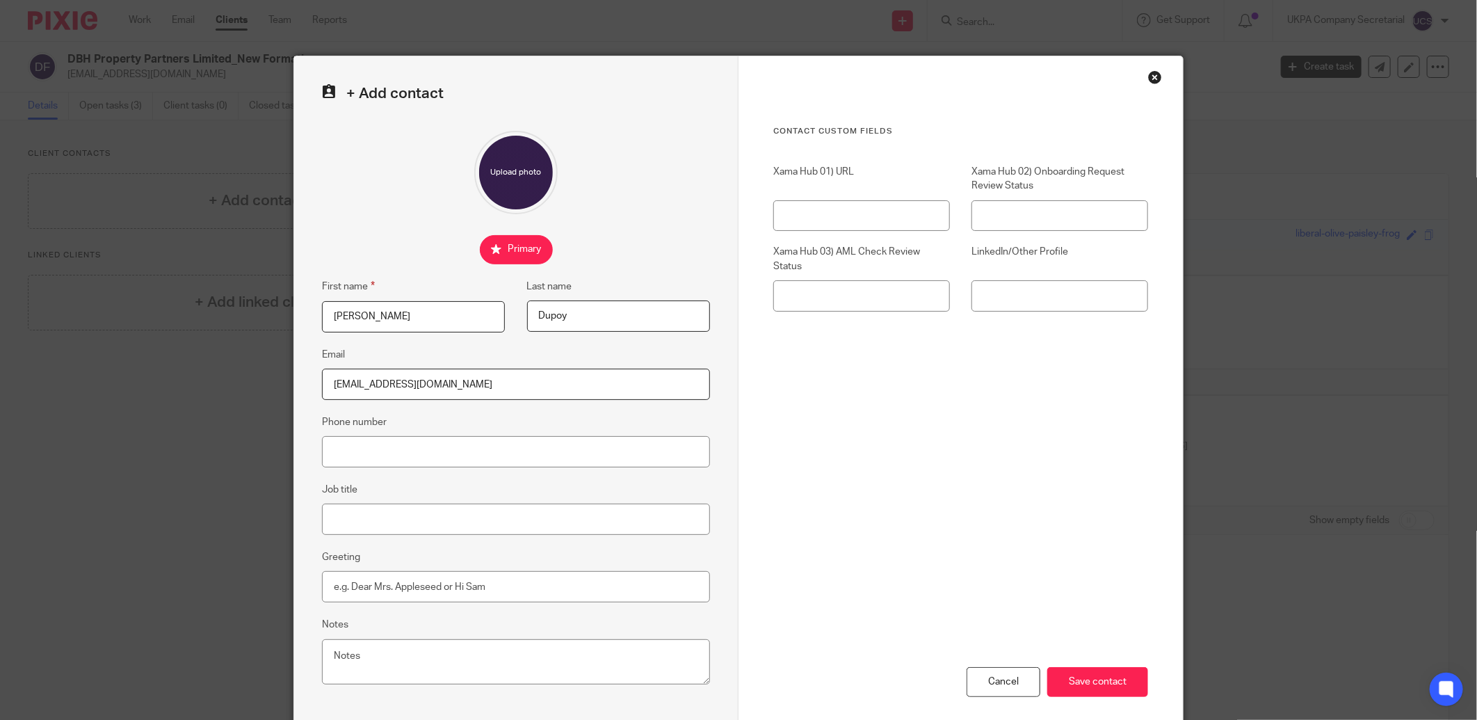
type input "[EMAIL_ADDRESS][DOMAIN_NAME]"
click at [362, 453] on input "Phone number" at bounding box center [516, 451] width 388 height 31
paste input "7500032800"
type input "7500032800"
click at [1123, 677] on input "Save contact" at bounding box center [1097, 682] width 101 height 30
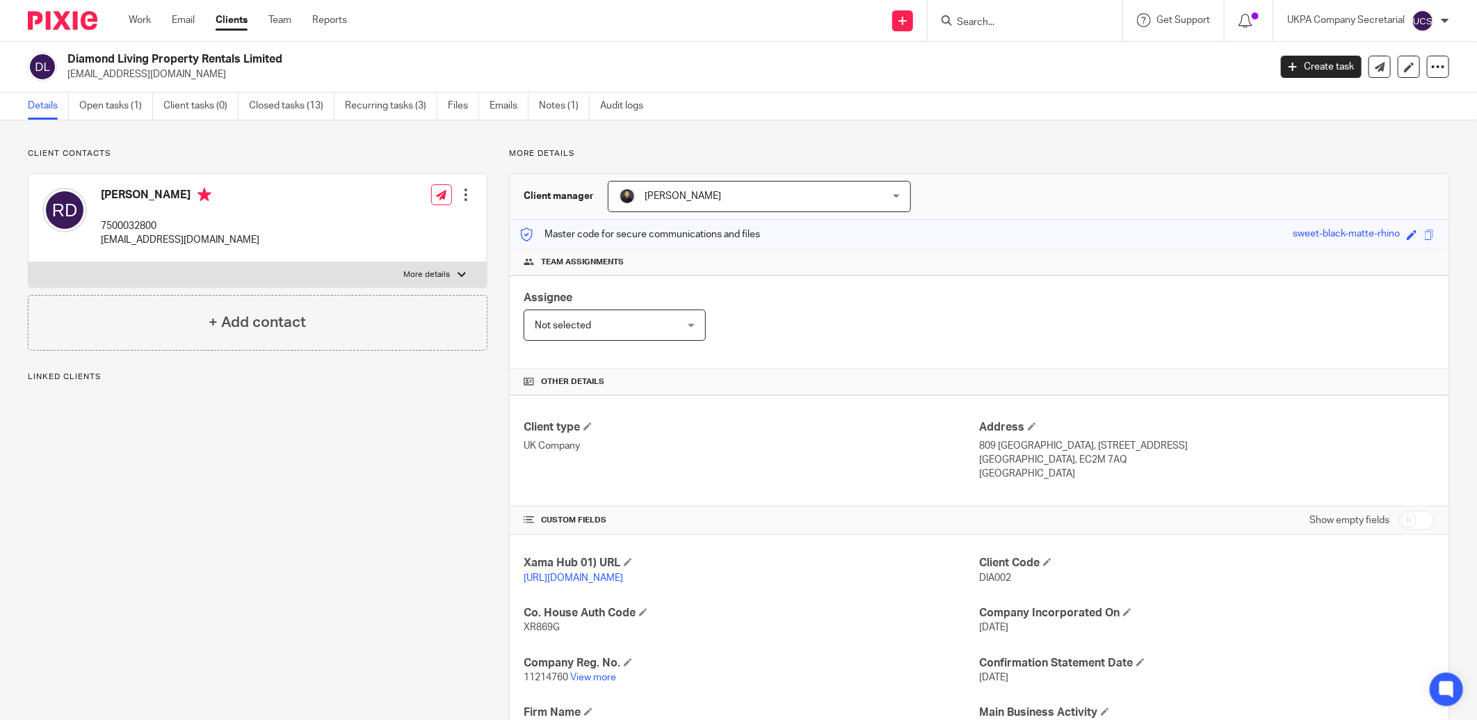
drag, startPoint x: 94, startPoint y: 191, endPoint x: 177, endPoint y: 193, distance: 83.5
click at [177, 193] on div "[PERSON_NAME] 7500032800 [EMAIL_ADDRESS][DOMAIN_NAME]" at bounding box center [150, 218] width 217 height 74
copy h4 "[PERSON_NAME]"
click at [234, 223] on div "[PERSON_NAME] 7500032800 [EMAIL_ADDRESS][DOMAIN_NAME] Edit contact Create clien…" at bounding box center [258, 218] width 458 height 88
drag, startPoint x: 100, startPoint y: 241, endPoint x: 223, endPoint y: 241, distance: 123.1
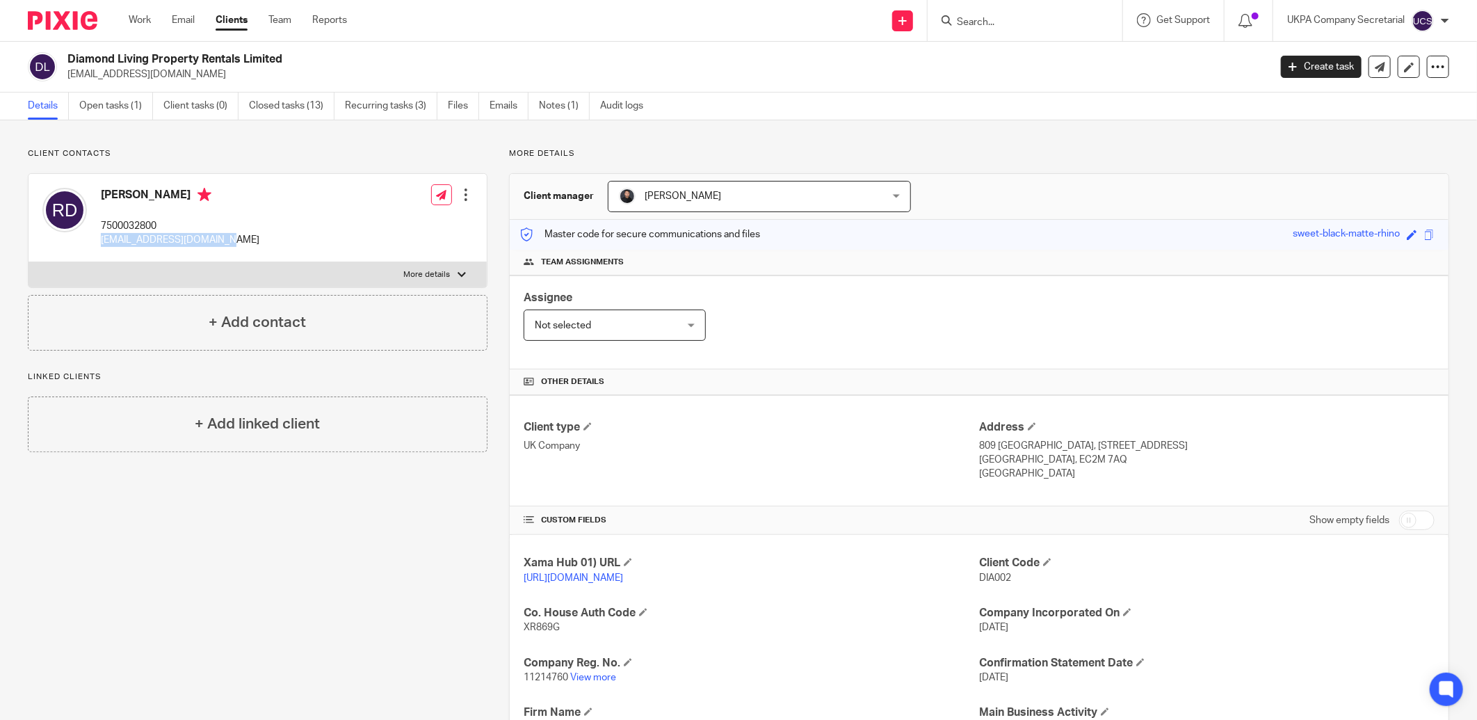
click at [223, 241] on div "[PERSON_NAME] 7500032800 [EMAIL_ADDRESS][DOMAIN_NAME] Edit contact Create clien…" at bounding box center [258, 218] width 458 height 88
copy p "[EMAIL_ADDRESS][DOMAIN_NAME]"
click at [270, 212] on div "[PERSON_NAME] 7500032800 [EMAIL_ADDRESS][DOMAIN_NAME] Edit contact Create clien…" at bounding box center [258, 218] width 458 height 88
drag, startPoint x: 102, startPoint y: 227, endPoint x: 171, endPoint y: 223, distance: 69.7
click at [171, 223] on p "7500032800" at bounding box center [180, 226] width 159 height 14
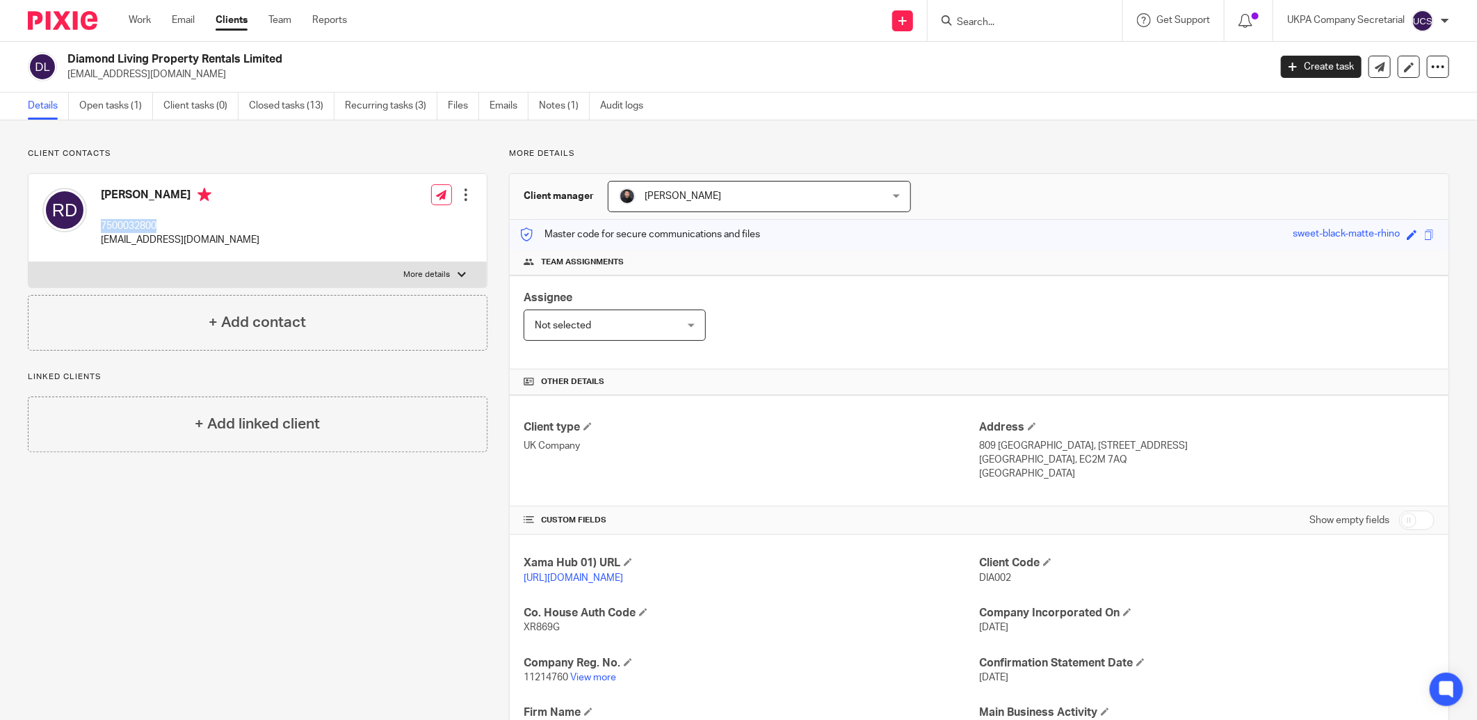
copy p "7500032800"
click at [997, 14] on form at bounding box center [1030, 20] width 148 height 17
click at [991, 28] on input "Search" at bounding box center [1018, 23] width 125 height 13
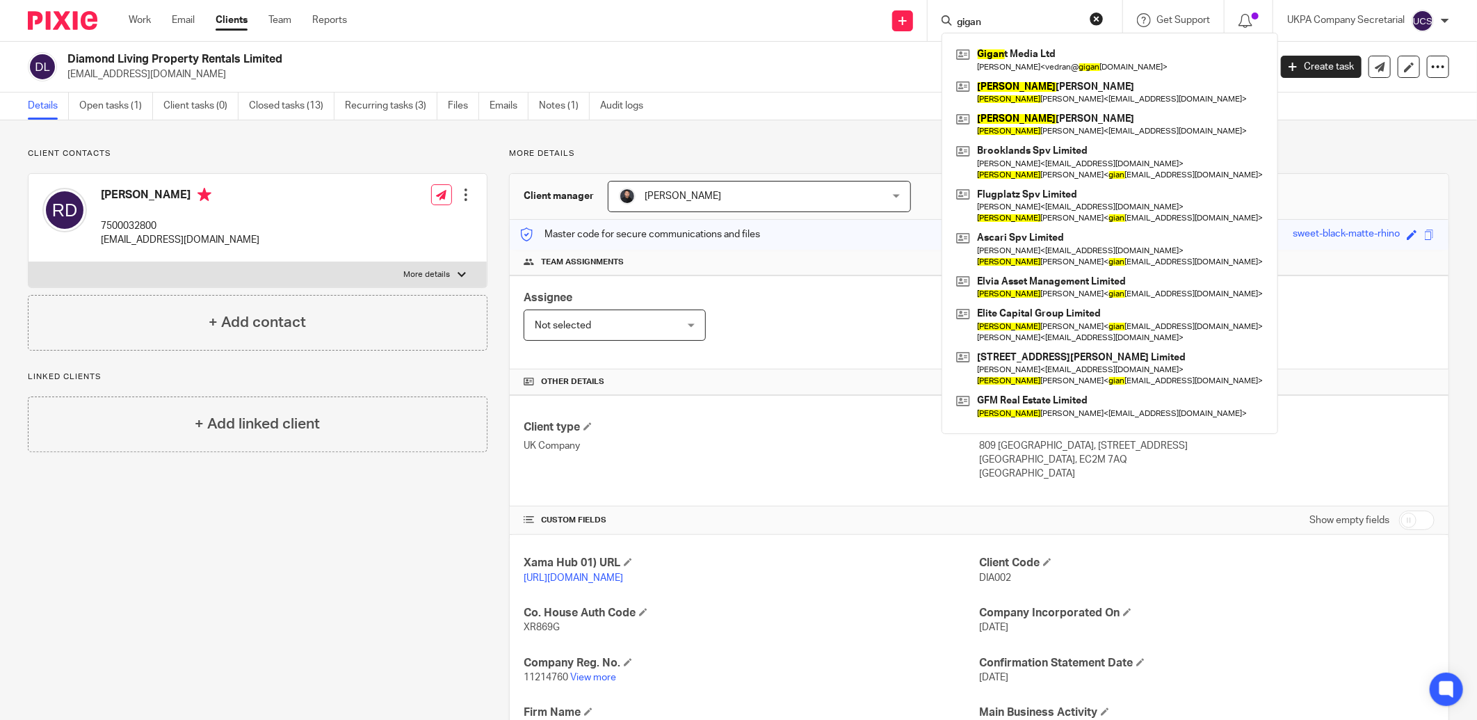
click at [992, 18] on input "gigan" at bounding box center [1018, 23] width 125 height 13
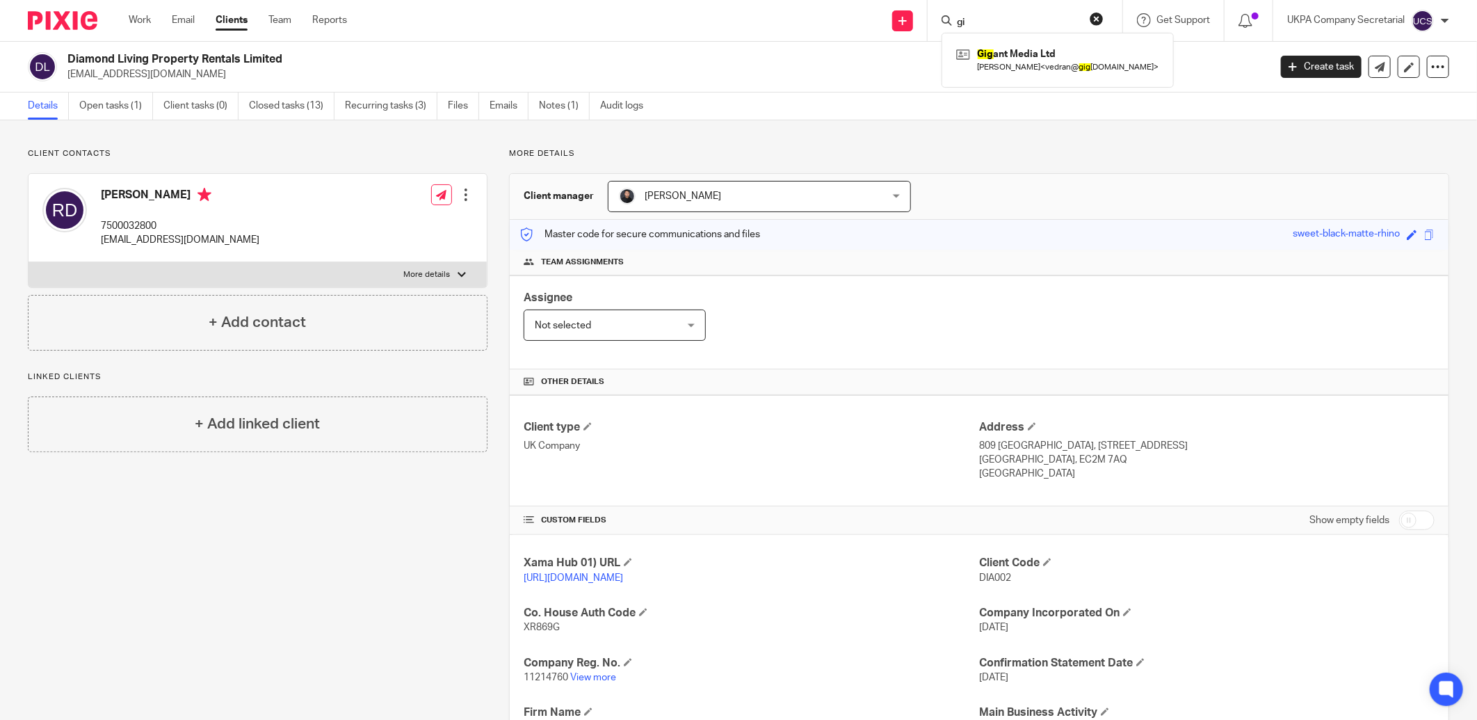
type input "g"
click at [998, 23] on input "Search" at bounding box center [1018, 23] width 125 height 13
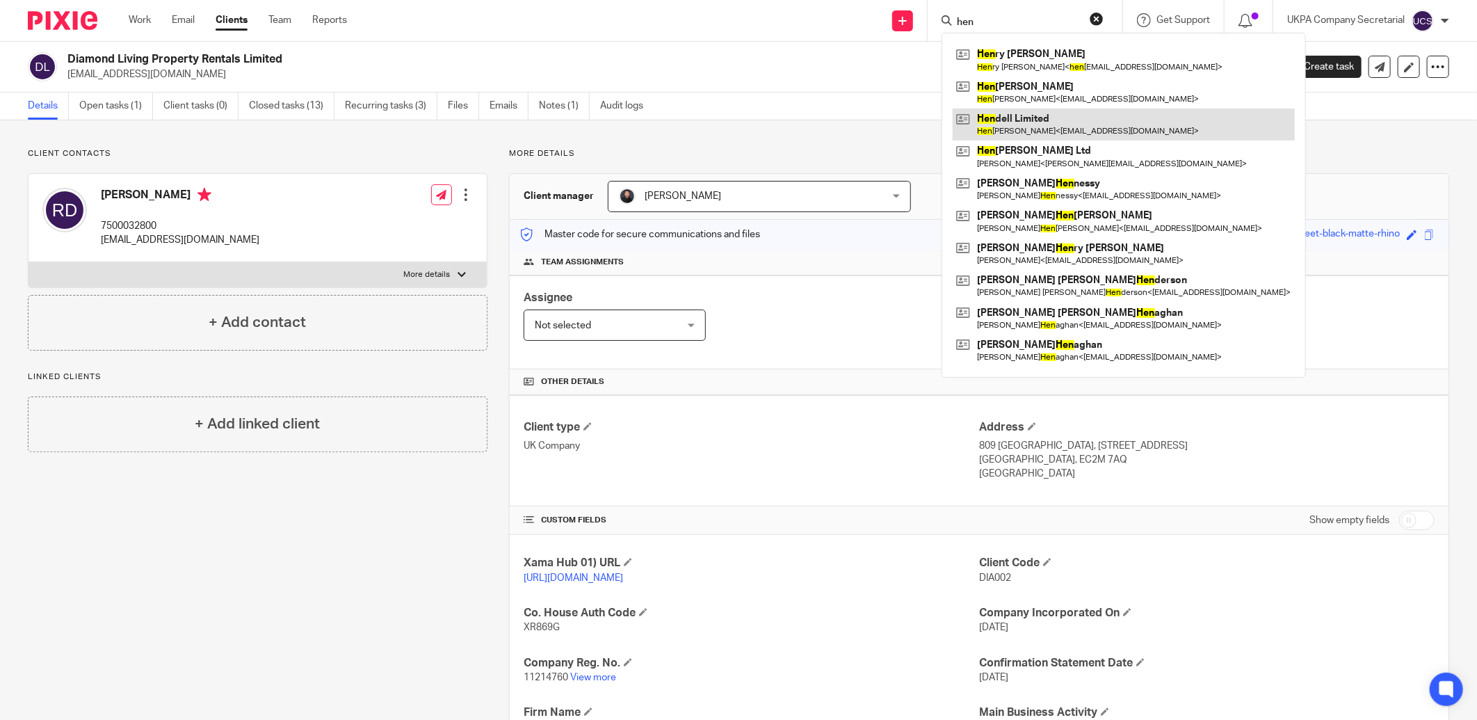
type input "hen"
click at [1031, 120] on link at bounding box center [1124, 124] width 342 height 32
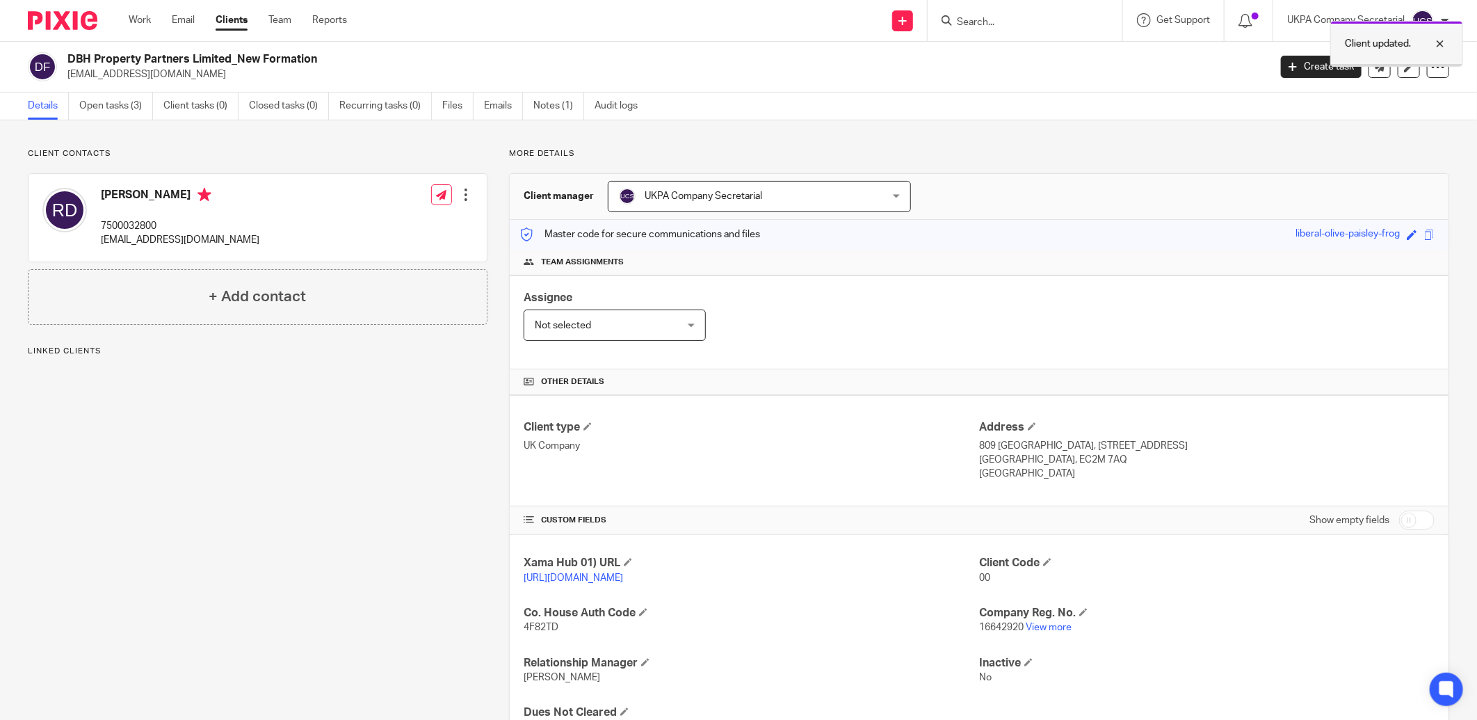
click at [1440, 40] on div at bounding box center [1430, 43] width 38 height 17
click at [553, 105] on link "Notes (1)" at bounding box center [558, 106] width 51 height 27
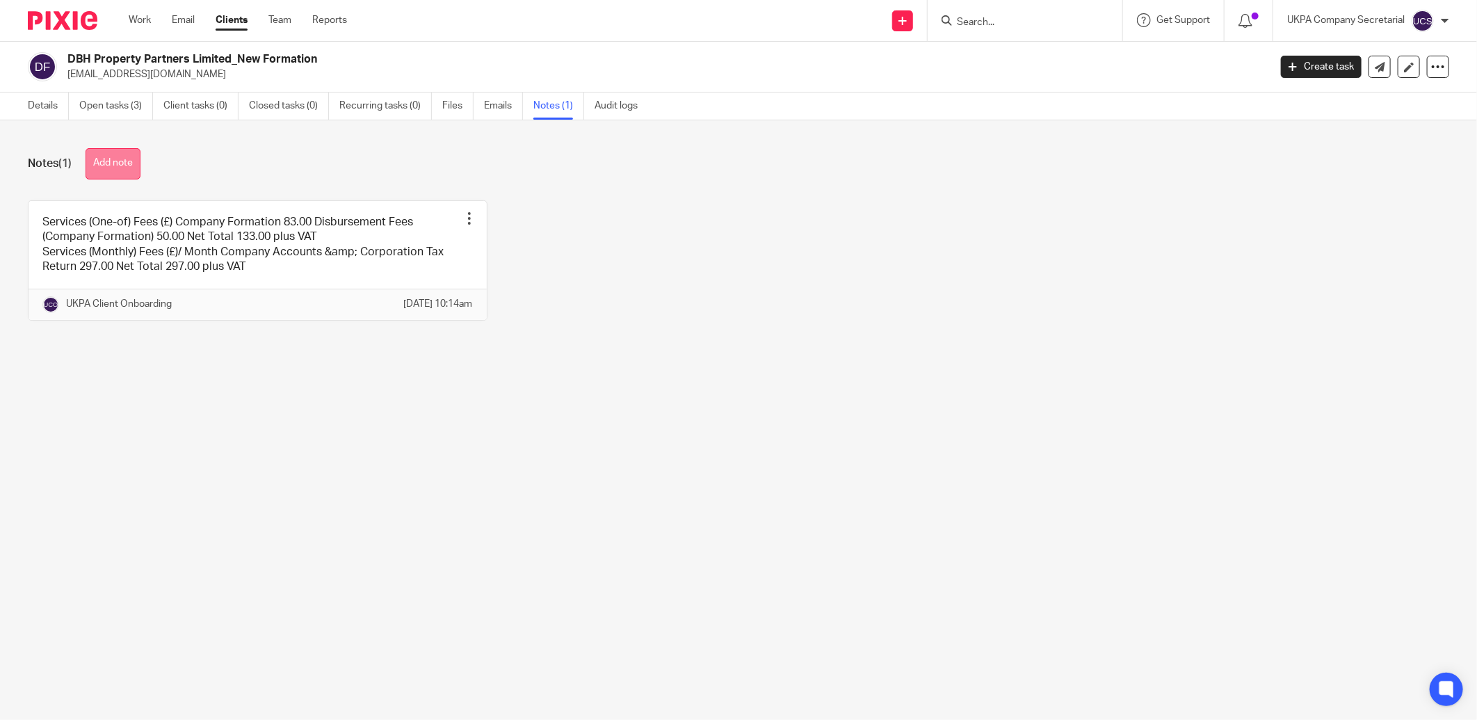
click at [111, 164] on button "Add note" at bounding box center [113, 163] width 55 height 31
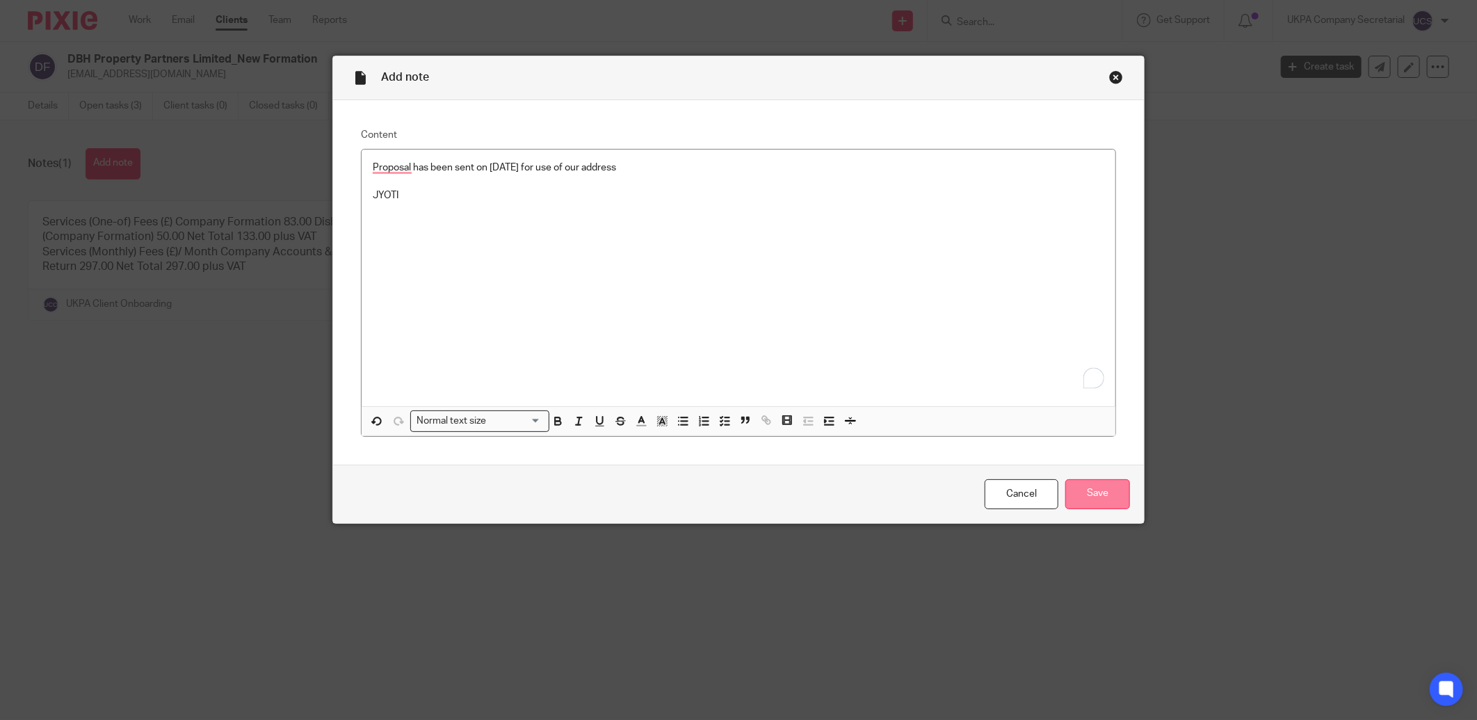
click at [1095, 495] on input "Save" at bounding box center [1098, 494] width 65 height 30
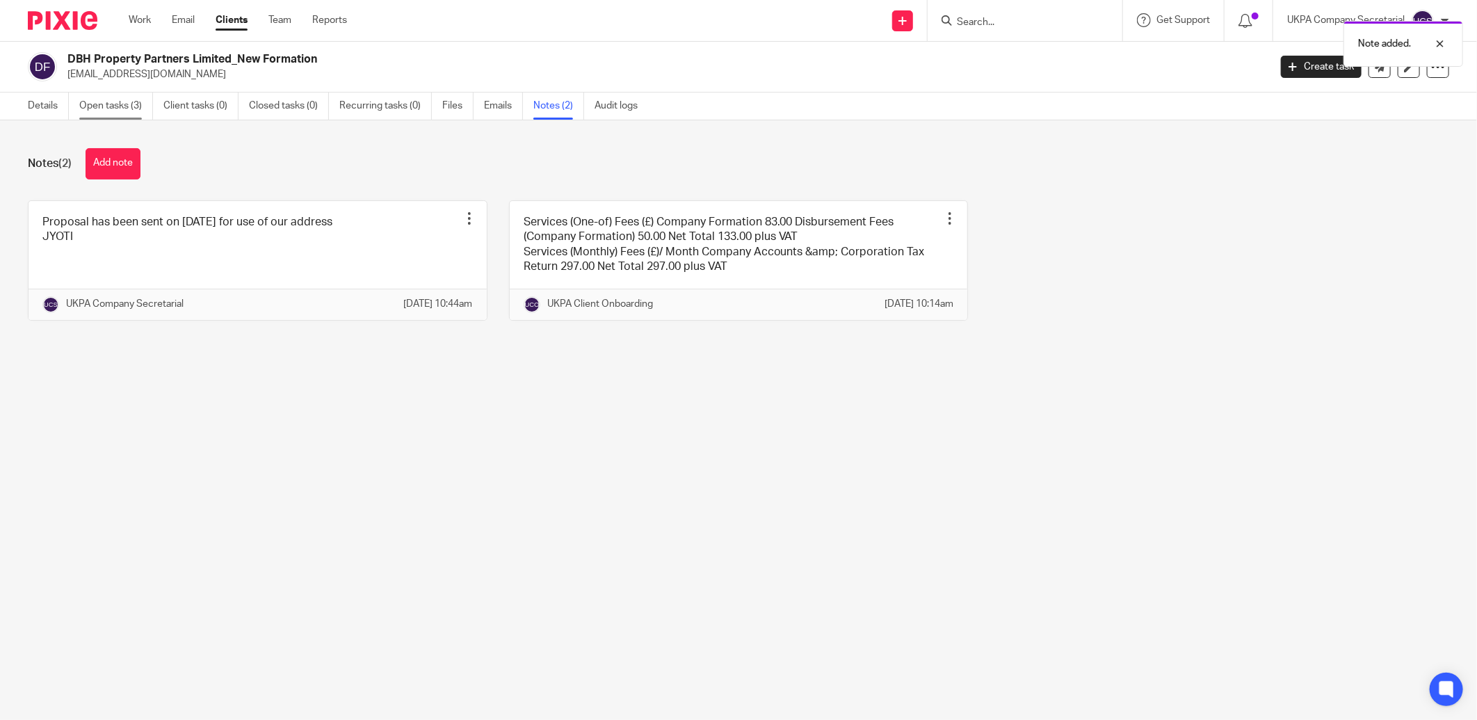
click at [95, 99] on link "Open tasks (3)" at bounding box center [116, 106] width 74 height 27
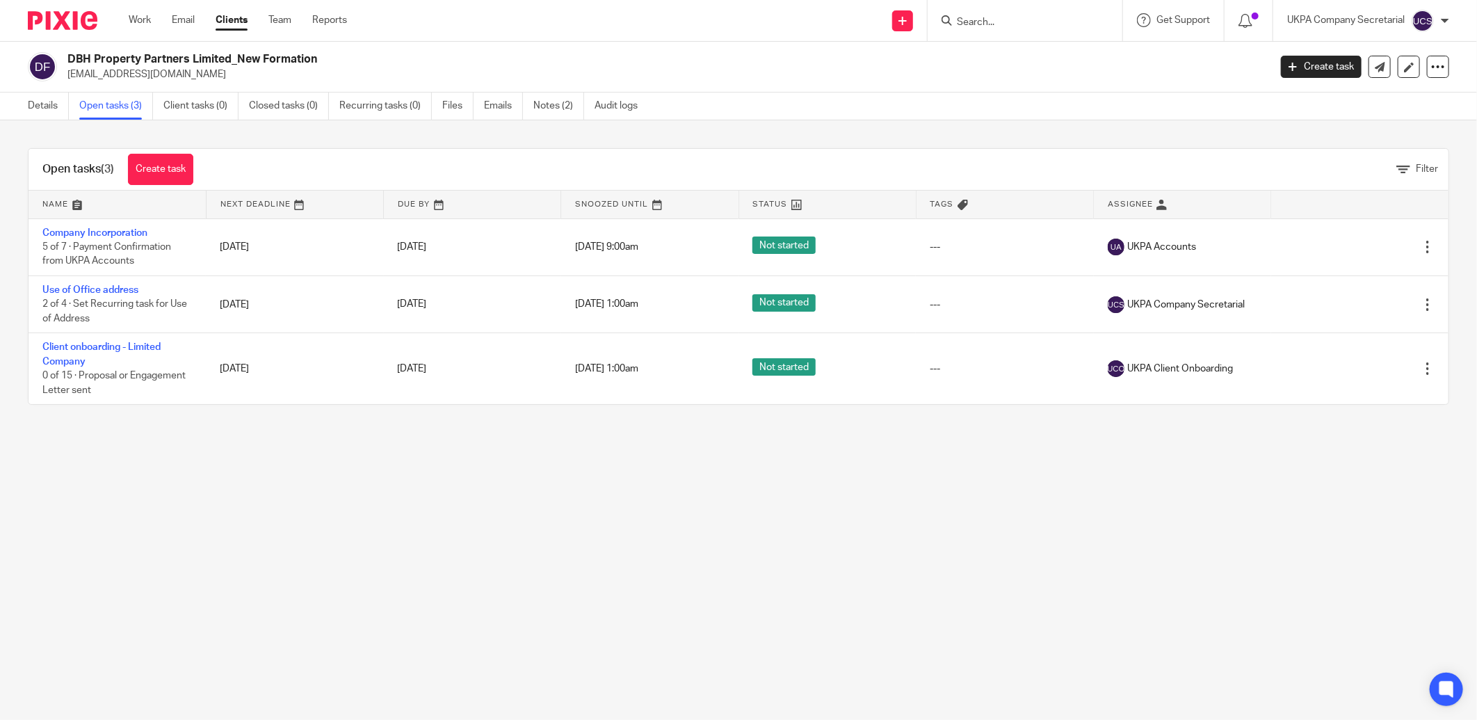
click at [997, 24] on input "Search" at bounding box center [1018, 23] width 125 height 13
click at [970, 22] on input "Search" at bounding box center [1018, 23] width 125 height 13
